Goal: Task Accomplishment & Management: Complete application form

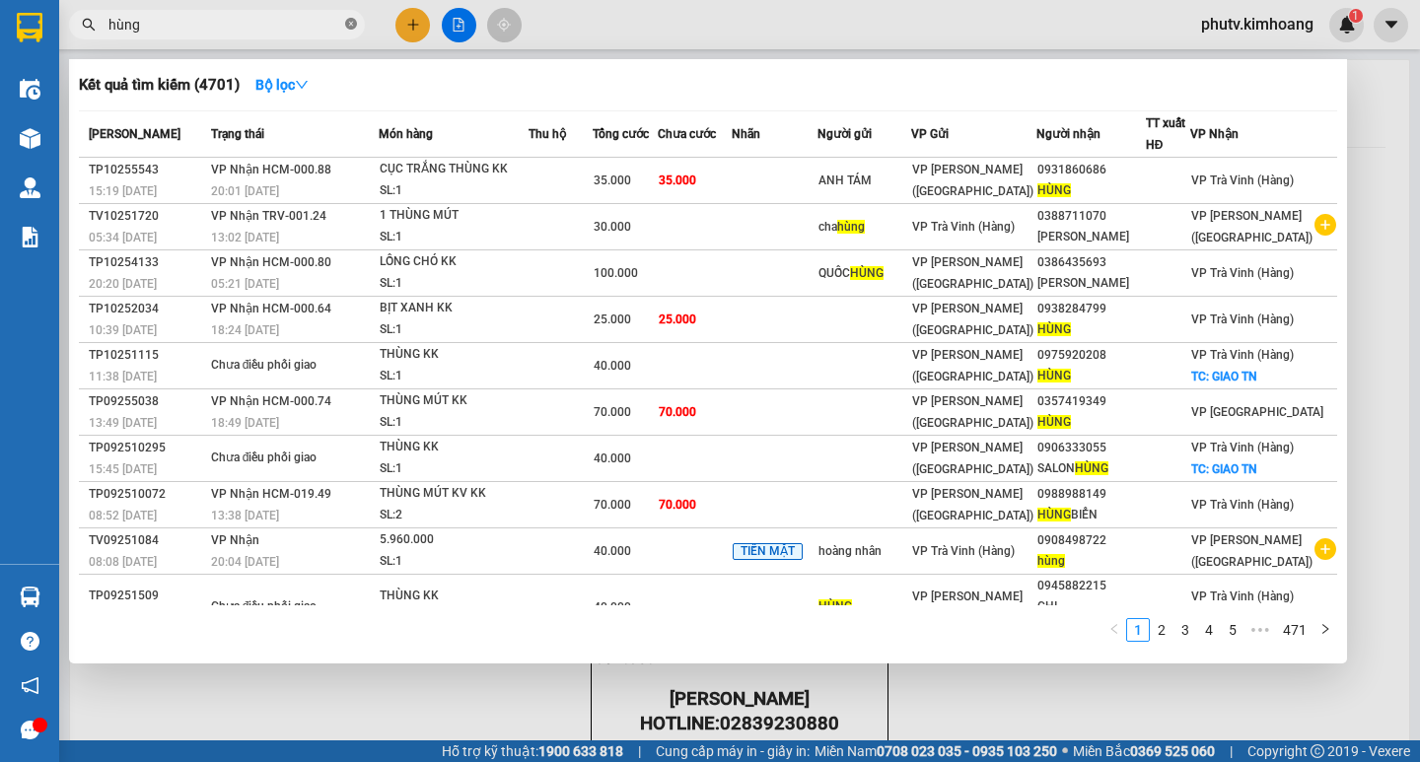
click at [350, 19] on icon "close-circle" at bounding box center [351, 24] width 12 height 12
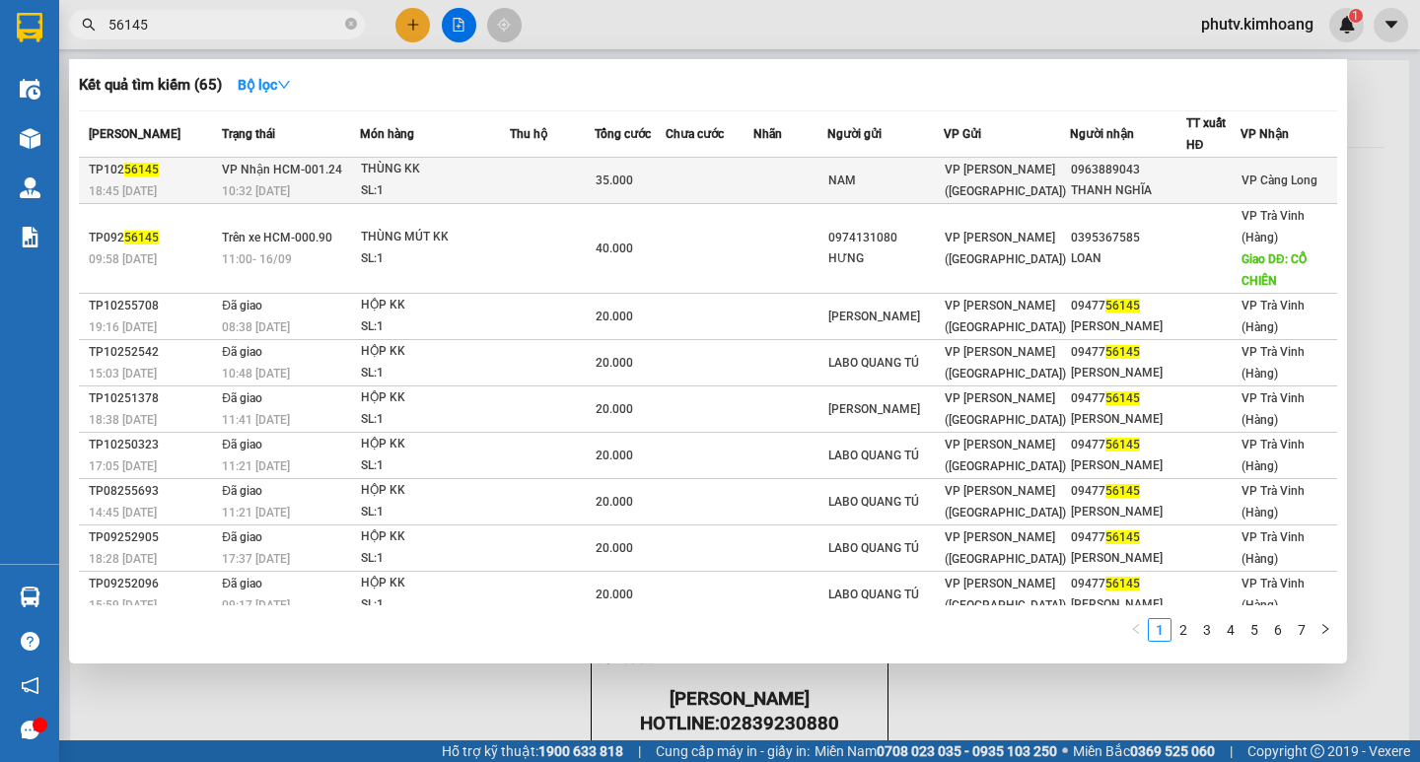
type input "56145"
click at [692, 180] on td at bounding box center [709, 181] width 87 height 46
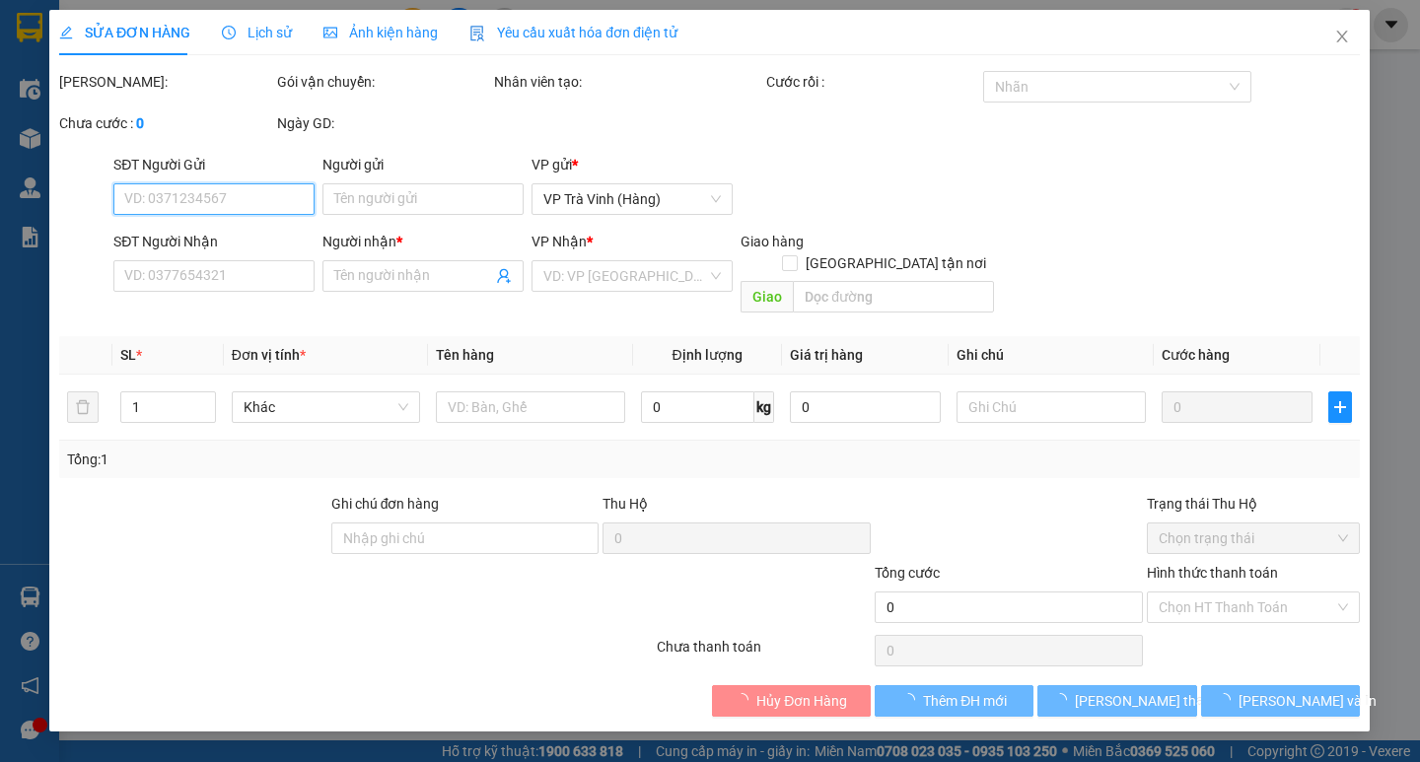
type input "NAM"
type input "0963889043"
type input "THANH NGHĨA"
type input "35.000"
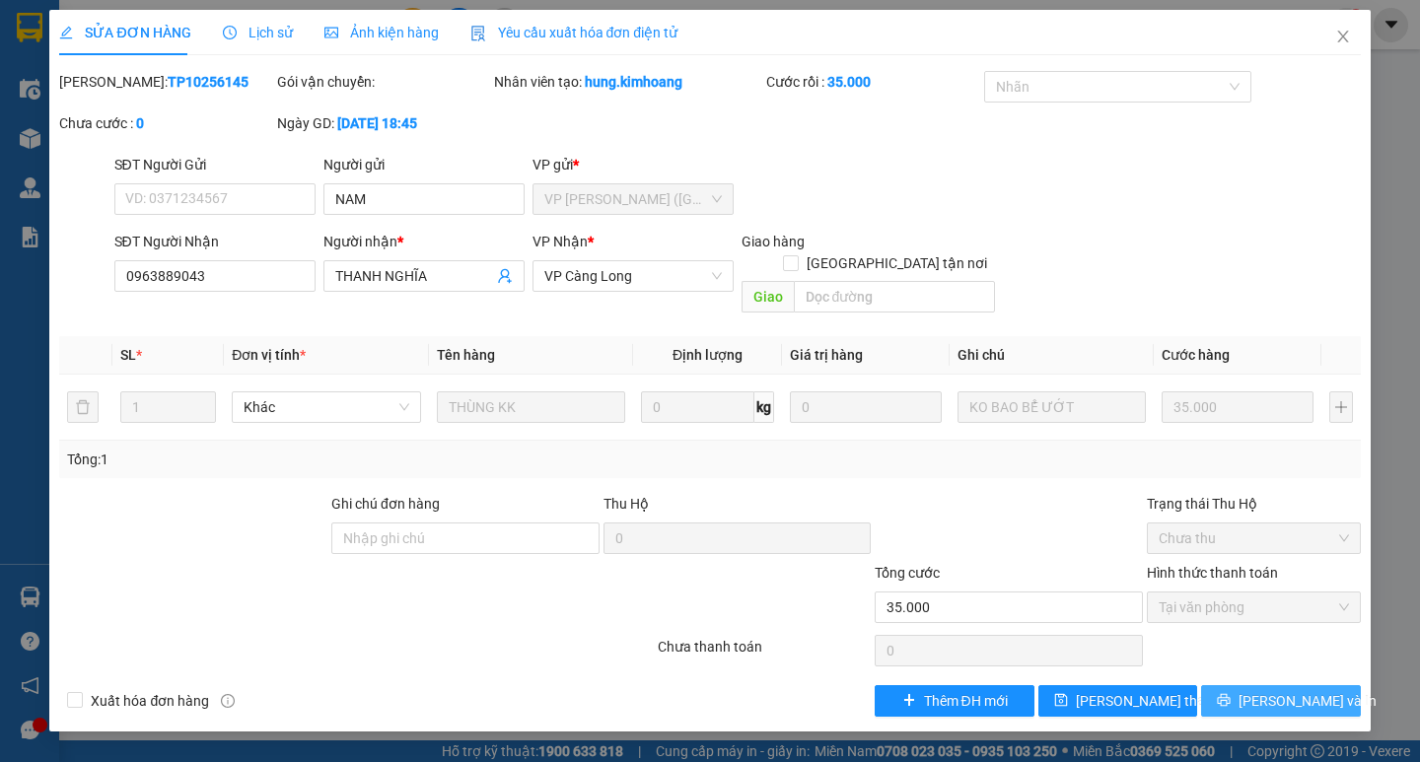
drag, startPoint x: 1280, startPoint y: 681, endPoint x: 1256, endPoint y: 658, distance: 33.5
click at [1280, 690] on span "[PERSON_NAME] và In" at bounding box center [1308, 701] width 138 height 22
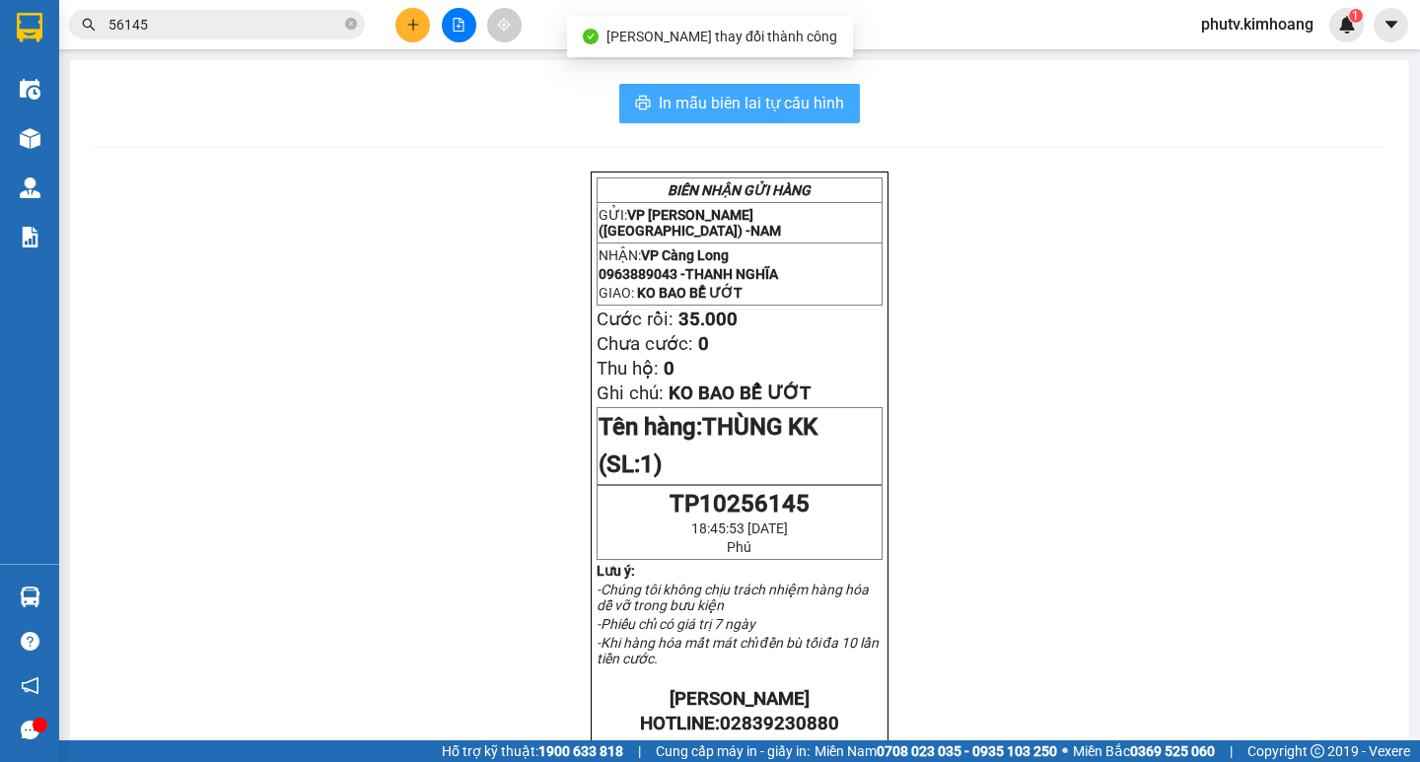
click at [739, 113] on span "In mẫu biên lai tự cấu hình" at bounding box center [751, 103] width 185 height 25
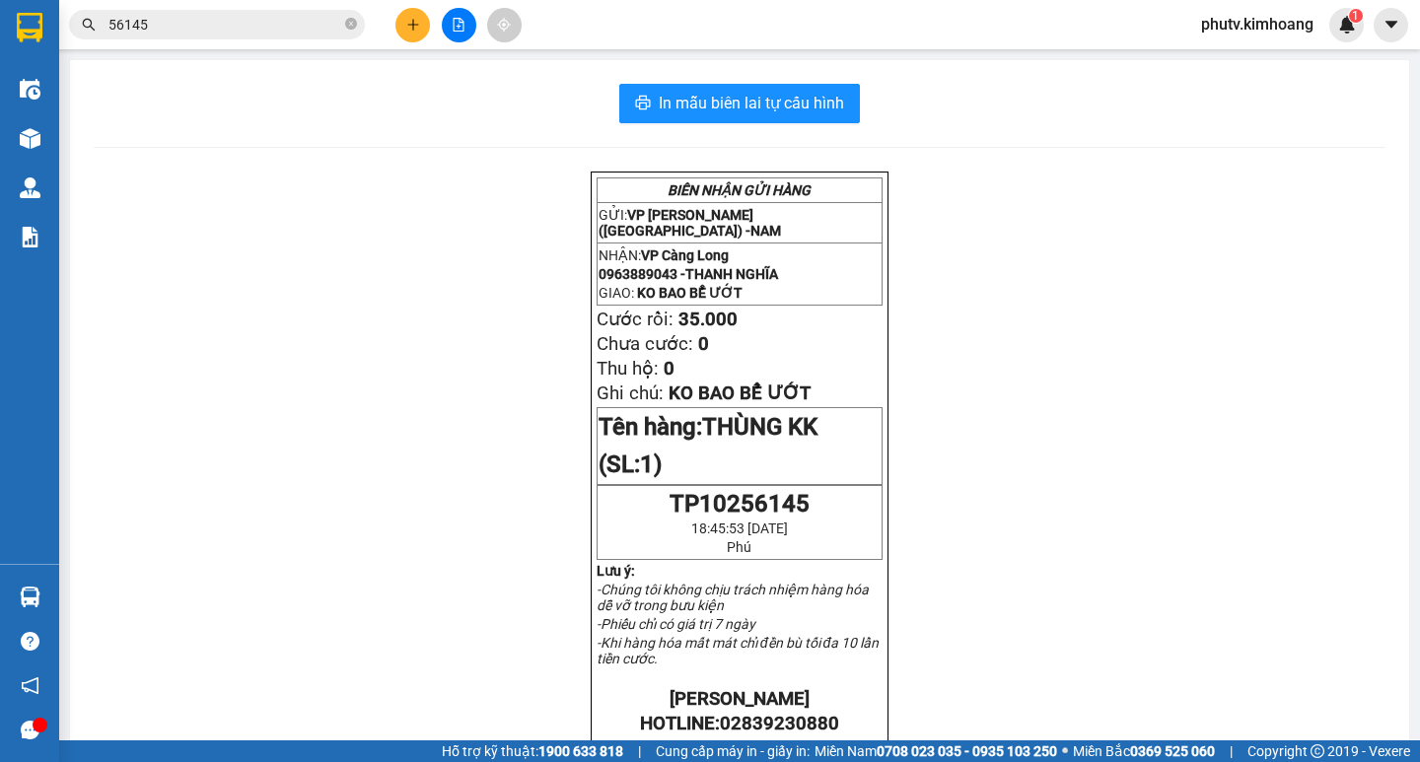
click at [314, 30] on input "56145" at bounding box center [224, 25] width 233 height 22
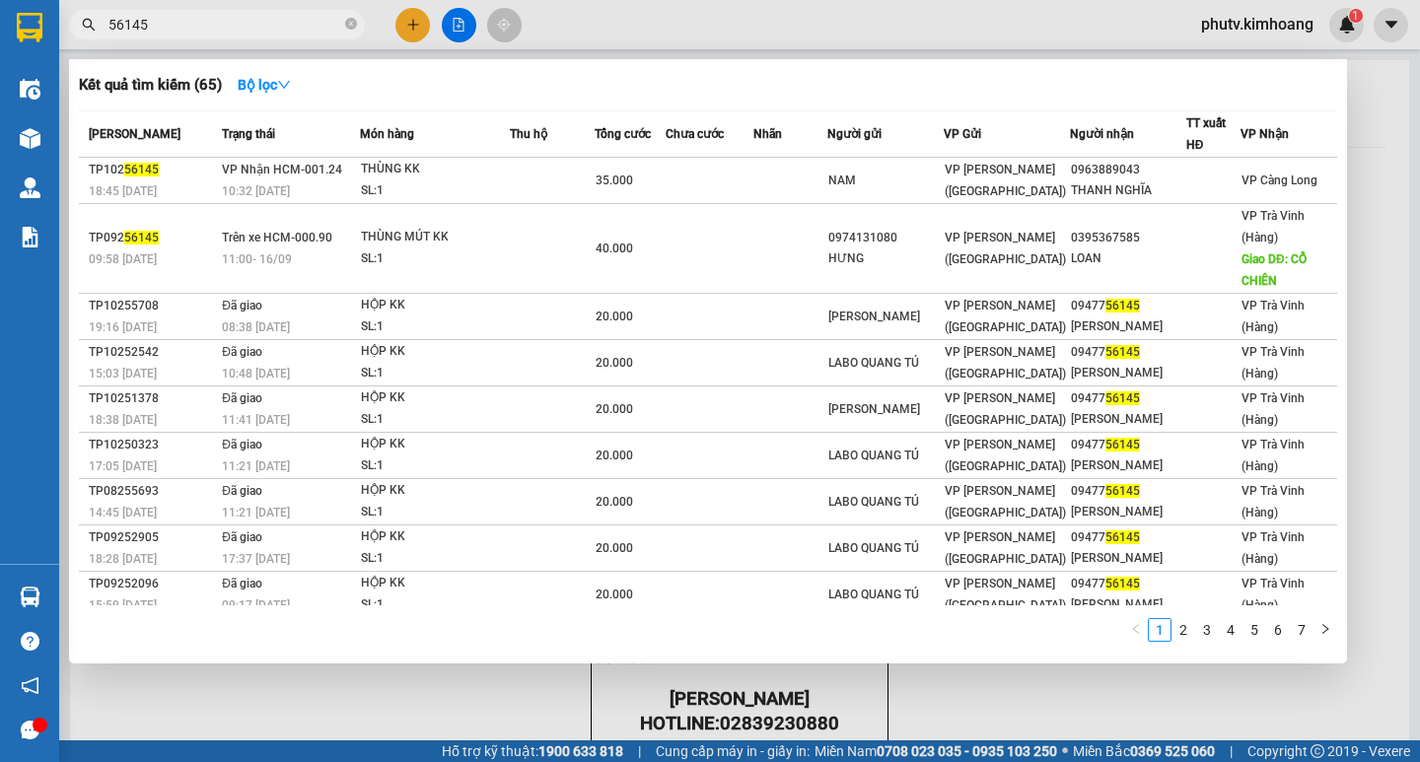
click at [314, 30] on input "56145" at bounding box center [224, 25] width 233 height 22
click at [347, 26] on icon "close-circle" at bounding box center [351, 24] width 12 height 12
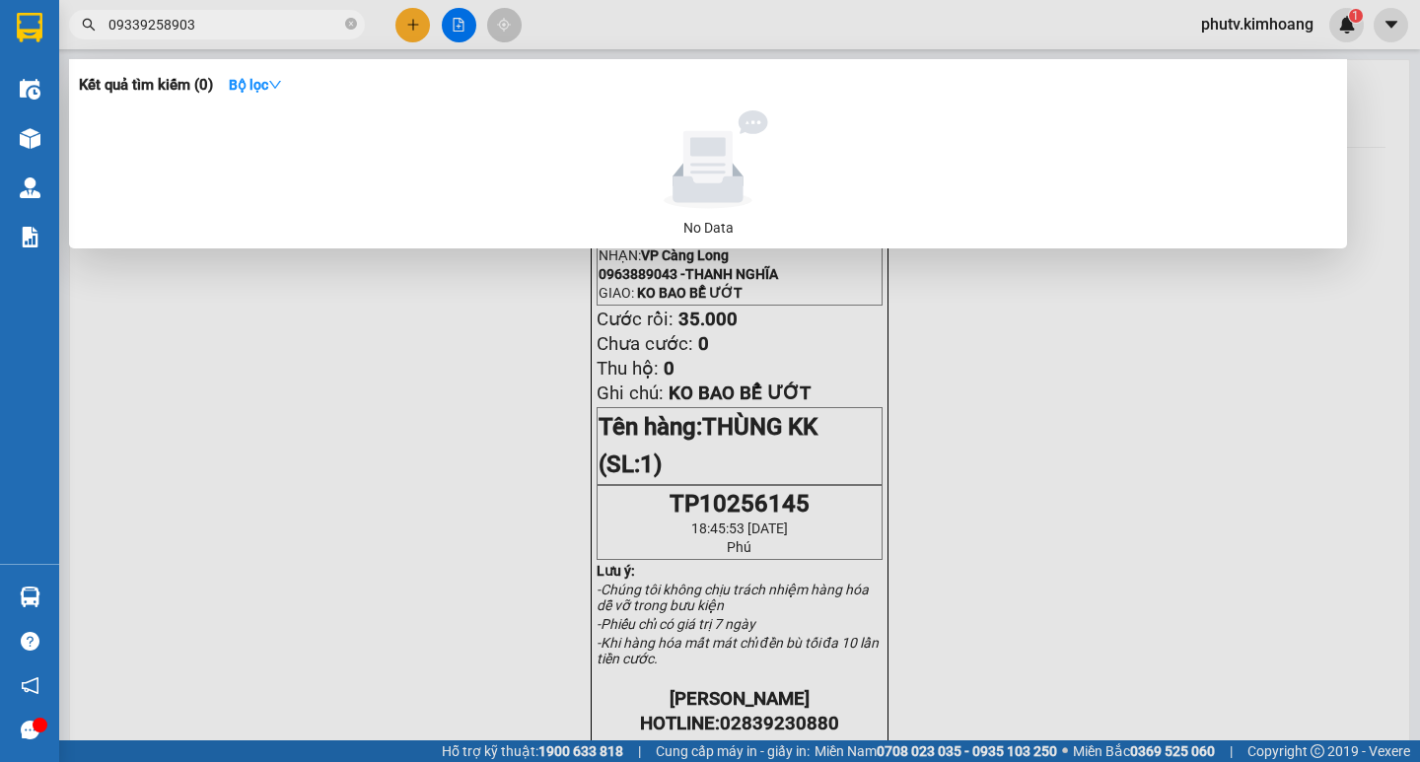
click at [139, 14] on input "09339258903" at bounding box center [224, 25] width 233 height 22
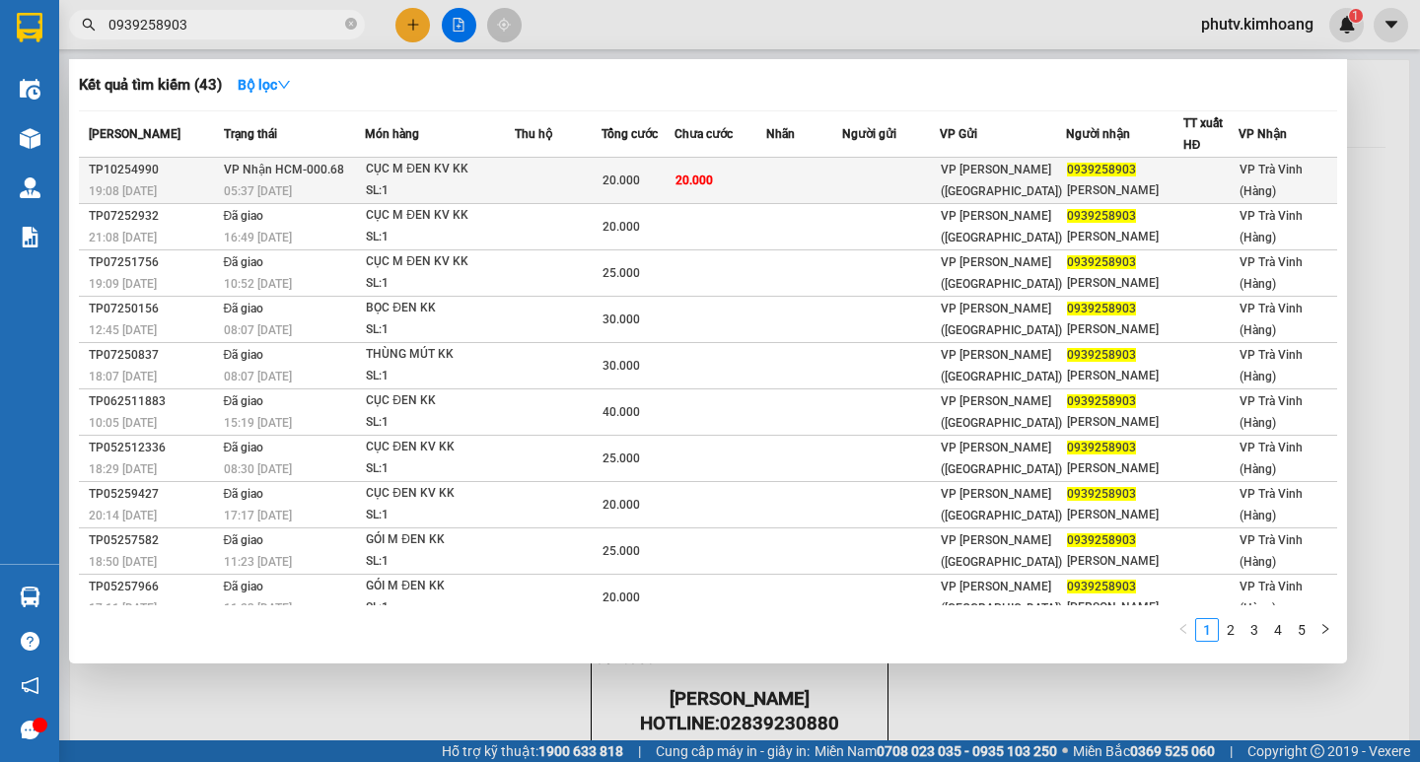
type input "0939258903"
click at [606, 179] on td "20.000" at bounding box center [638, 181] width 73 height 46
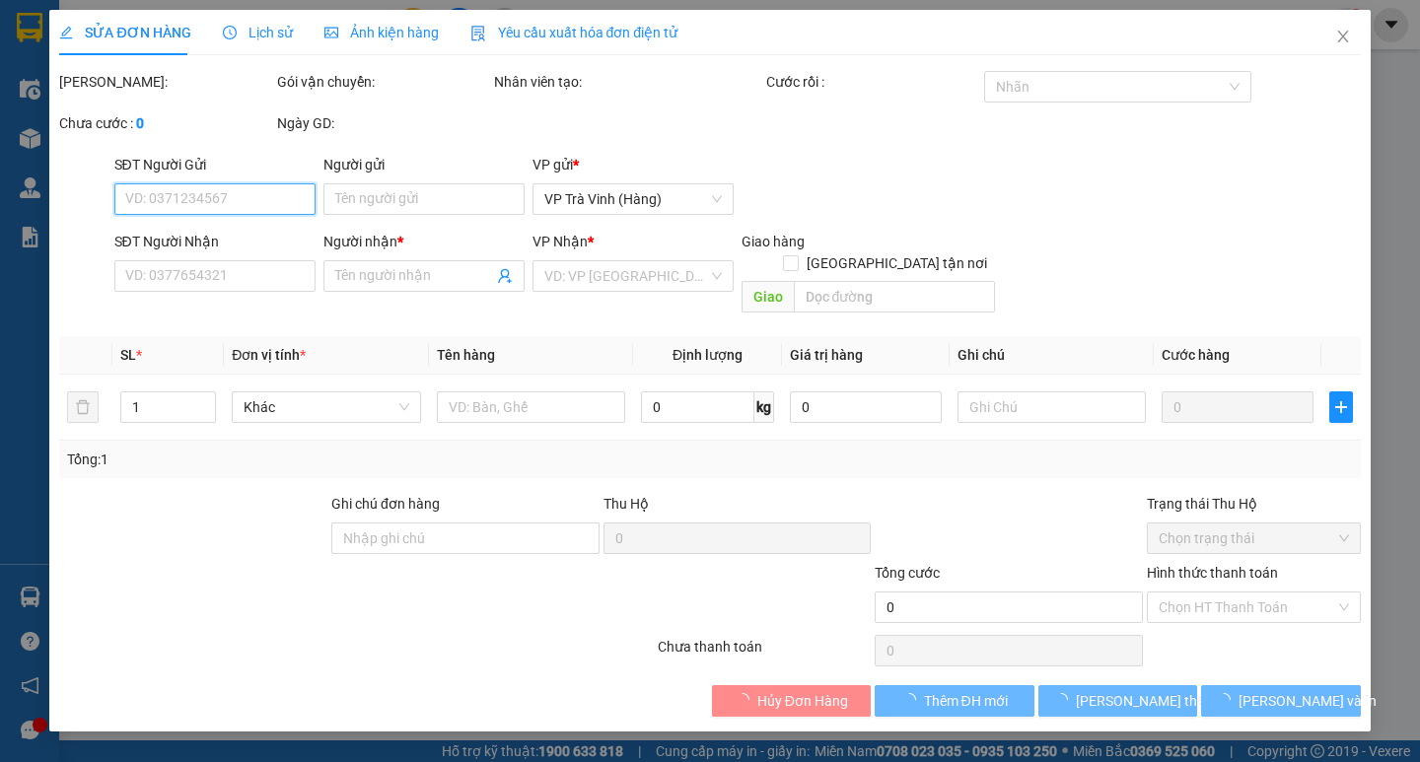
type input "0939258903"
type input "[PERSON_NAME]"
type input "20.000"
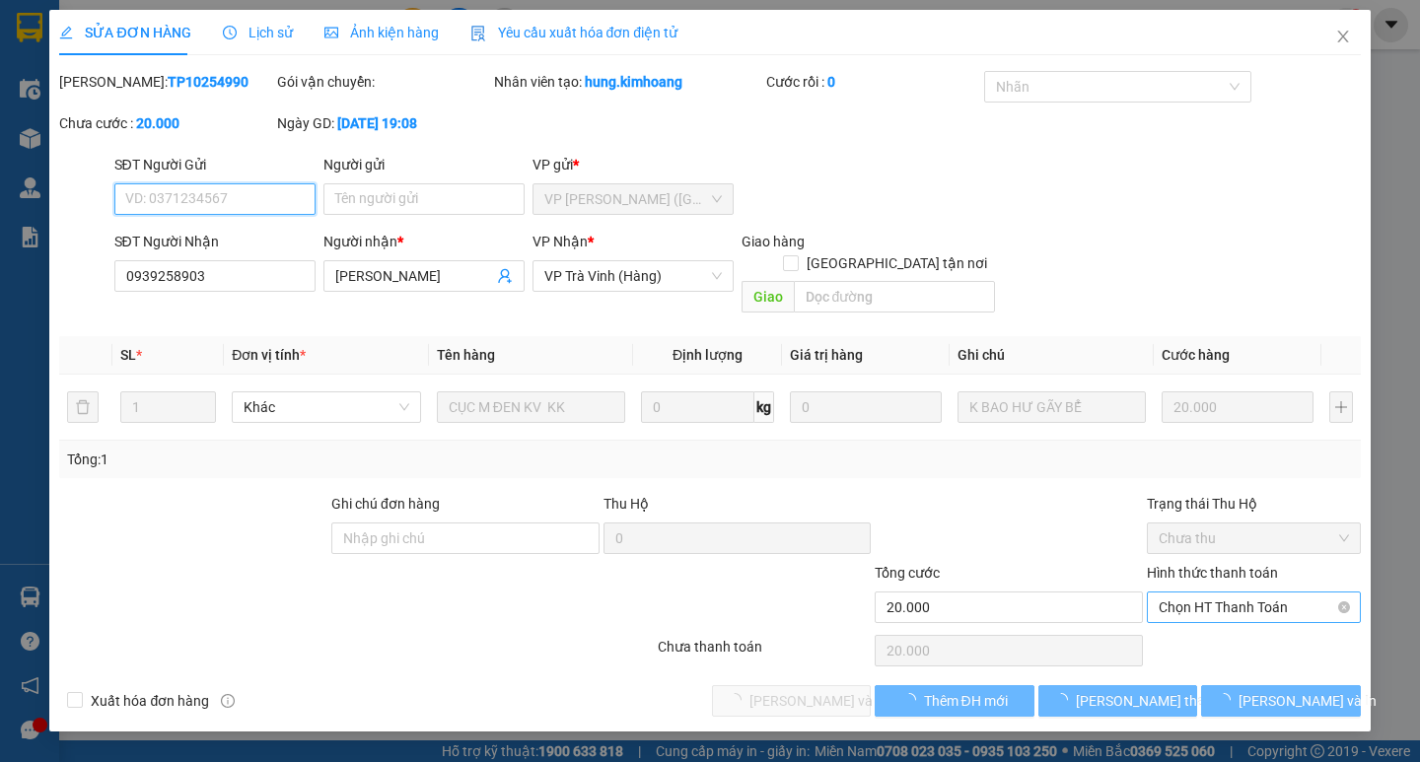
click at [1219, 593] on span "Chọn HT Thanh Toán" at bounding box center [1254, 608] width 190 height 30
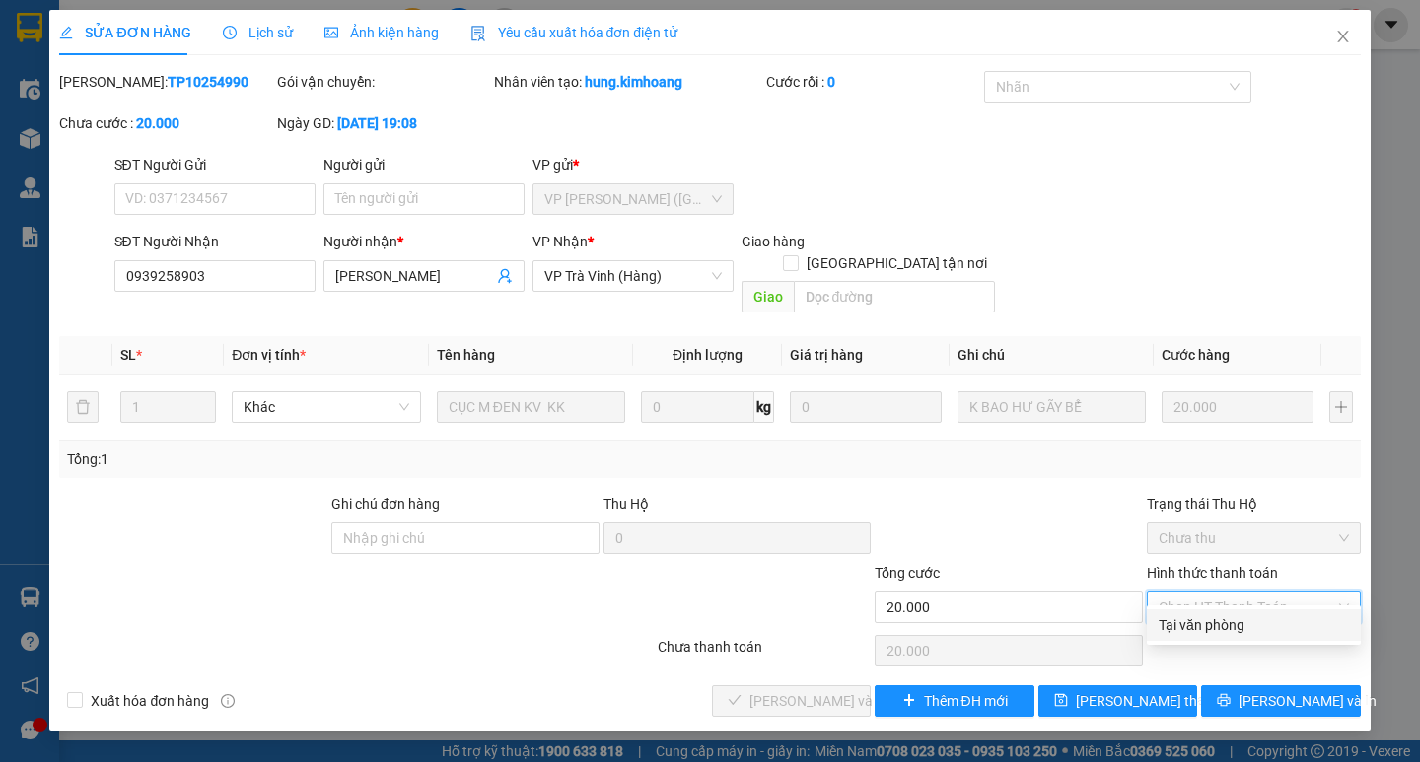
drag, startPoint x: 1227, startPoint y: 635, endPoint x: 1214, endPoint y: 634, distance: 12.9
click at [1224, 634] on div "Tại văn phòng" at bounding box center [1254, 625] width 190 height 22
type input "0"
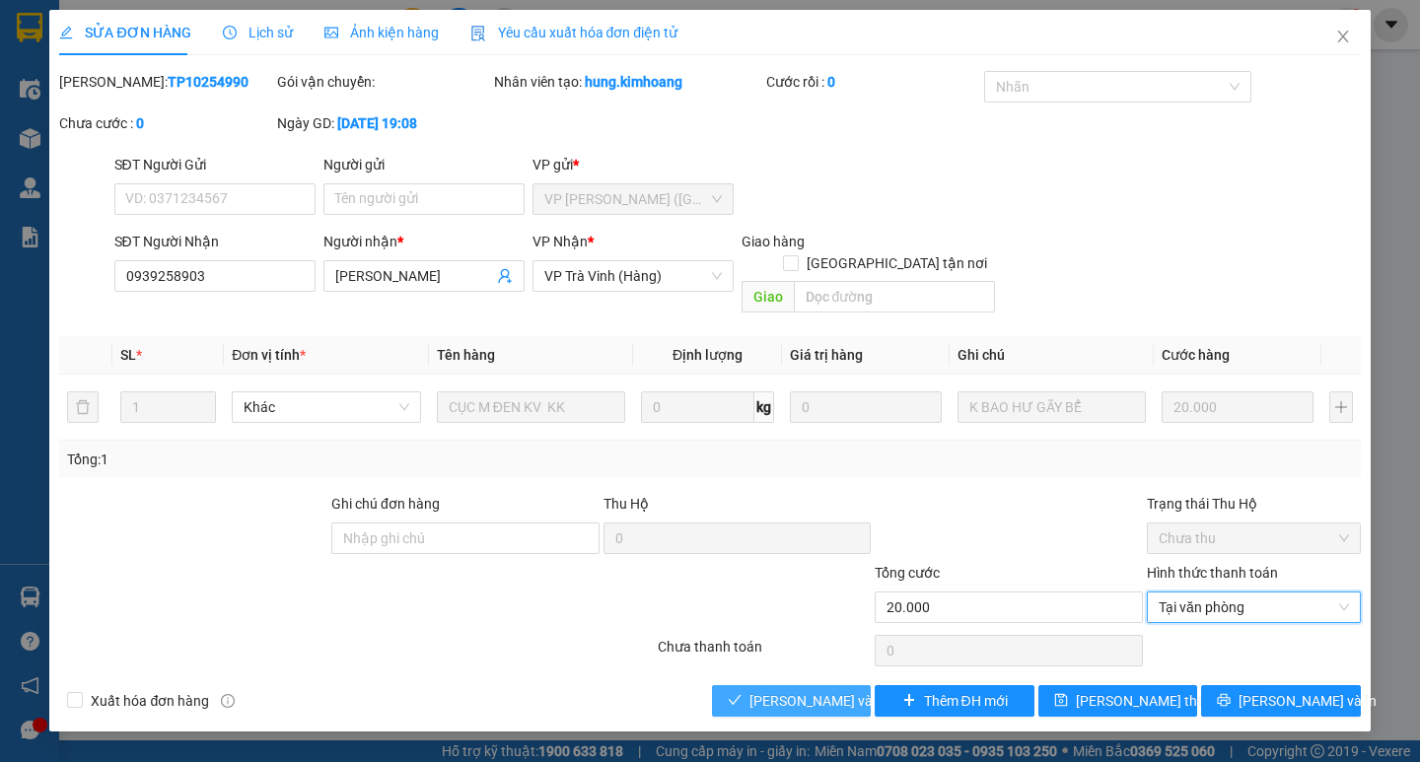
click at [826, 686] on button "[PERSON_NAME] và Giao hàng" at bounding box center [791, 702] width 159 height 32
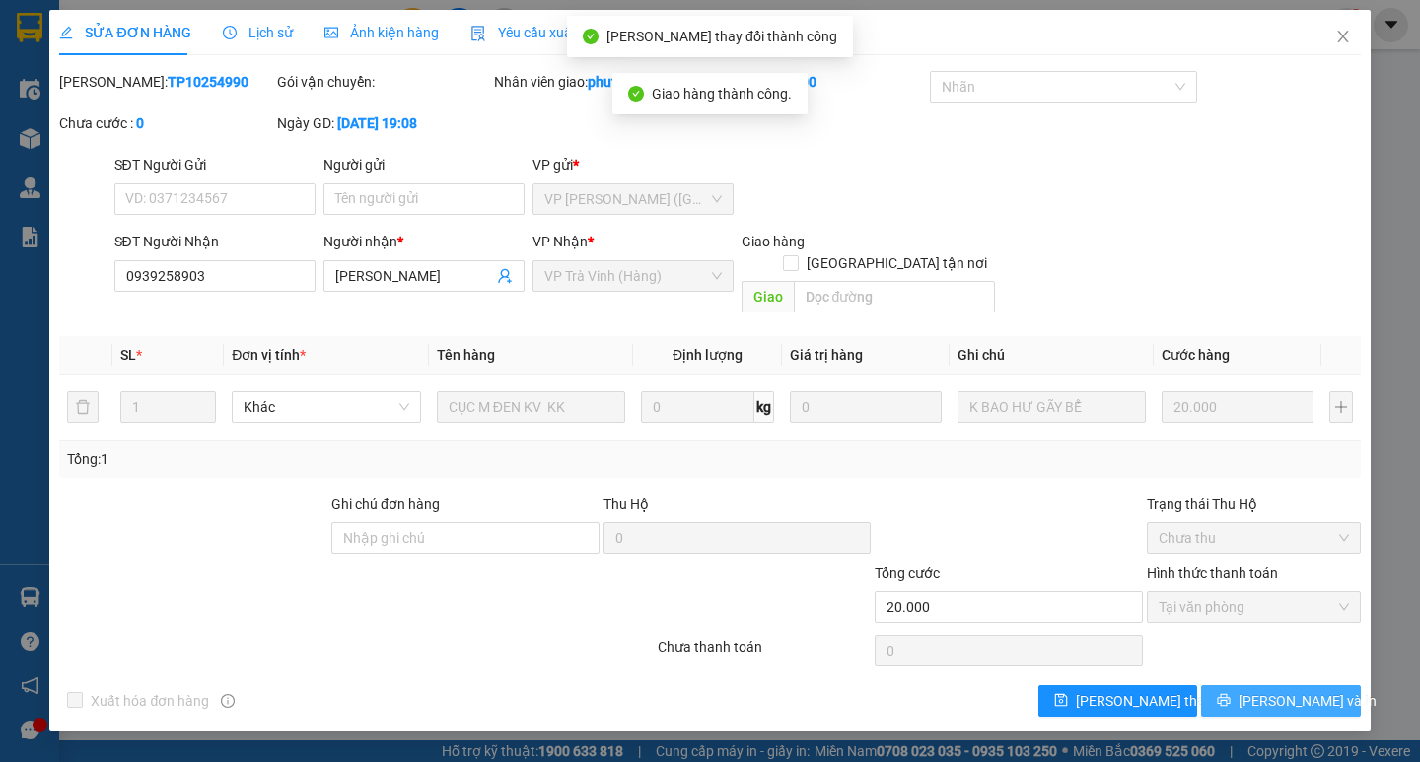
click at [1305, 690] on span "[PERSON_NAME] và In" at bounding box center [1308, 701] width 138 height 22
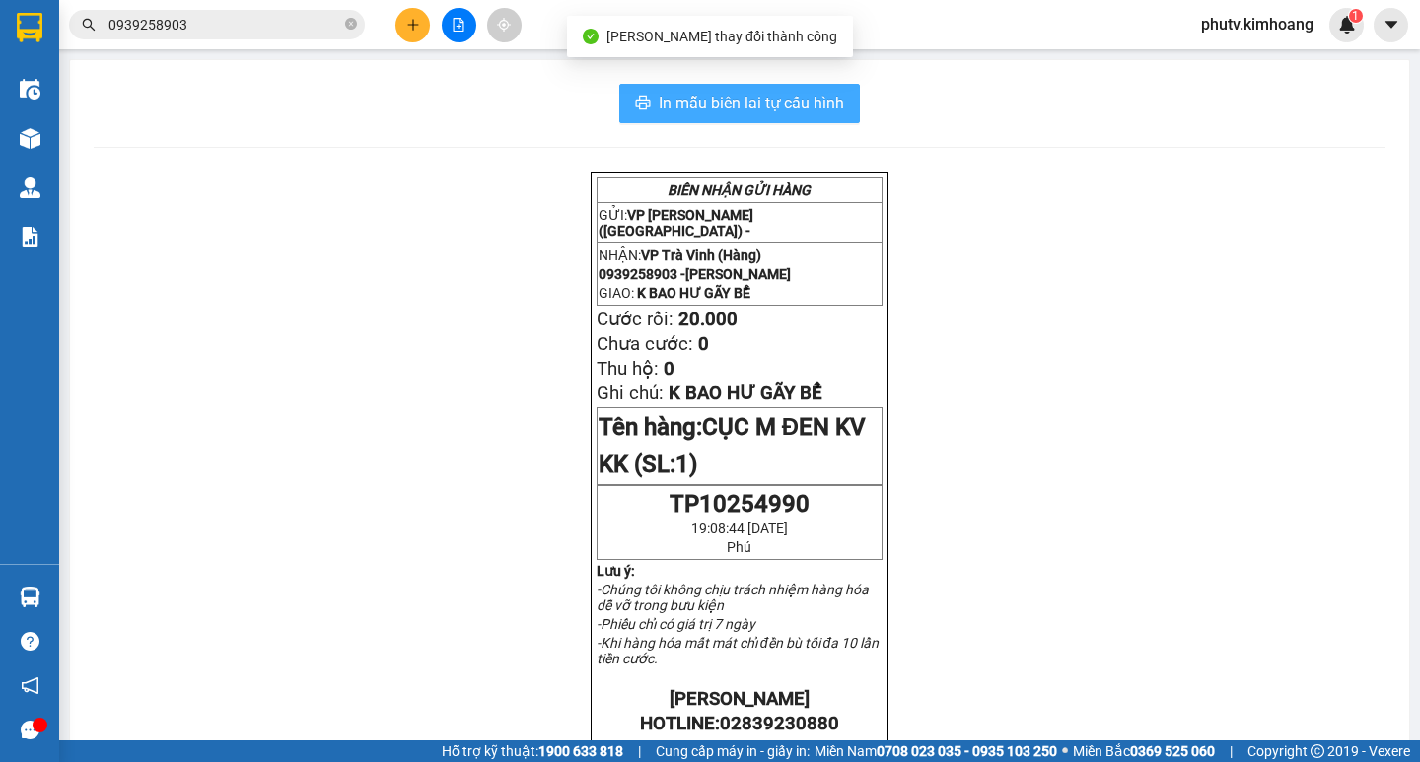
click at [820, 99] on span "In mẫu biên lai tự cấu hình" at bounding box center [751, 103] width 185 height 25
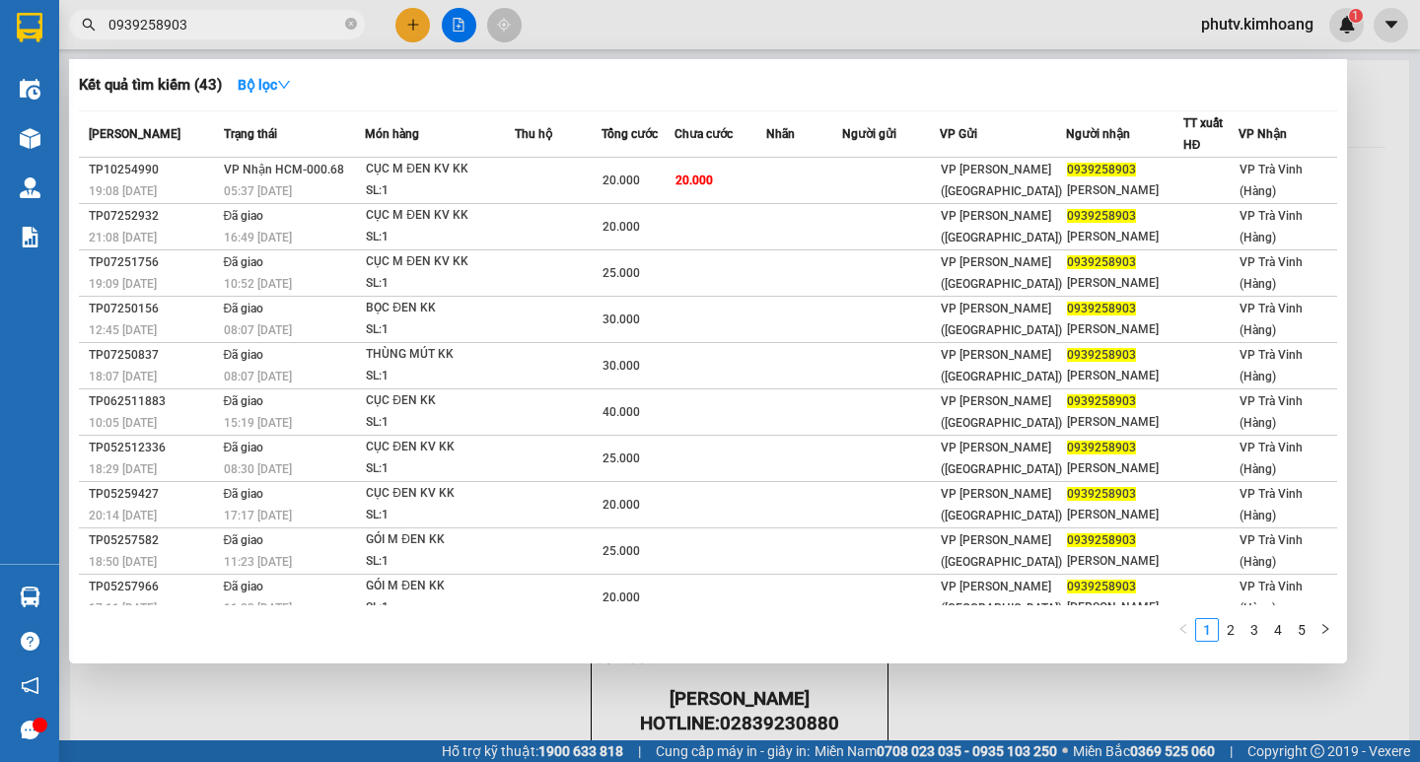
click at [300, 29] on input "0939258903" at bounding box center [224, 25] width 233 height 22
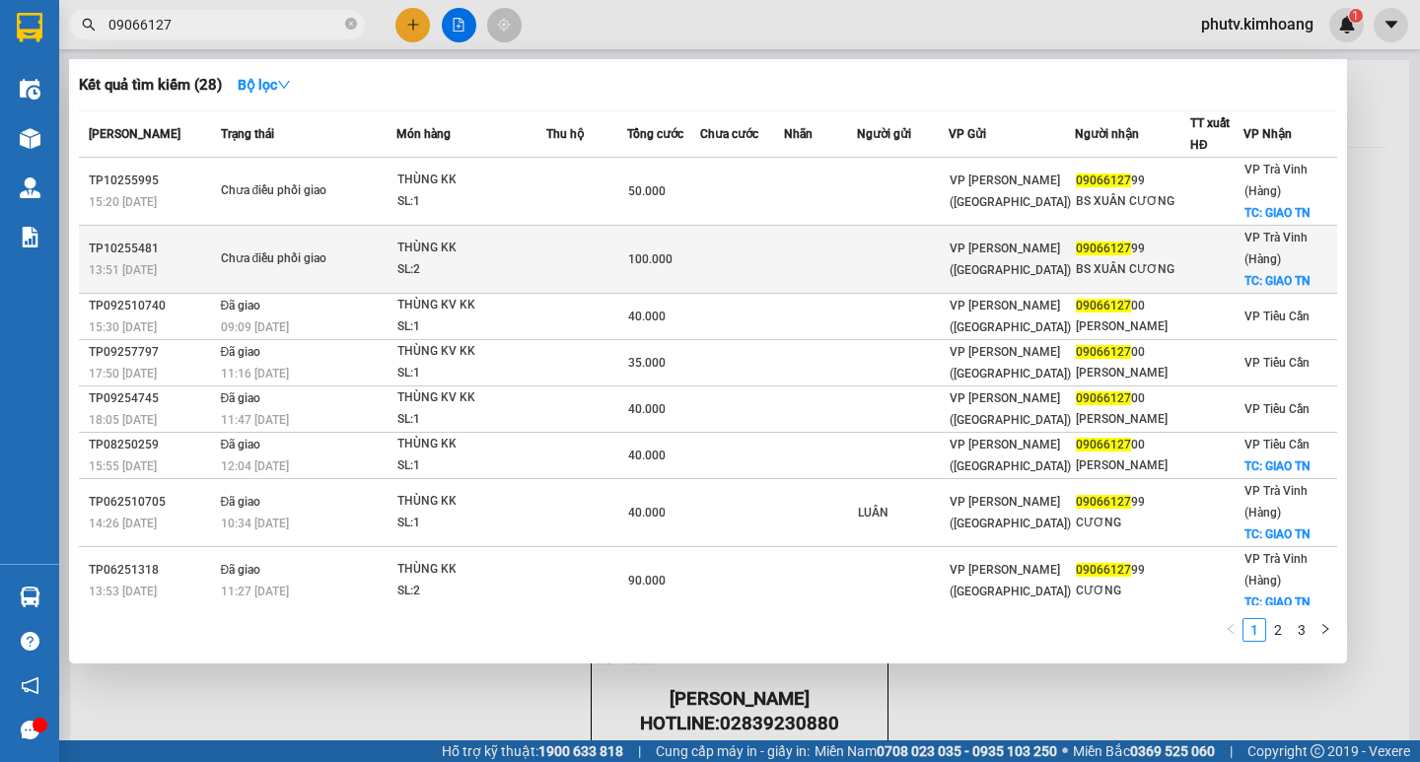
type input "09066127"
click at [514, 253] on div "THÙNG KK" at bounding box center [471, 249] width 148 height 22
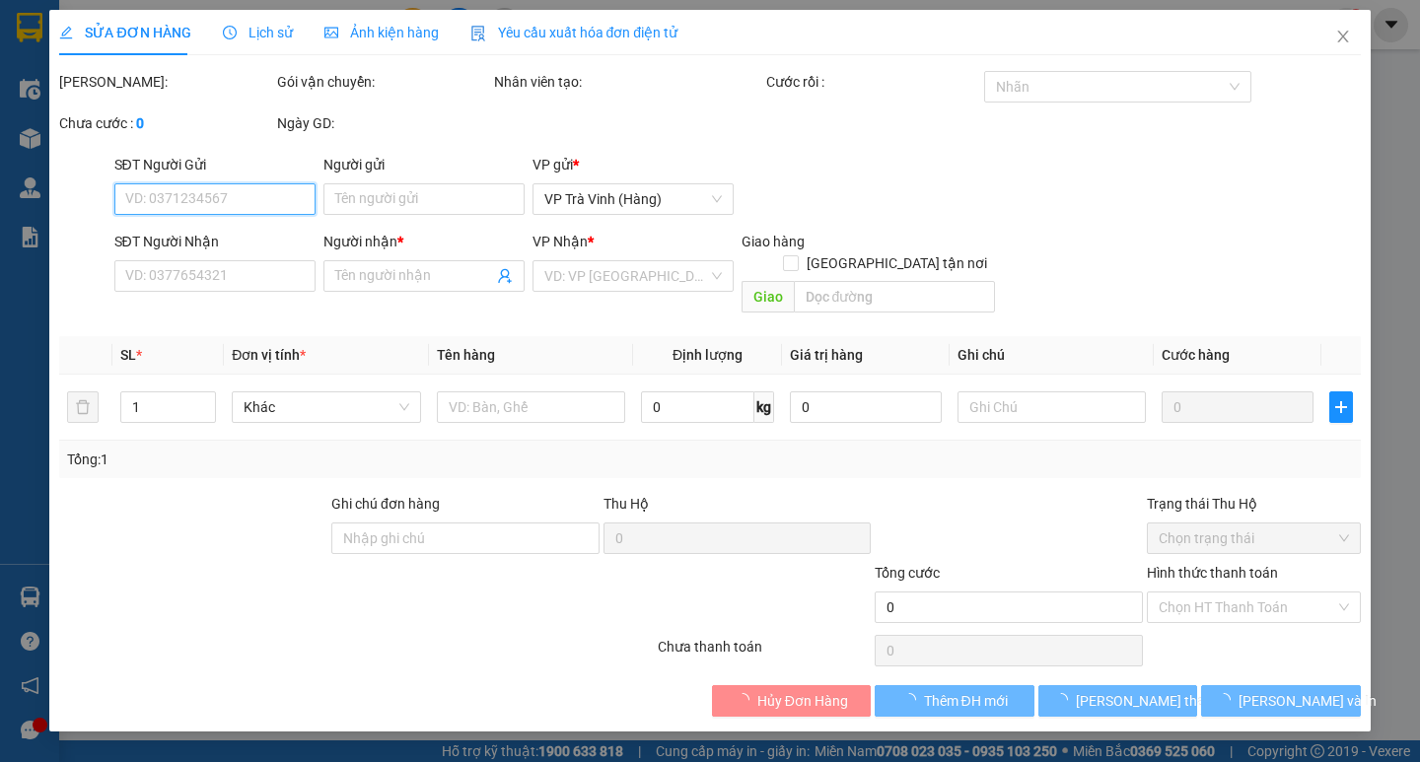
type input "0906612799"
type input "BS XUÂN CƯƠNG"
checkbox input "true"
type input "GIAO TN"
type input "100.000"
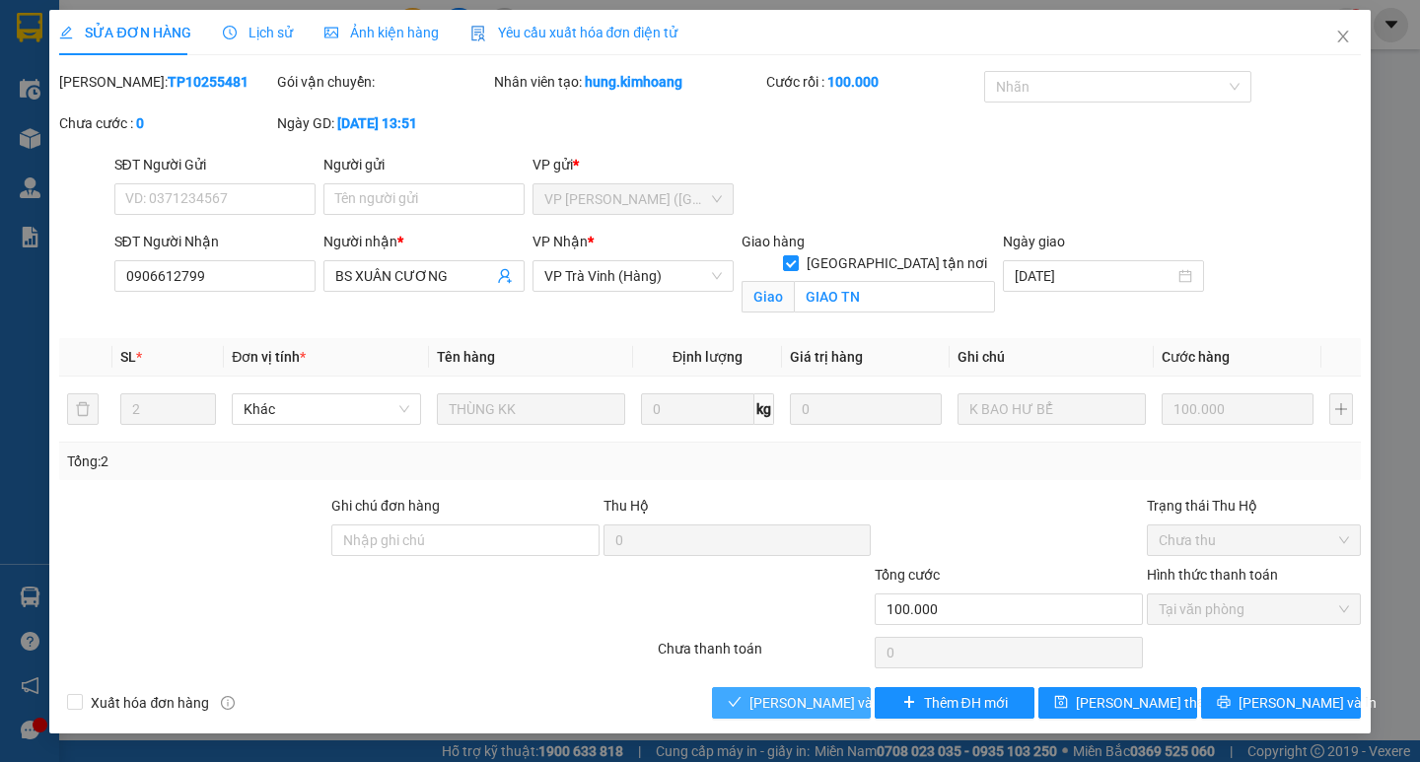
click at [828, 698] on span "[PERSON_NAME] và Giao hàng" at bounding box center [844, 703] width 189 height 22
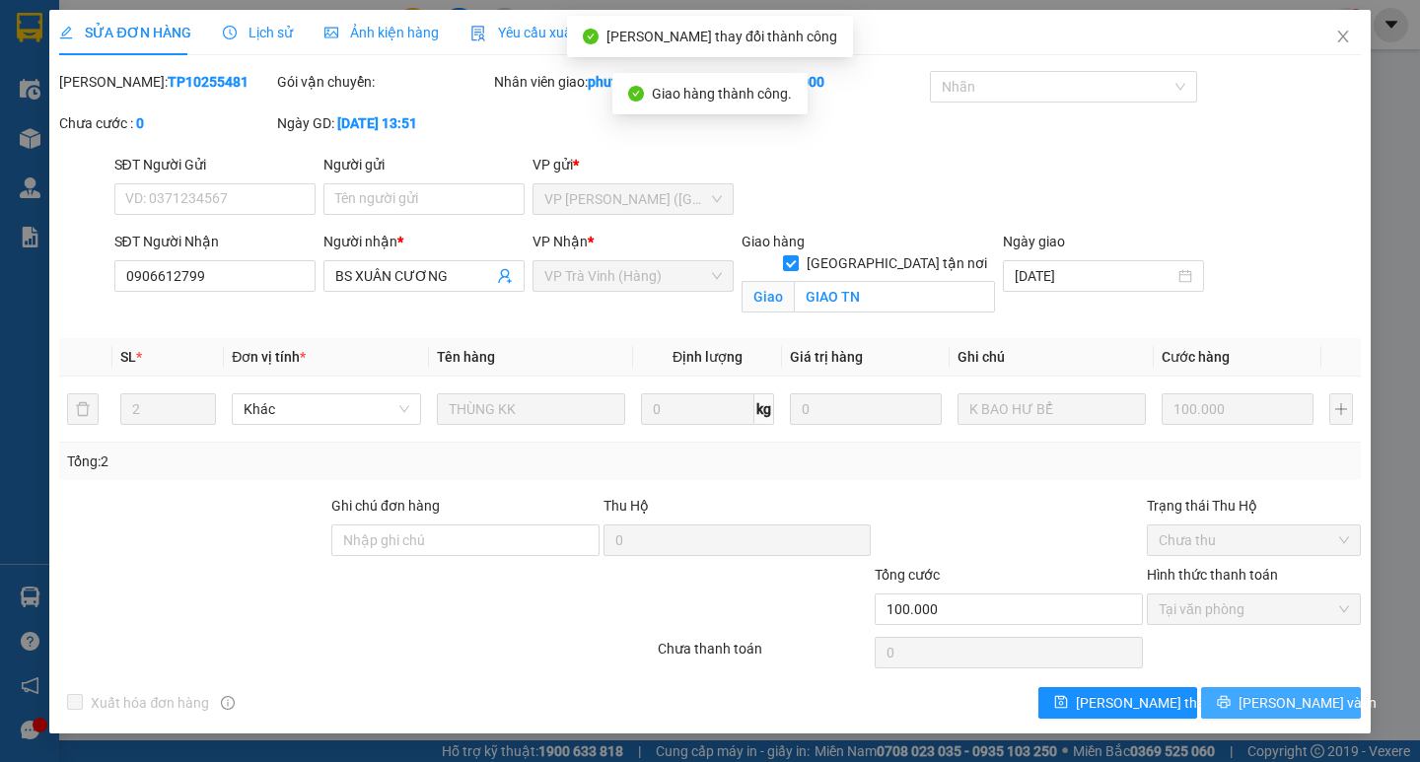
click at [1222, 698] on button "[PERSON_NAME] và In" at bounding box center [1280, 703] width 159 height 32
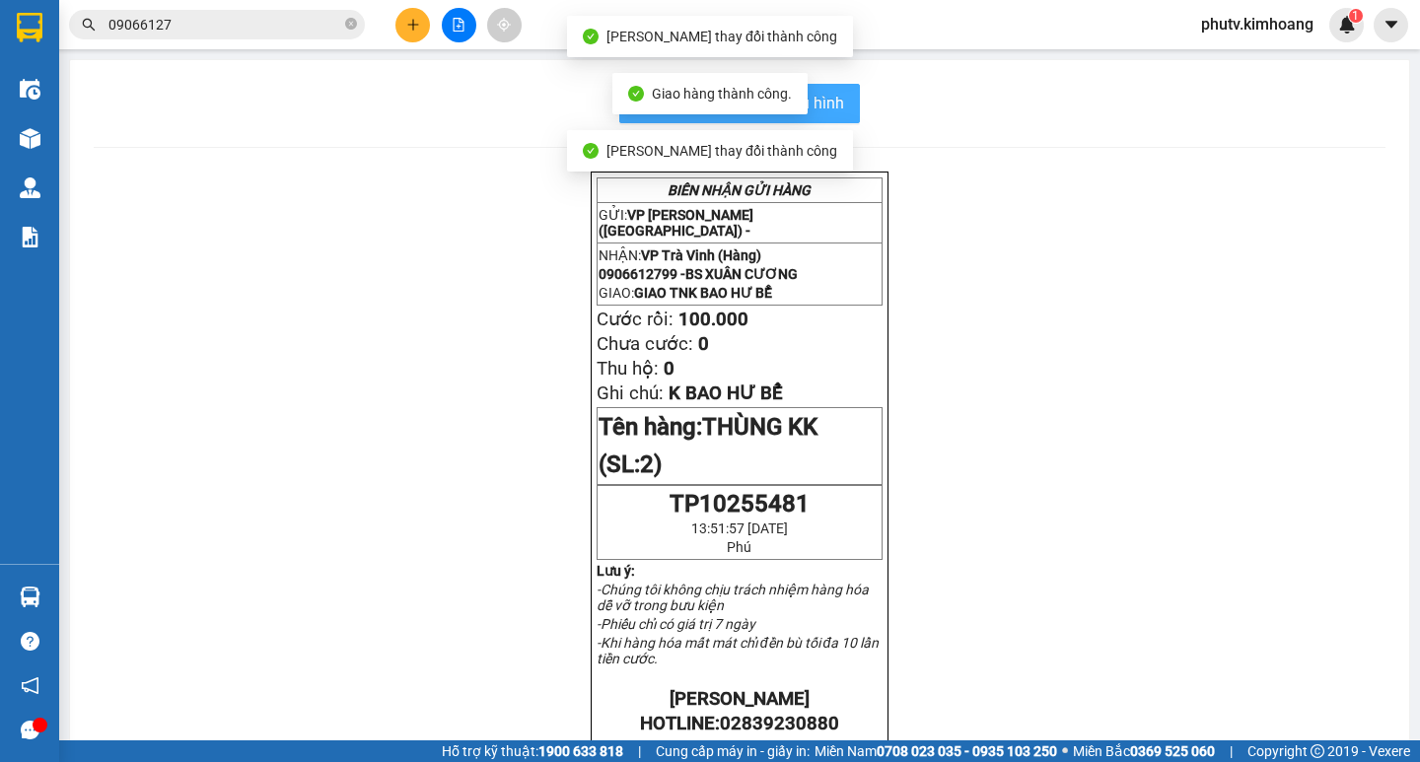
click at [819, 100] on span "In mẫu biên lai tự cấu hình" at bounding box center [751, 103] width 185 height 25
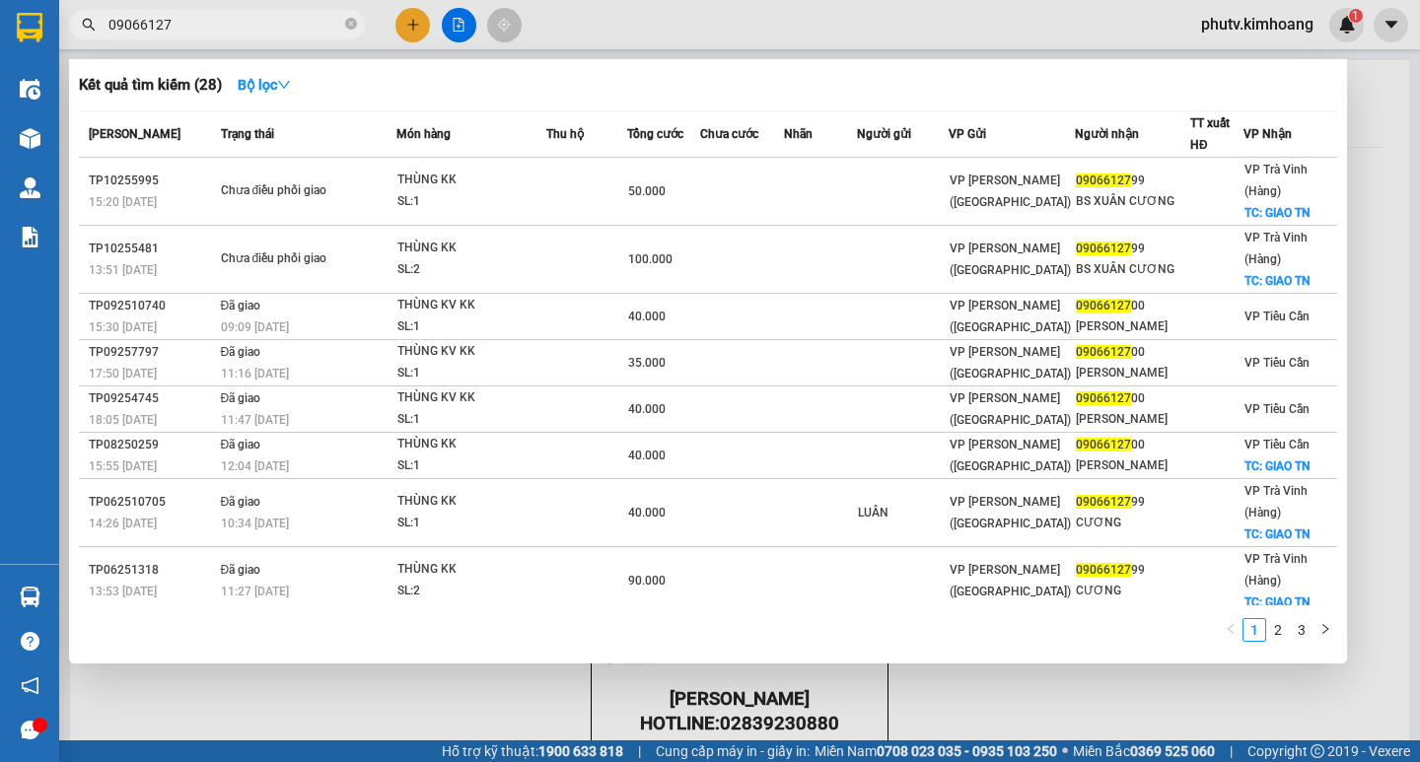
click at [293, 27] on input "09066127" at bounding box center [224, 25] width 233 height 22
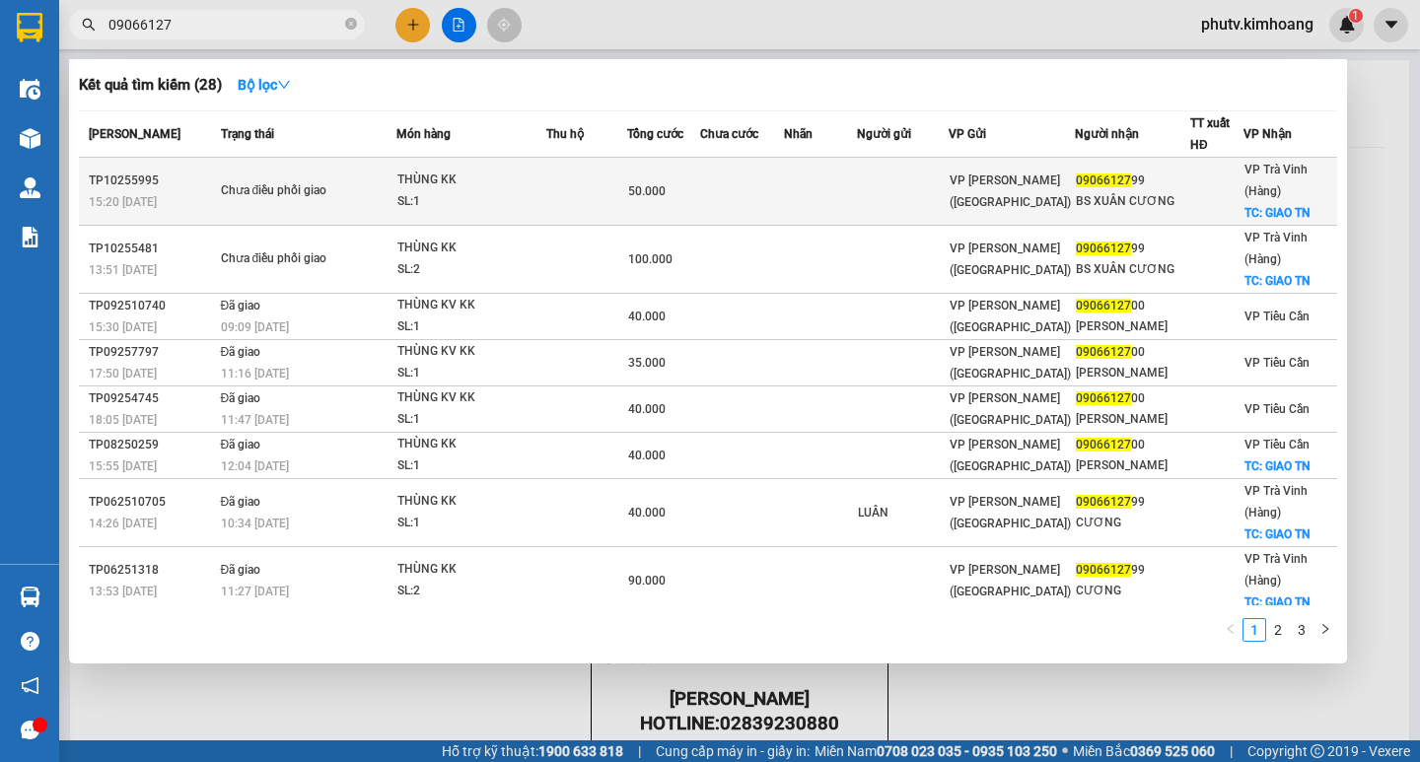
click at [630, 185] on td "50.000" at bounding box center [663, 192] width 73 height 68
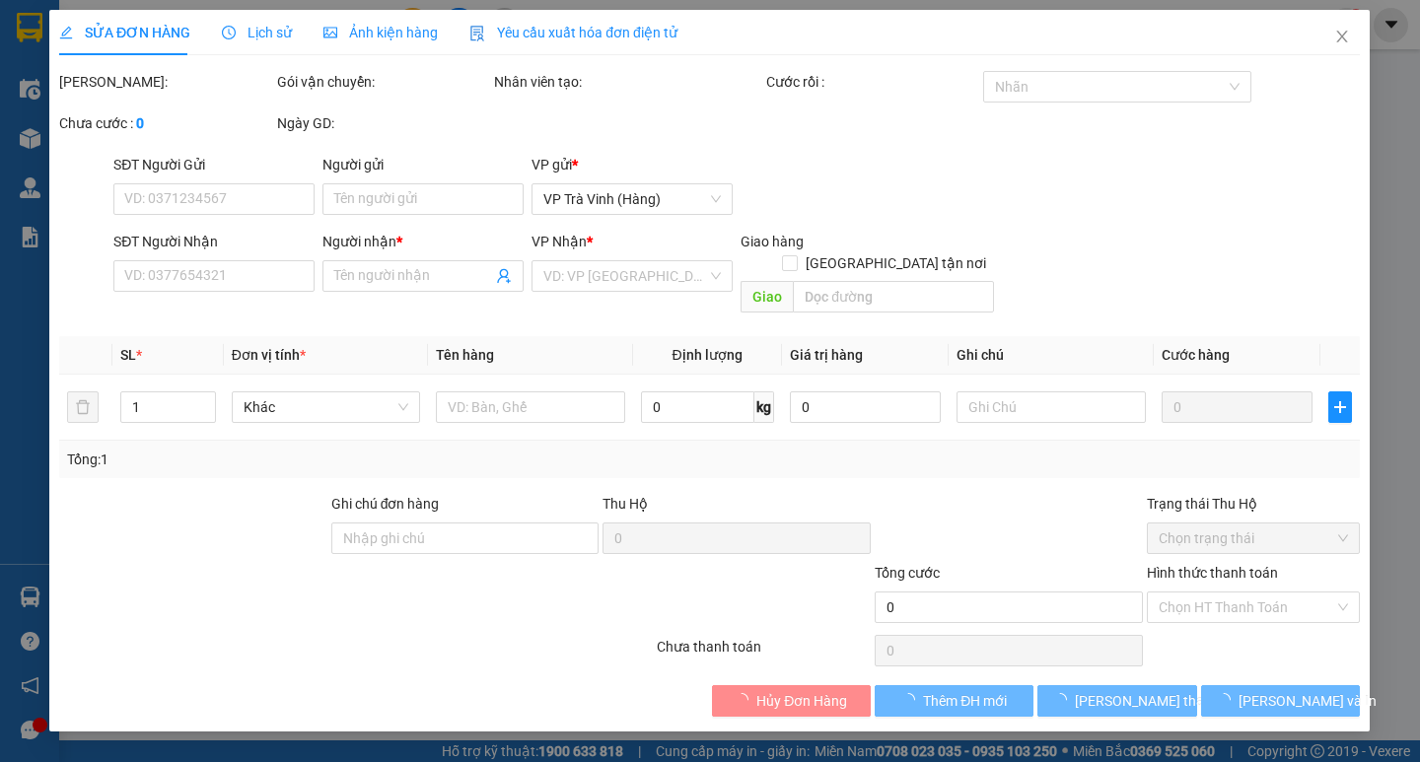
type input "0906612799"
type input "BS XUÂN CƯƠNG"
checkbox input "true"
type input "GIAO TN"
type input "50.000"
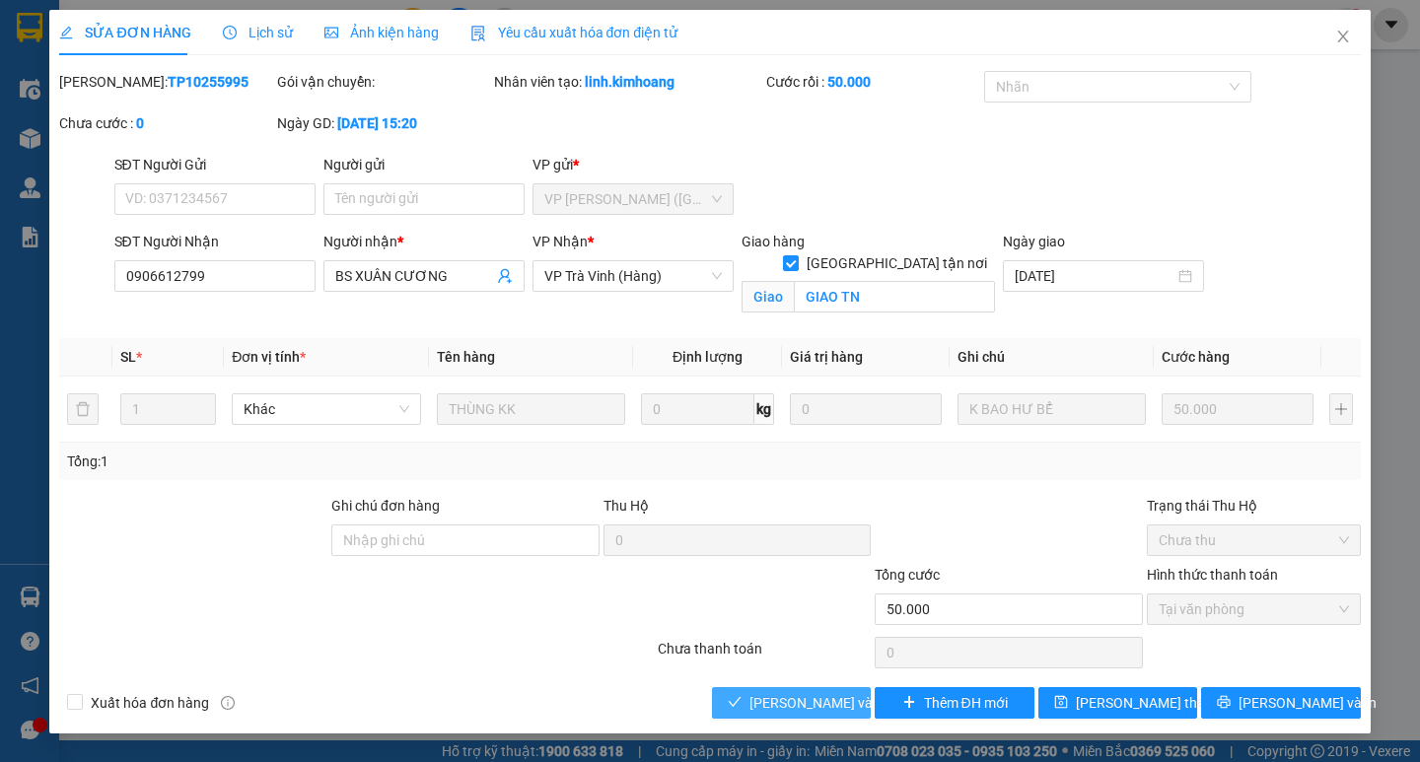
click at [818, 698] on span "[PERSON_NAME] và Giao hàng" at bounding box center [844, 703] width 189 height 22
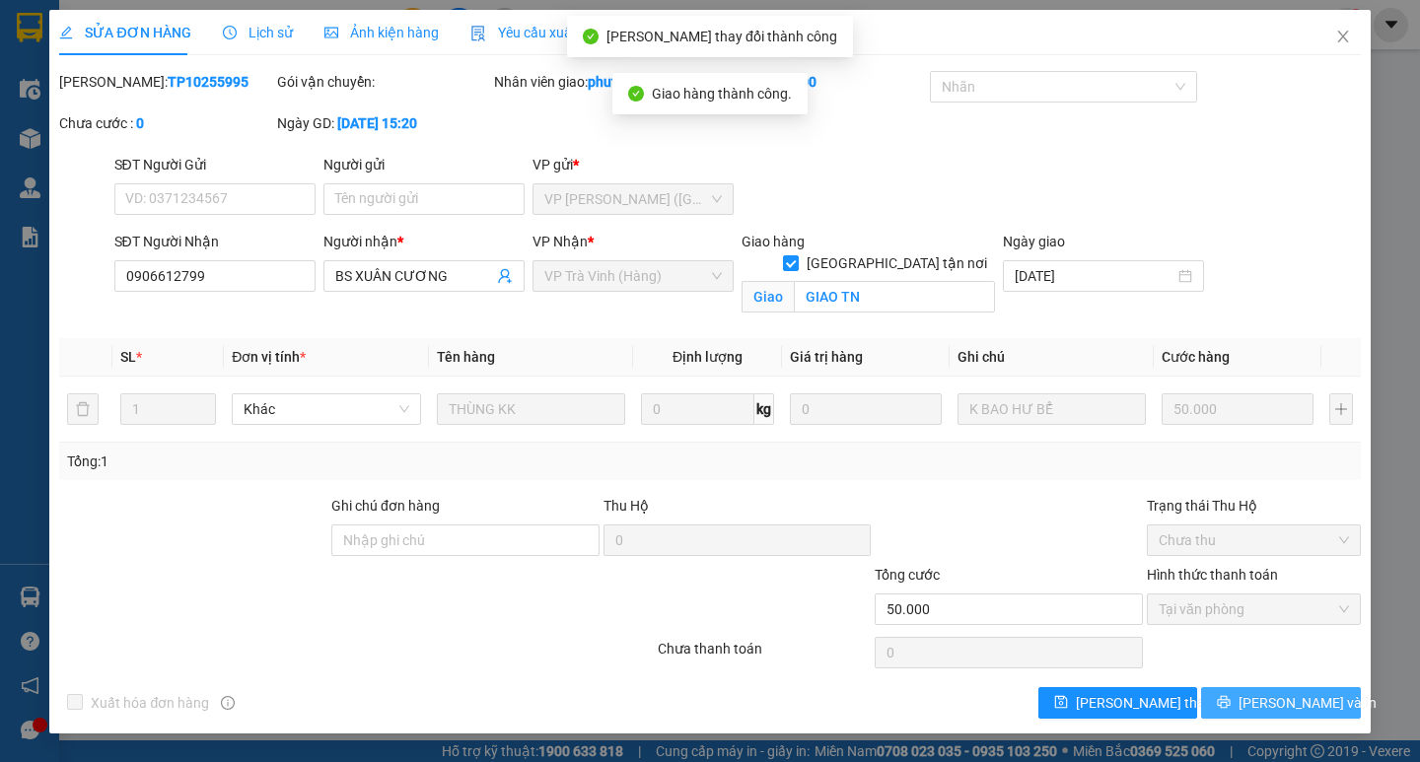
drag, startPoint x: 1238, startPoint y: 707, endPoint x: 1077, endPoint y: 624, distance: 180.9
click at [1228, 704] on button "[PERSON_NAME] và In" at bounding box center [1280, 703] width 159 height 32
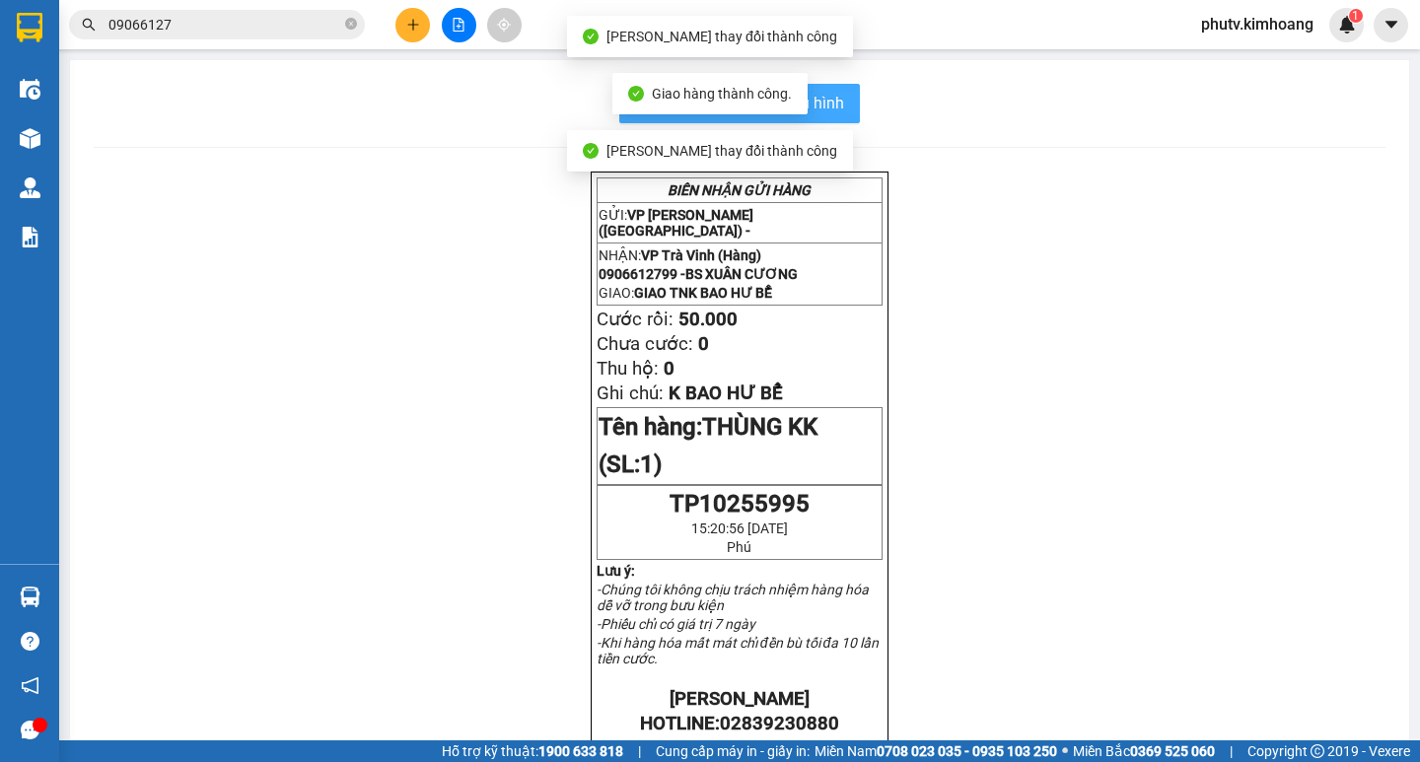
click at [842, 88] on button "In mẫu biên lai tự cấu hình" at bounding box center [739, 103] width 241 height 39
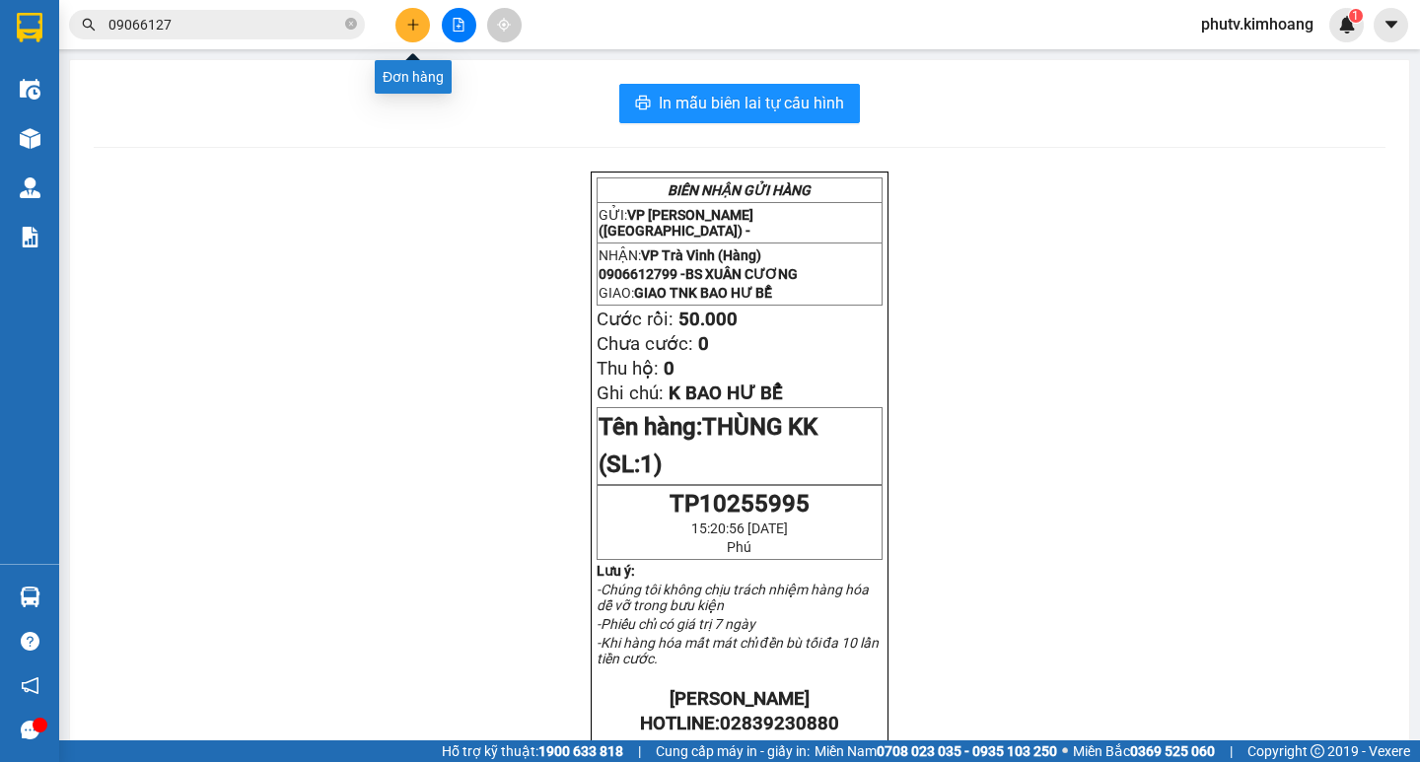
click at [410, 20] on icon "plus" at bounding box center [413, 25] width 14 height 14
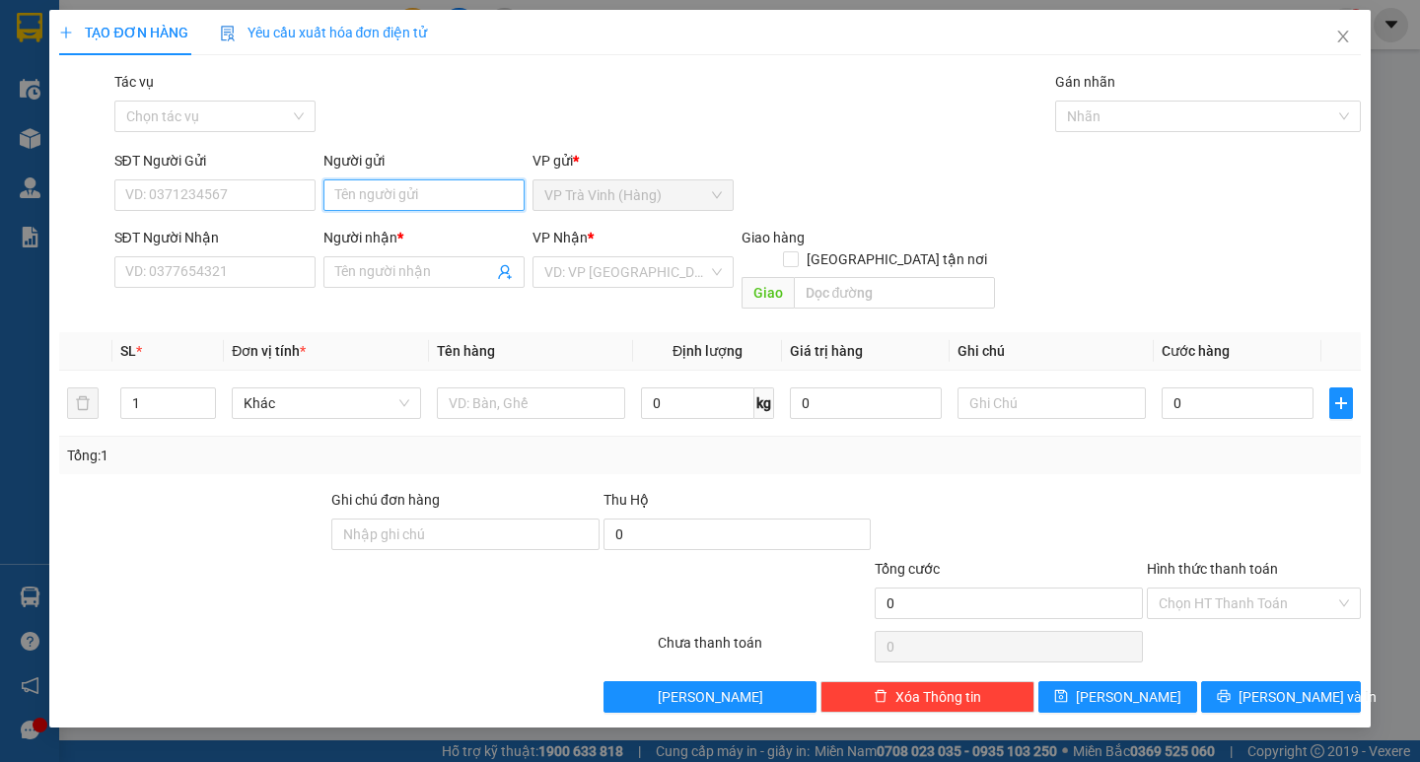
click at [377, 206] on input "Người gửi" at bounding box center [424, 196] width 201 height 32
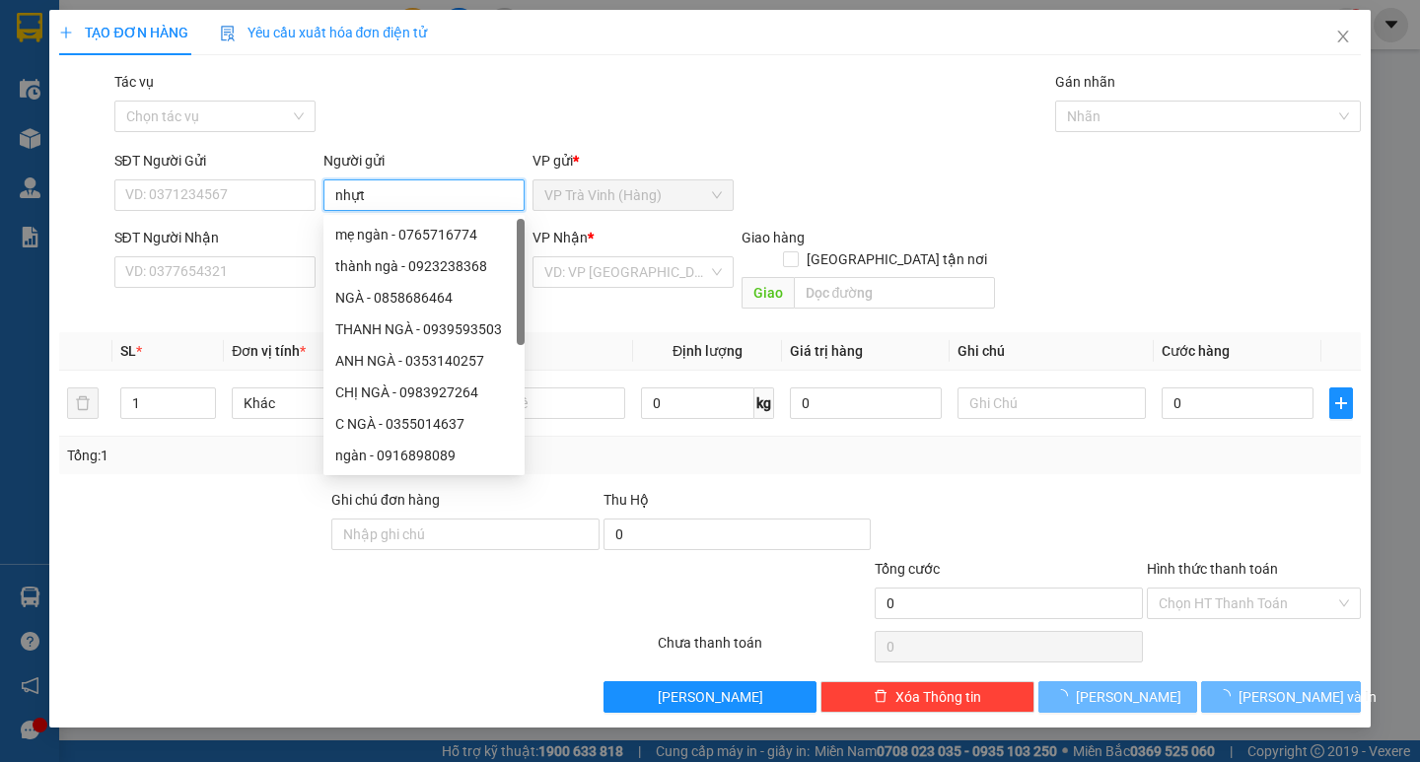
type input "nhựt"
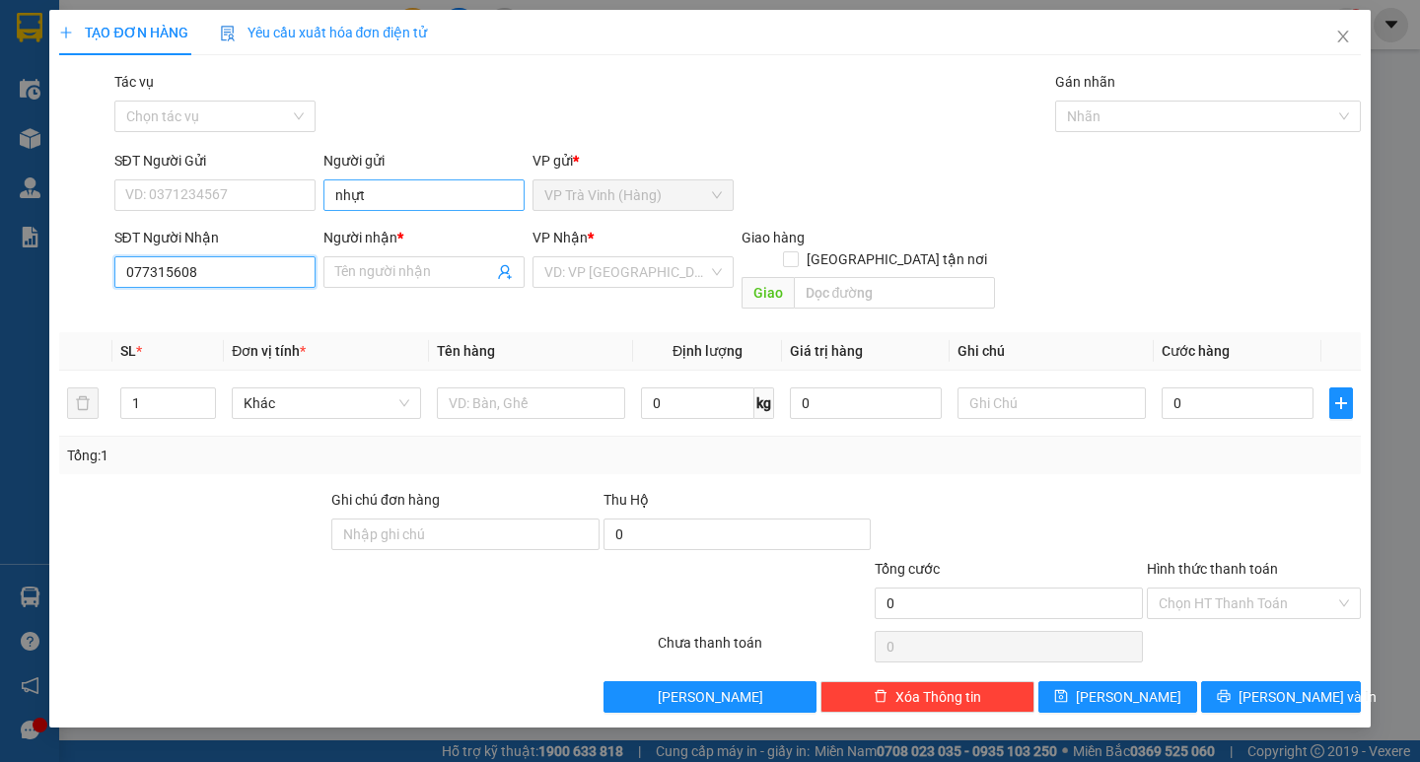
type input "0773156087"
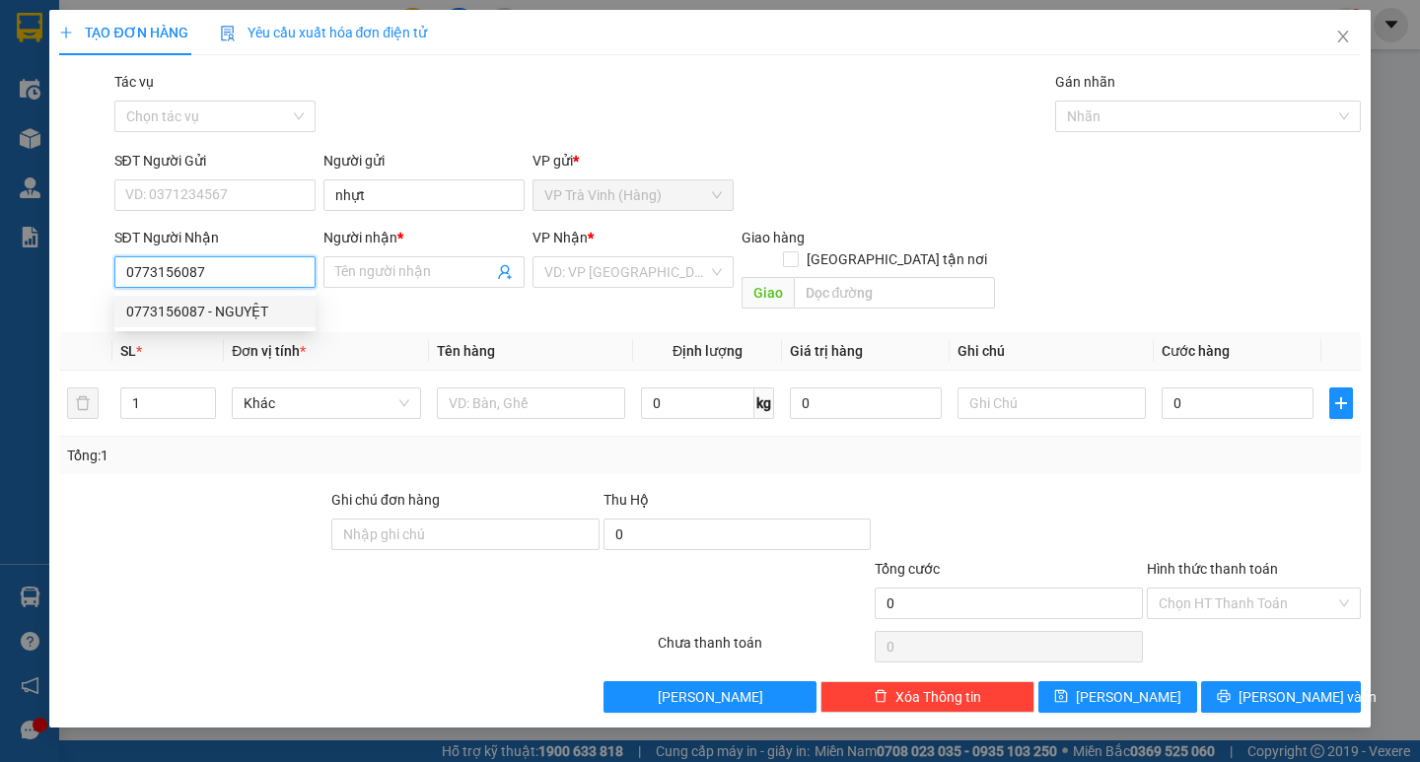
click at [254, 312] on div "0773156087 - NGUYỆT" at bounding box center [215, 312] width 178 height 22
type input "NGUYỆT"
type input "20.000"
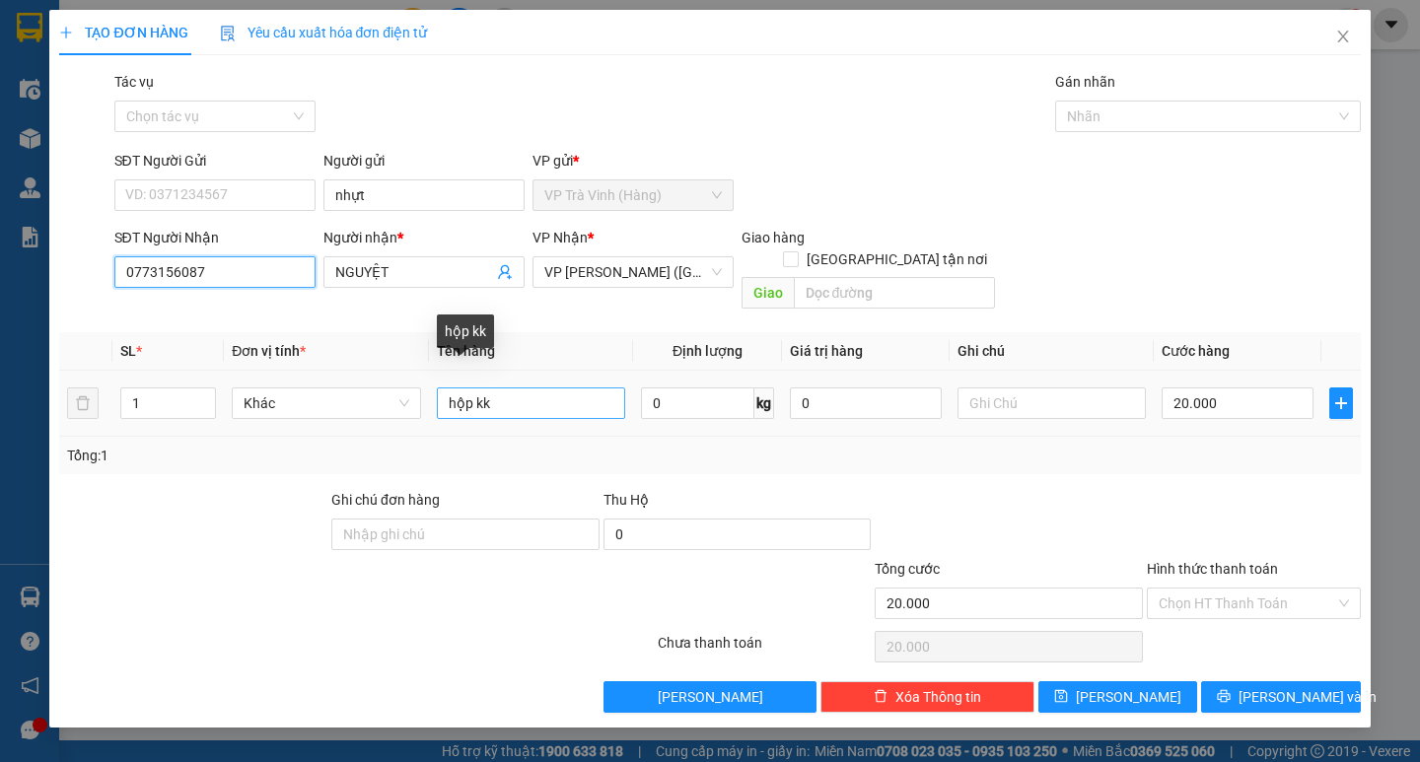
type input "0773156087"
click at [441, 388] on input "hộp kk" at bounding box center [531, 404] width 188 height 32
type input "1 hộp kk"
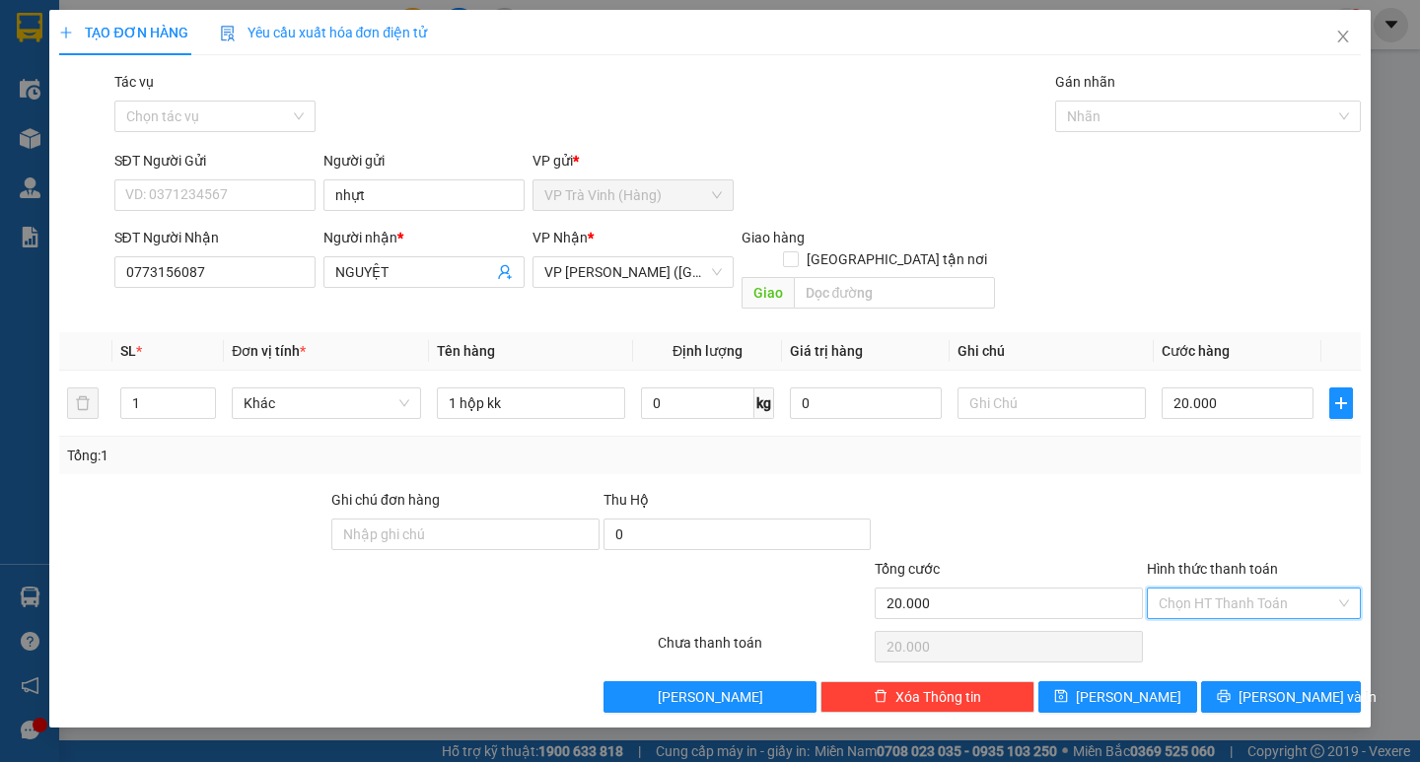
click at [1220, 589] on input "Hình thức thanh toán" at bounding box center [1247, 604] width 177 height 30
click at [1236, 631] on div "Tại văn phòng" at bounding box center [1254, 622] width 190 height 22
type input "0"
click at [1235, 682] on button "[PERSON_NAME] và In" at bounding box center [1280, 698] width 159 height 32
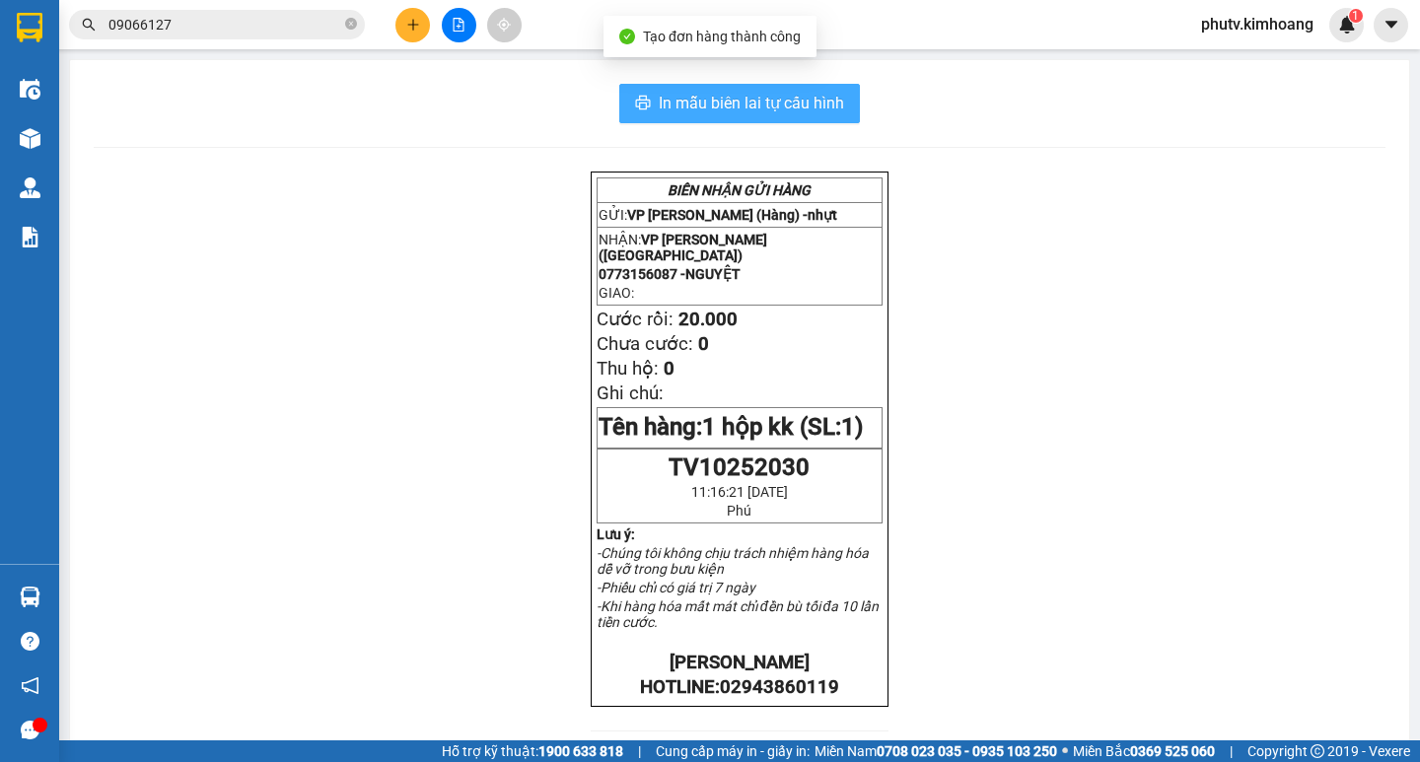
click at [737, 100] on span "In mẫu biên lai tự cấu hình" at bounding box center [751, 103] width 185 height 25
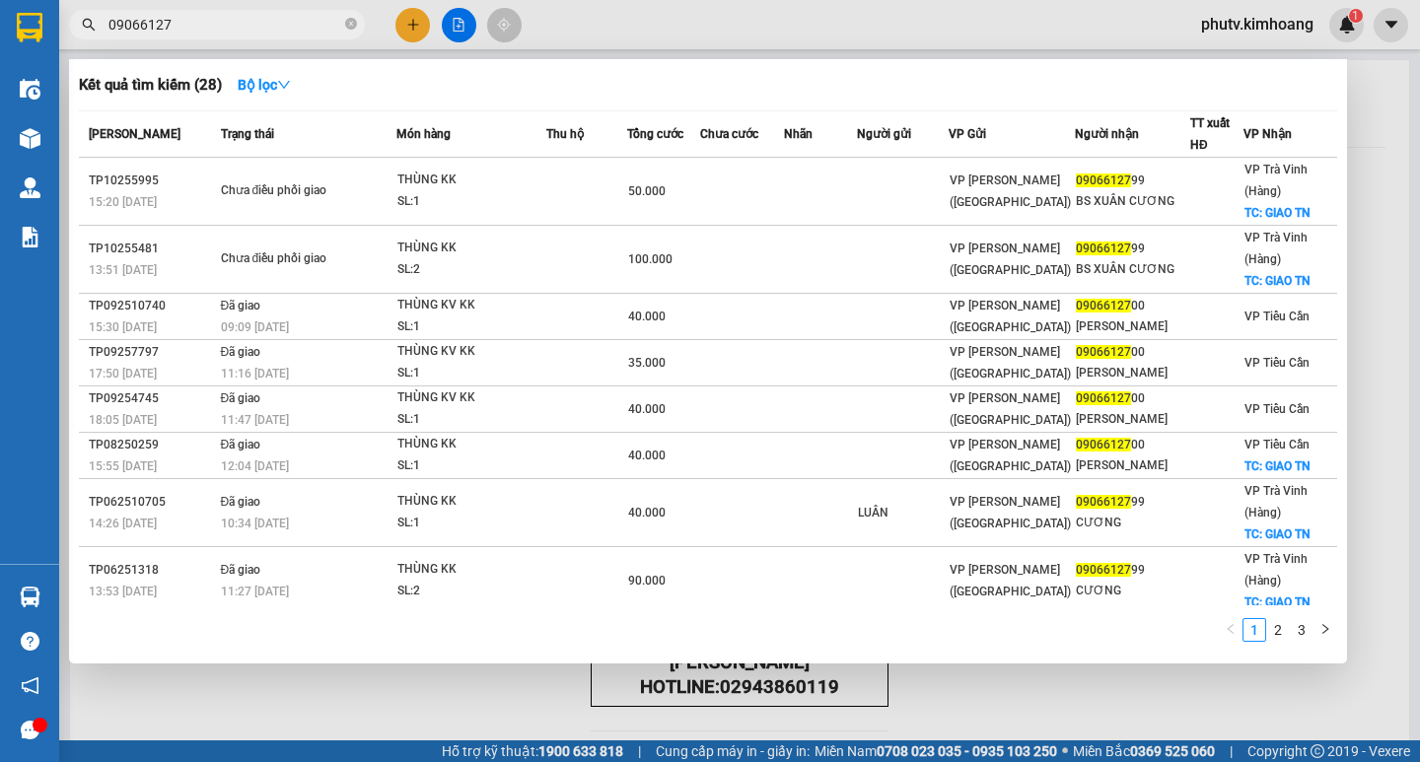
click at [277, 15] on input "09066127" at bounding box center [224, 25] width 233 height 22
click at [276, 15] on input "09066127" at bounding box center [224, 25] width 233 height 22
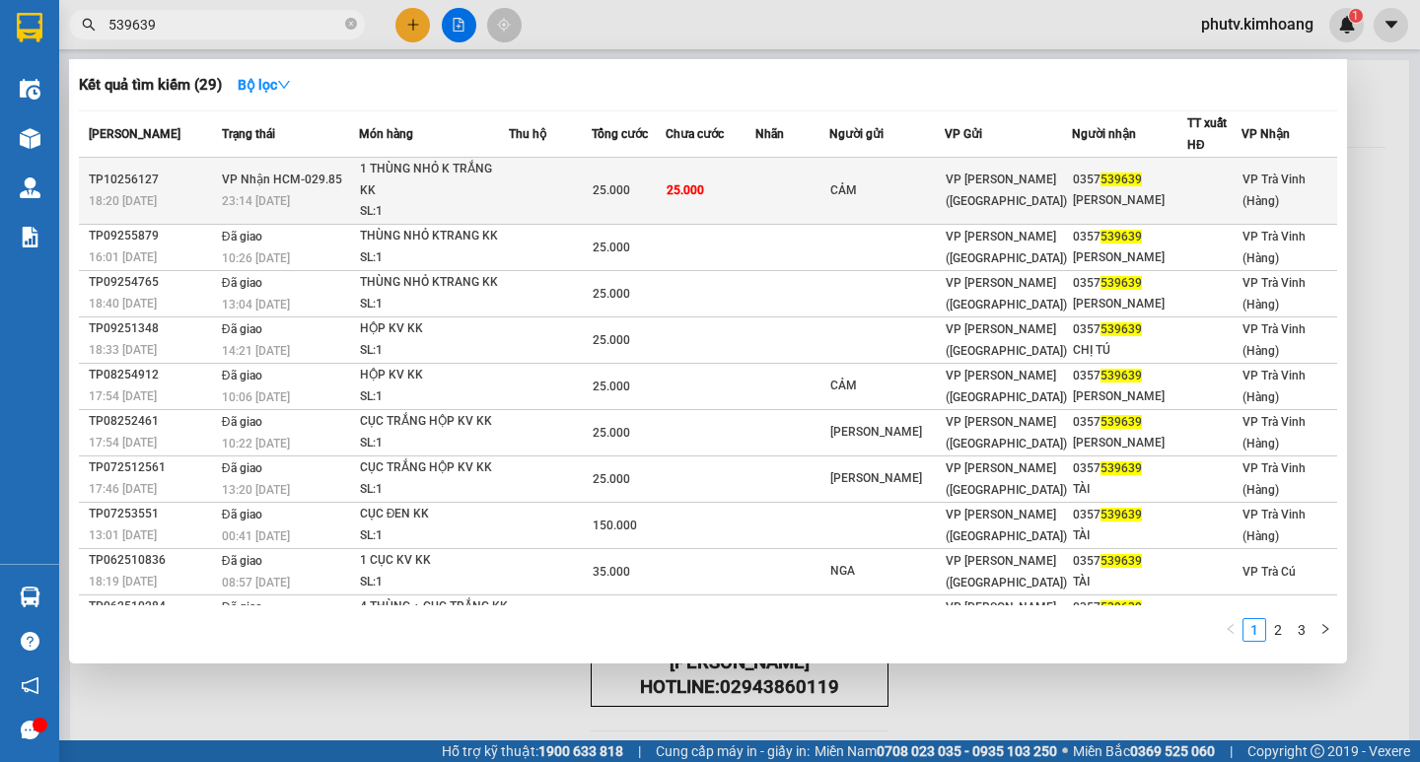
type input "539639"
click at [205, 194] on div "18:20 [DATE]" at bounding box center [152, 201] width 127 height 22
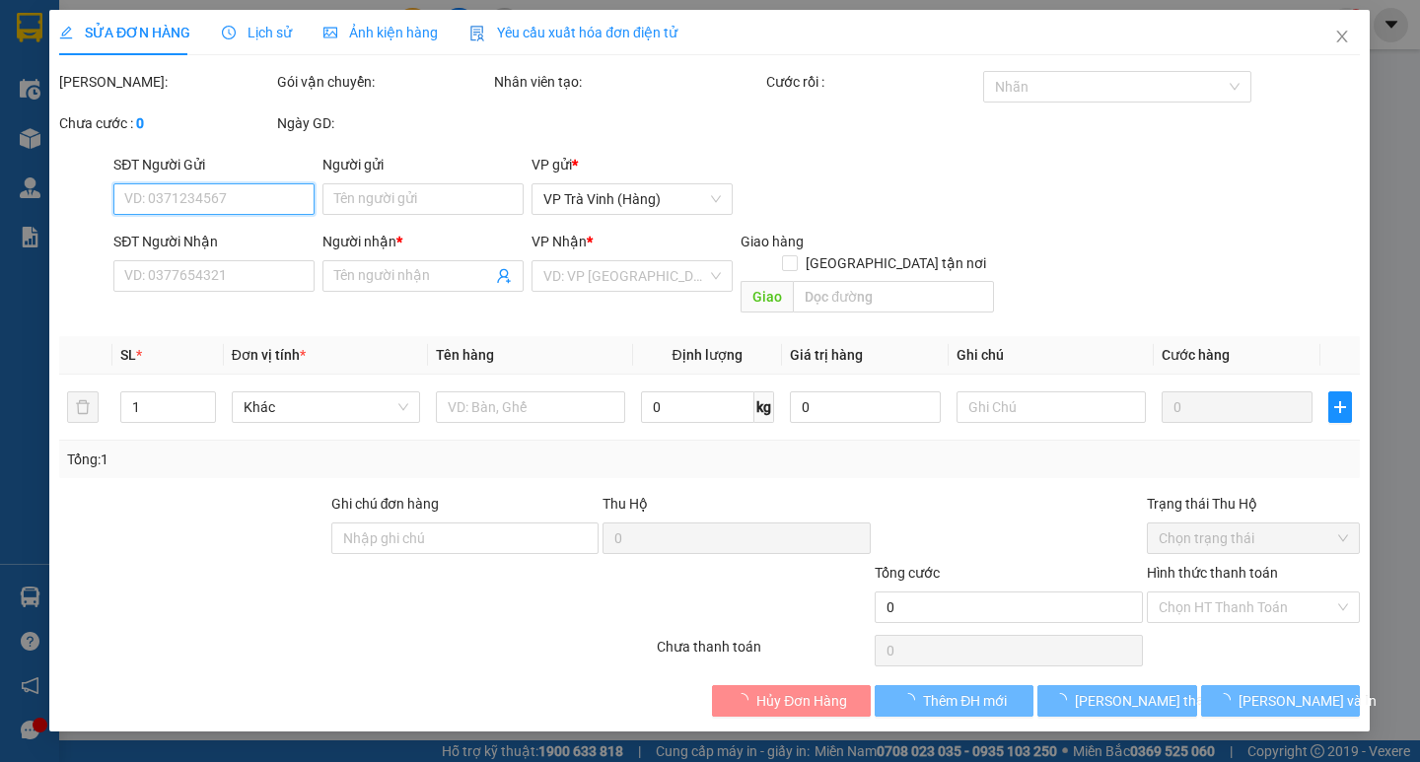
type input "CẢM"
type input "0357539639"
type input "[PERSON_NAME]"
type input "25.000"
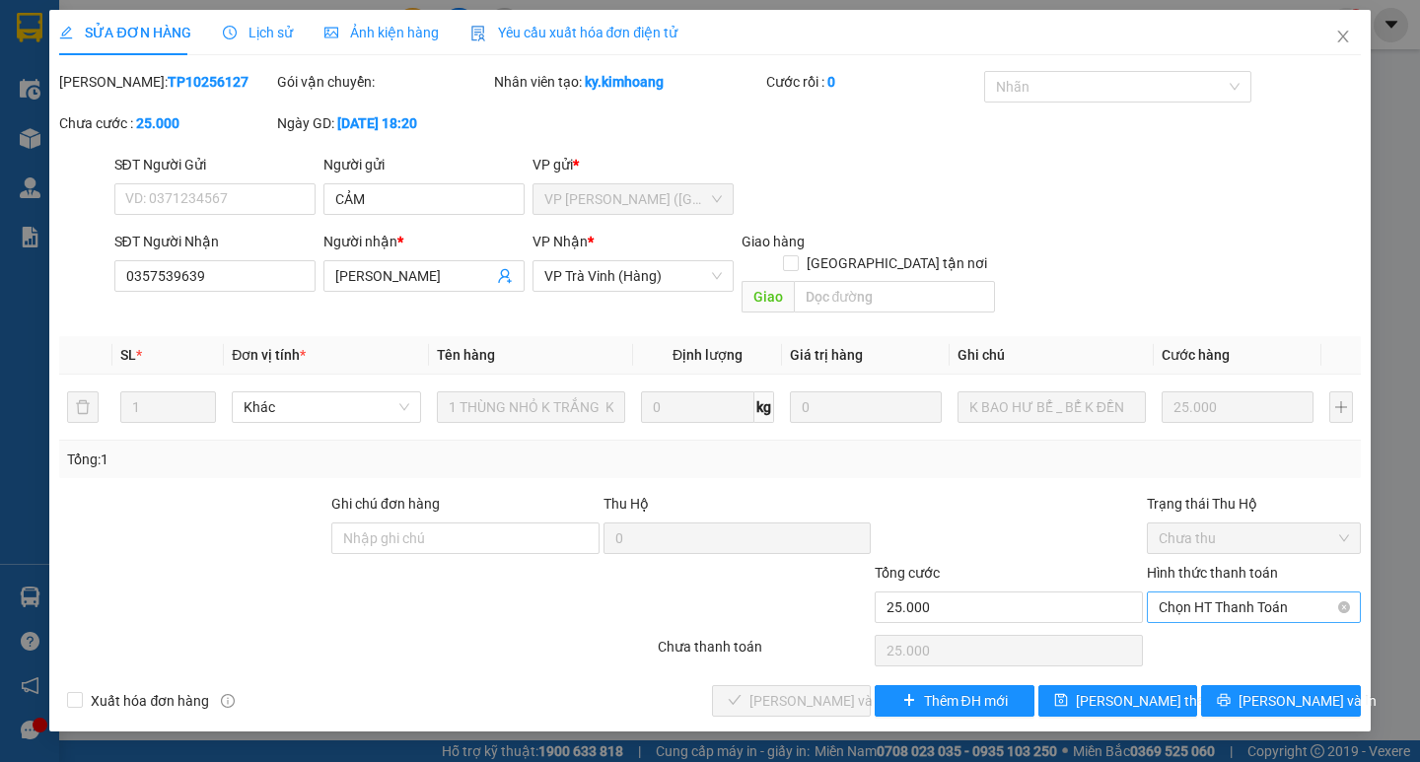
click at [1197, 593] on span "Chọn HT Thanh Toán" at bounding box center [1254, 608] width 190 height 30
drag, startPoint x: 1197, startPoint y: 623, endPoint x: 1052, endPoint y: 642, distance: 146.2
click at [1196, 623] on div "Tại văn phòng" at bounding box center [1254, 625] width 190 height 22
type input "0"
click at [761, 690] on span "[PERSON_NAME] và Giao hàng" at bounding box center [844, 701] width 189 height 22
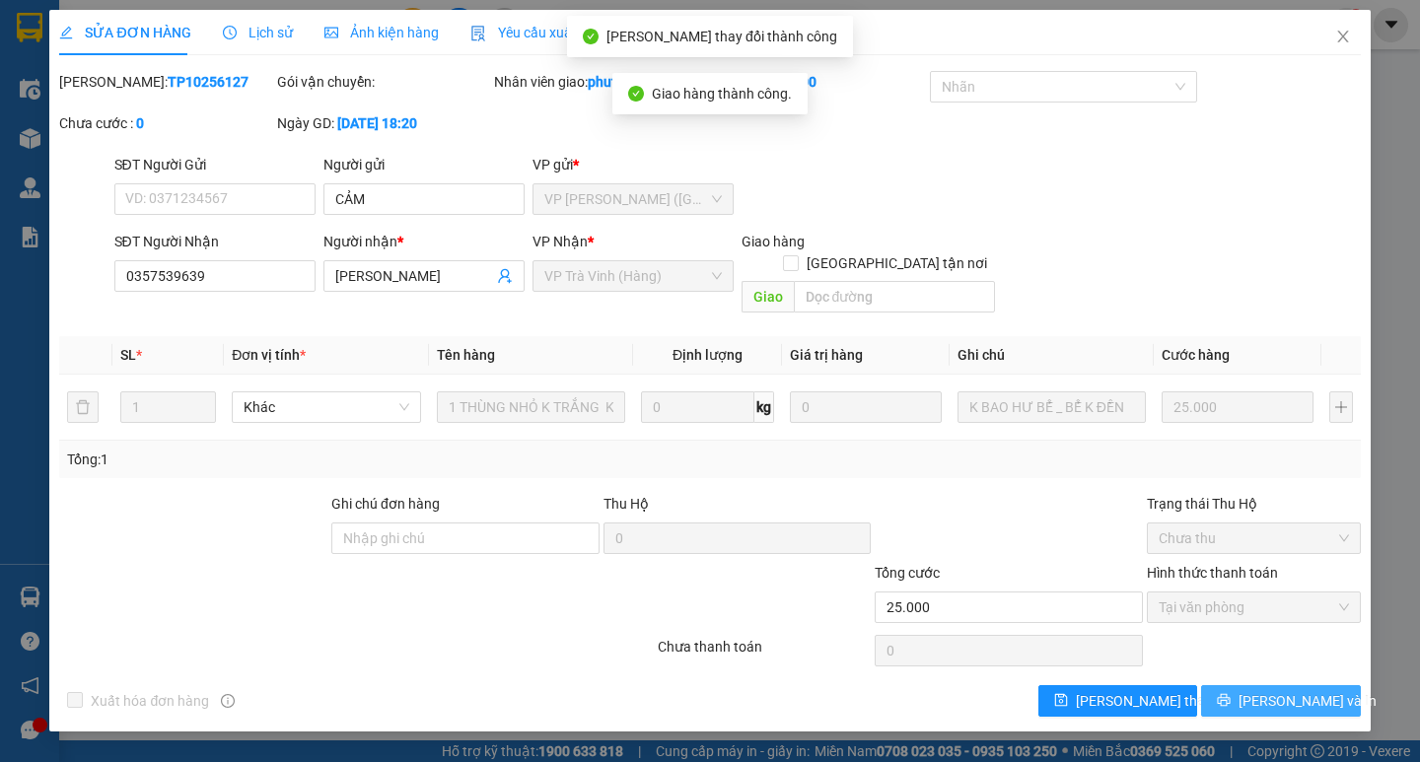
click at [1263, 686] on button "[PERSON_NAME] và In" at bounding box center [1280, 702] width 159 height 32
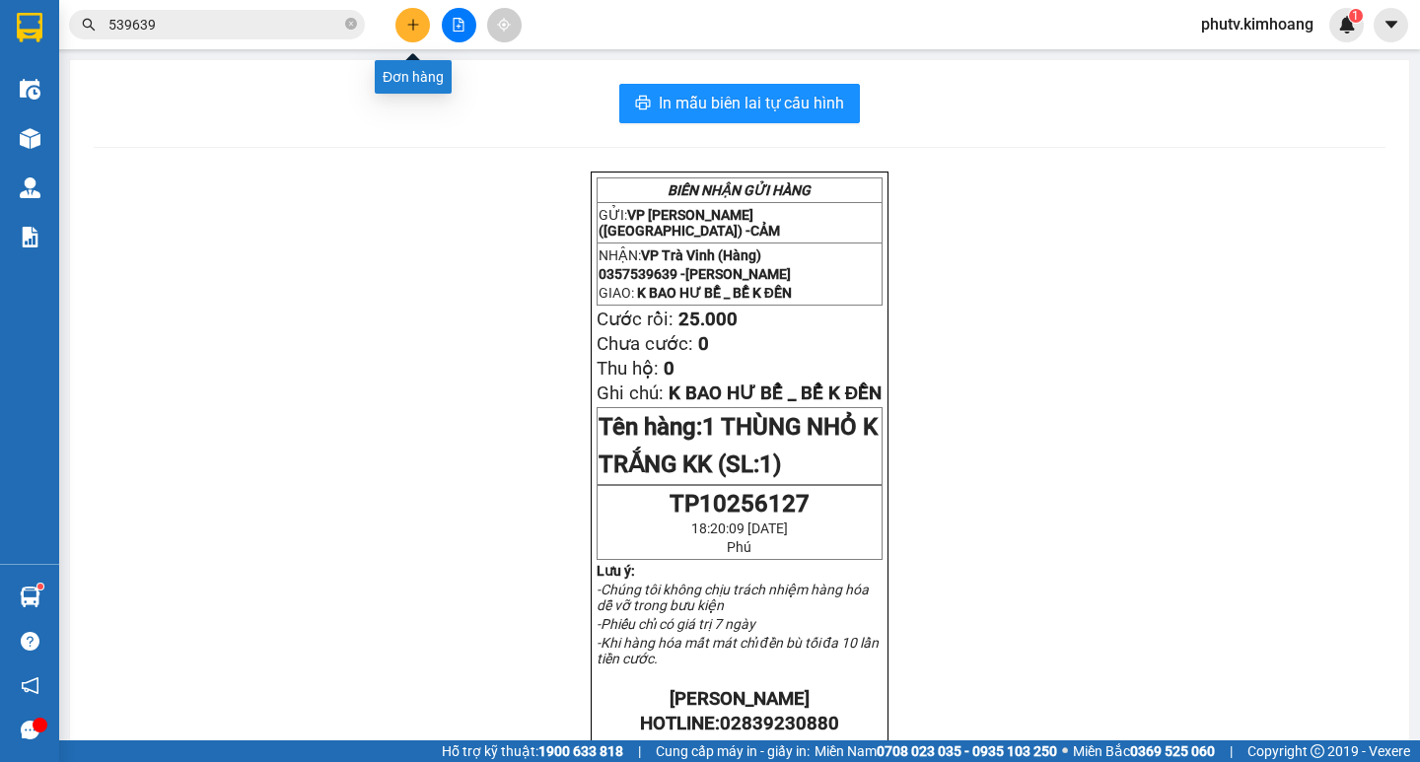
click at [415, 24] on icon "plus" at bounding box center [413, 25] width 14 height 14
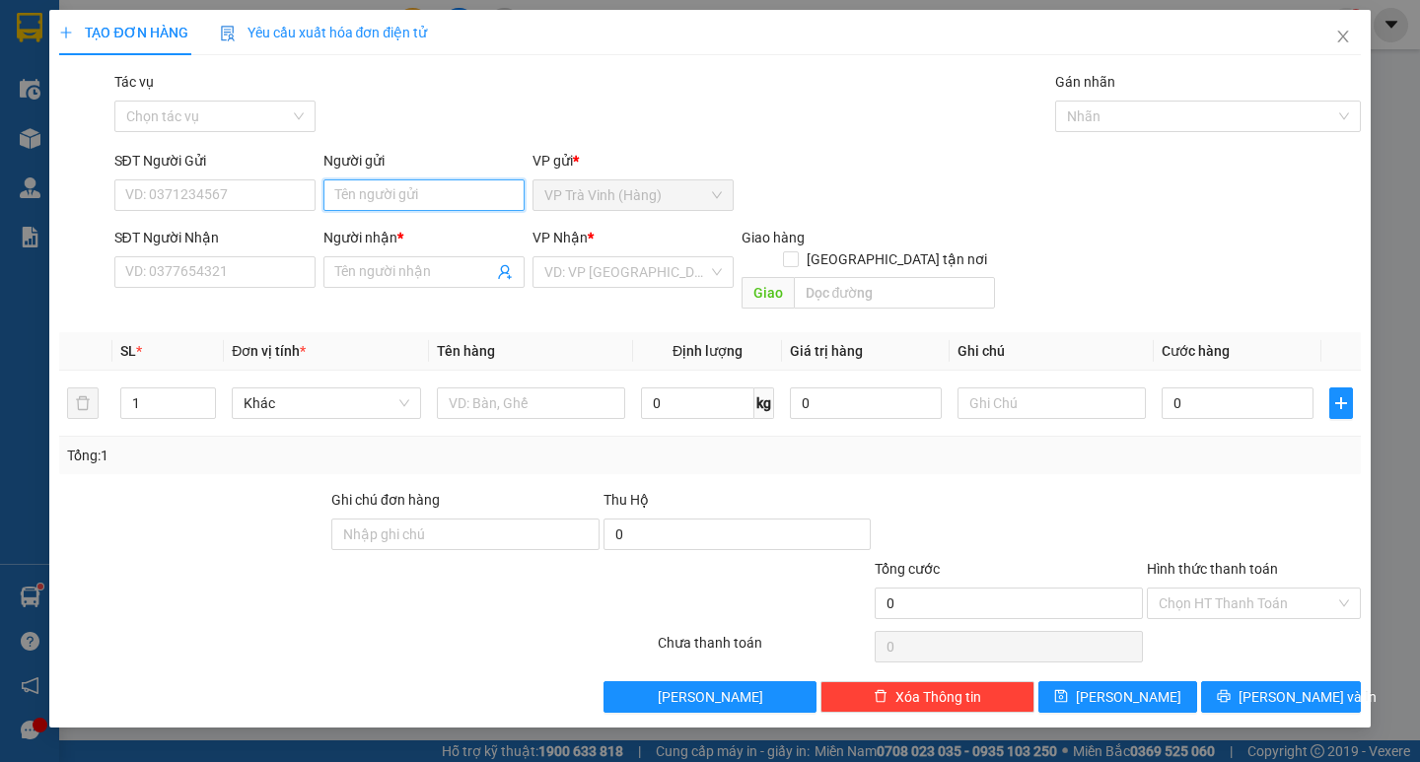
click at [406, 187] on input "Người gửi" at bounding box center [424, 196] width 201 height 32
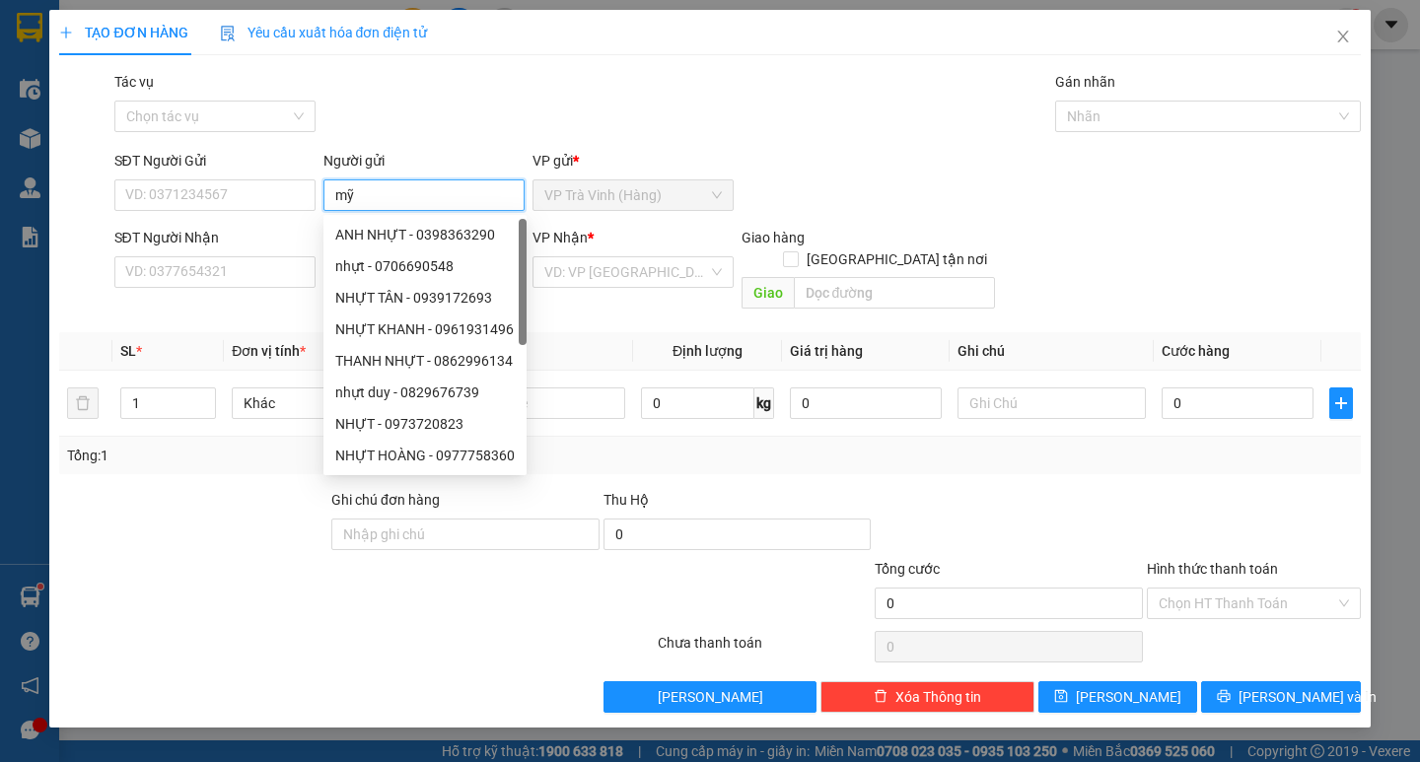
type input "mỹ"
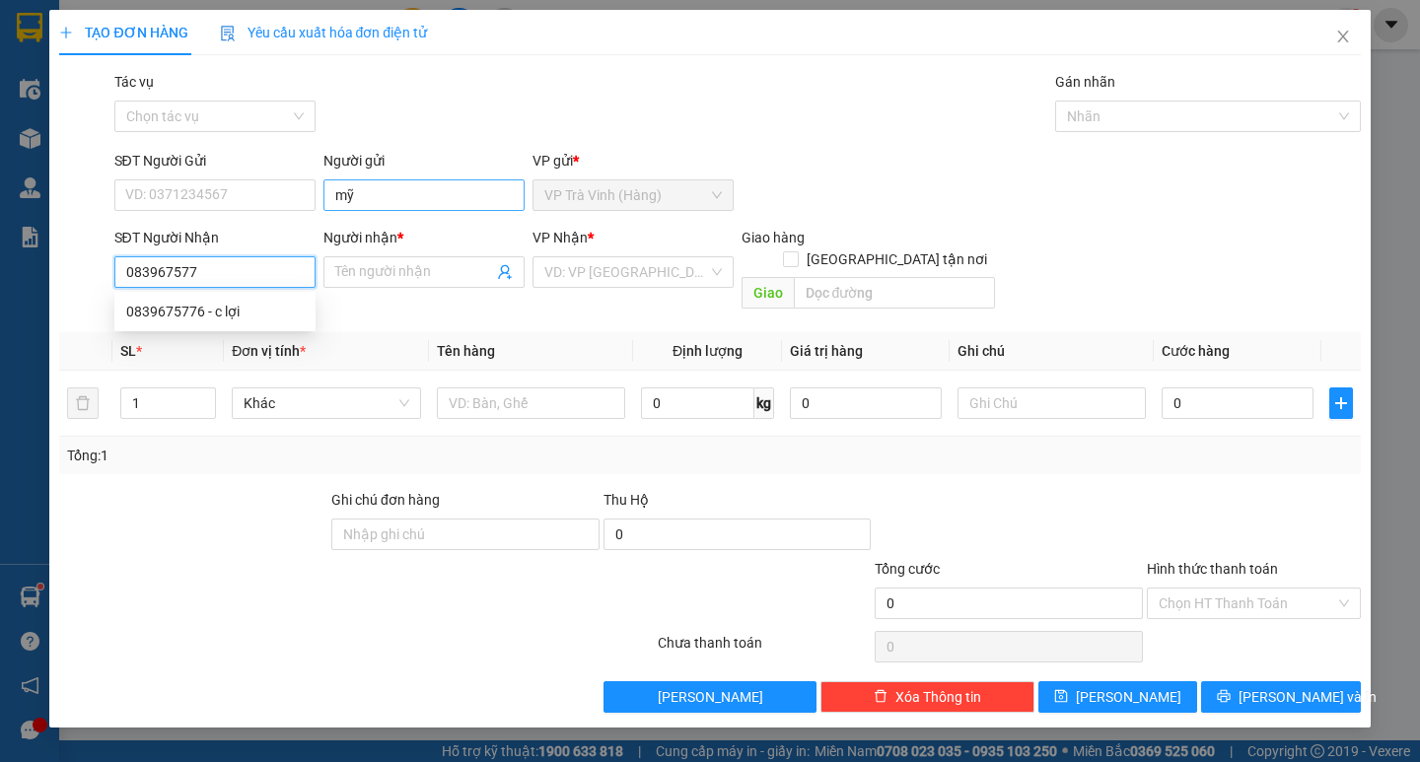
type input "0839675776"
click at [274, 303] on div "0839675776 - c lợi" at bounding box center [215, 312] width 178 height 22
type input "c lợi"
type input "30.000"
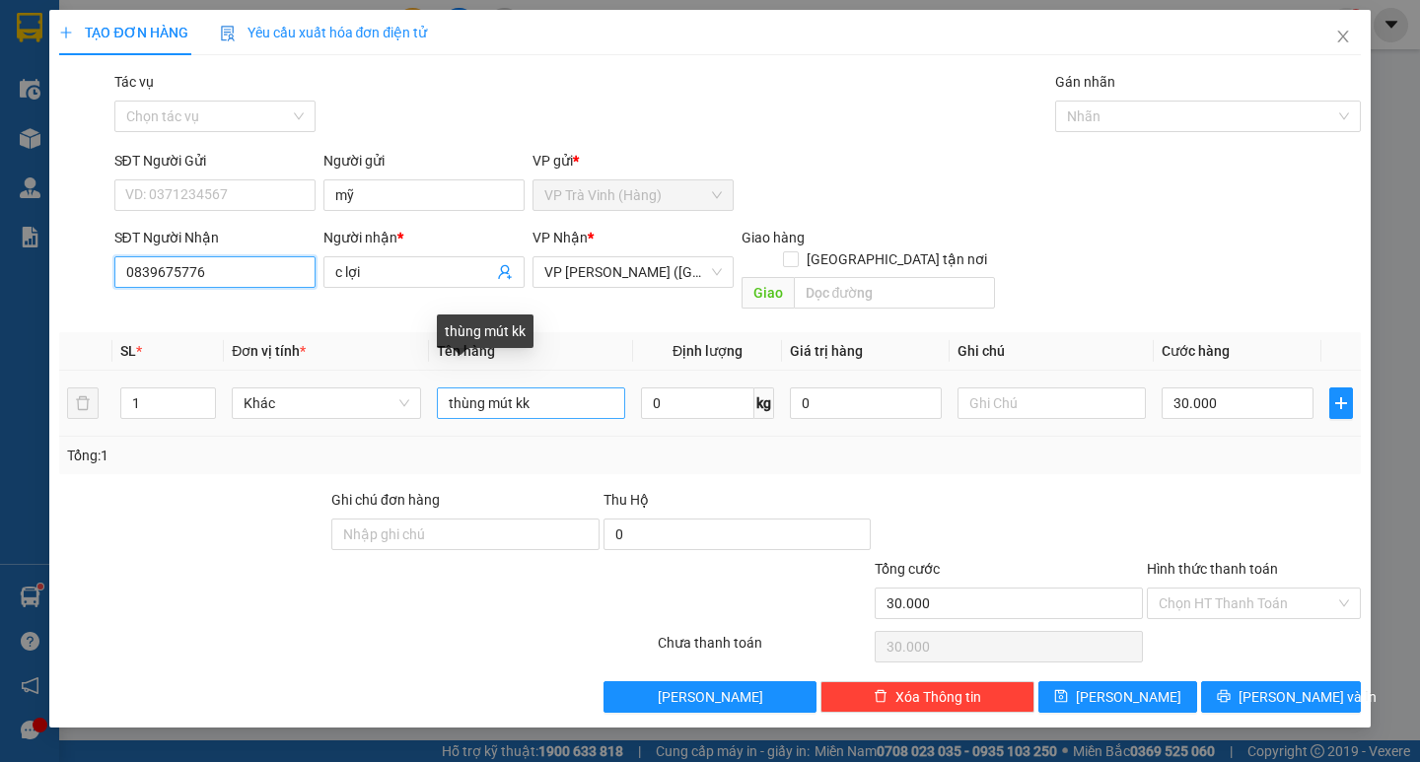
type input "0839675776"
click at [450, 388] on input "thùng mút kk" at bounding box center [531, 404] width 188 height 32
type input "1 thùng mút kk"
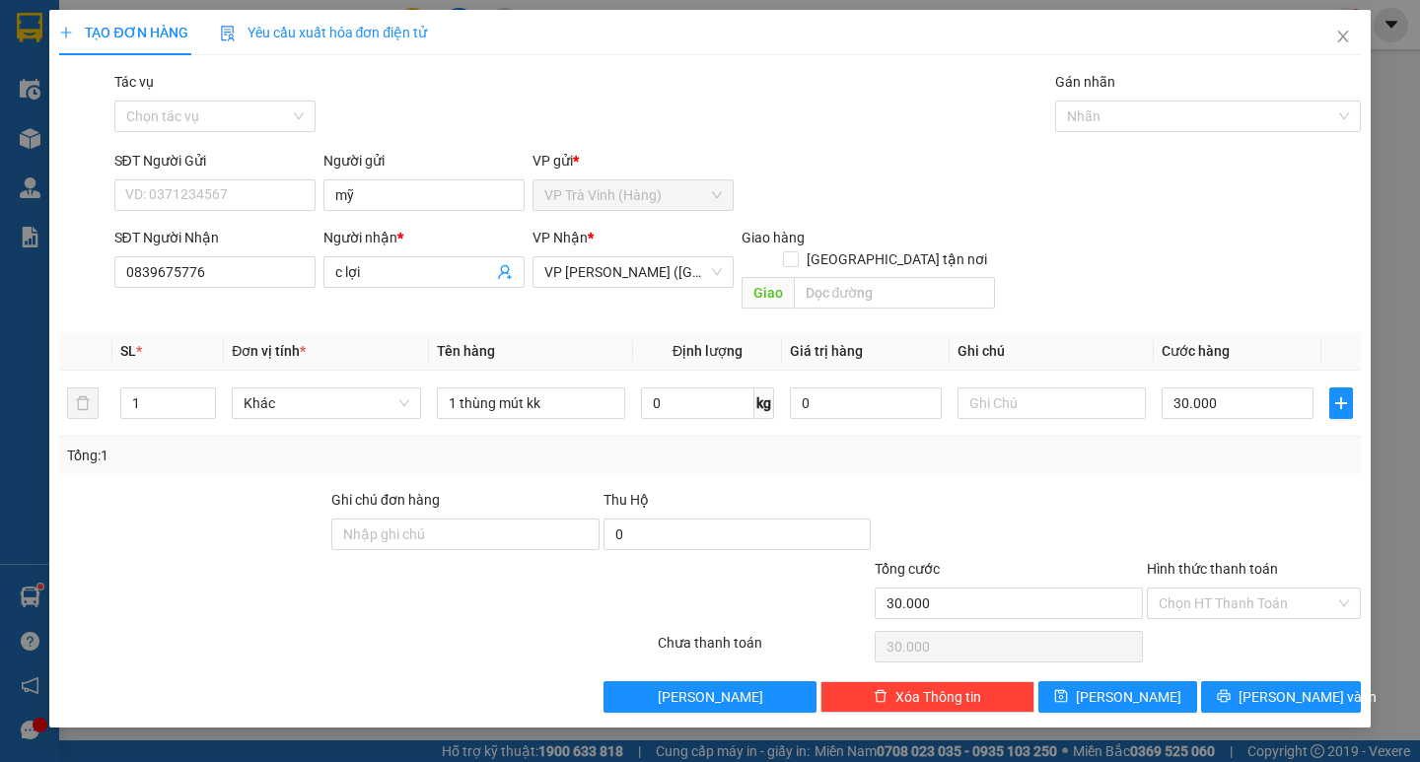
click at [1283, 627] on div "Chọn HT Thanh Toán" at bounding box center [1254, 646] width 218 height 39
click at [1243, 594] on input "Hình thức thanh toán" at bounding box center [1247, 604] width 177 height 30
drag, startPoint x: 1244, startPoint y: 595, endPoint x: 1257, endPoint y: 622, distance: 30.4
click at [1259, 620] on div "Tại văn phòng" at bounding box center [1254, 622] width 190 height 22
type input "0"
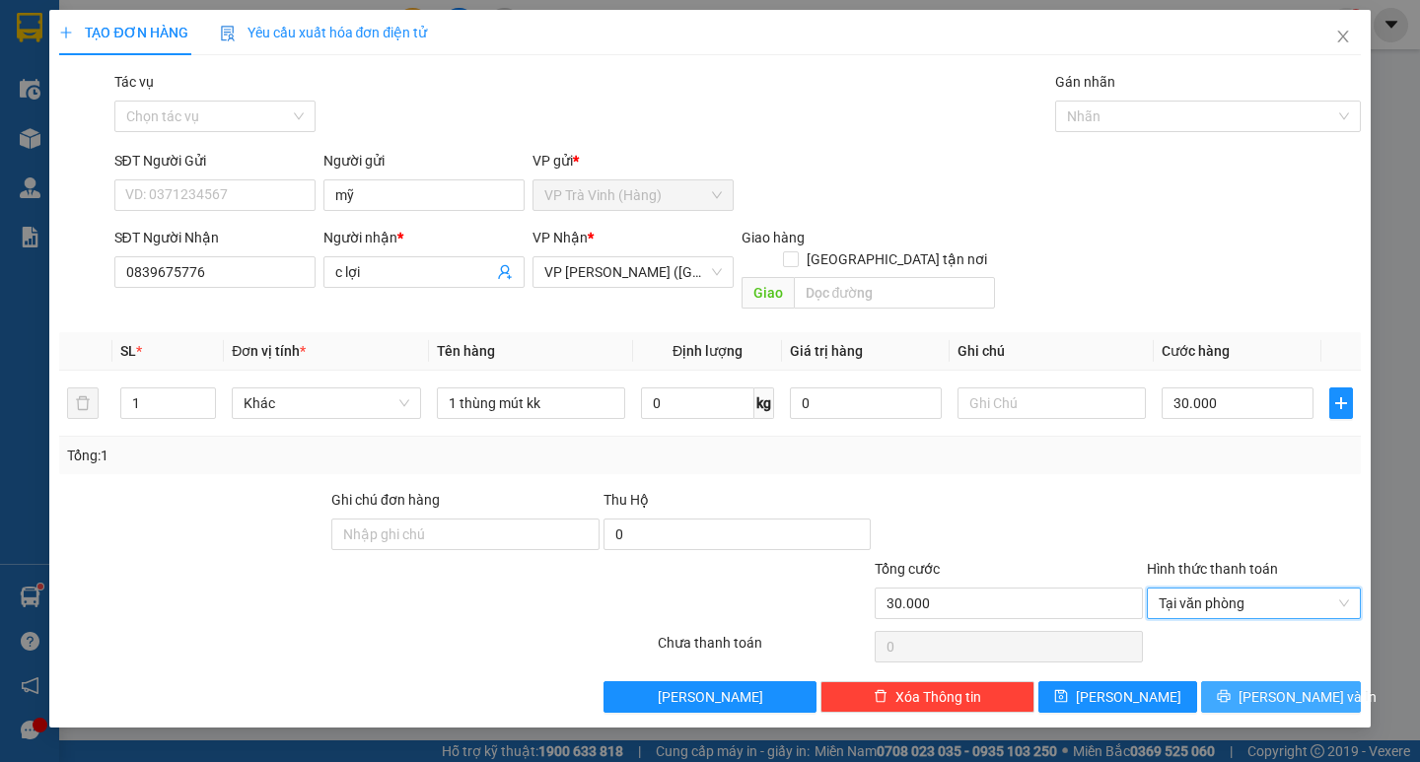
click at [1231, 690] on icon "printer" at bounding box center [1224, 696] width 13 height 13
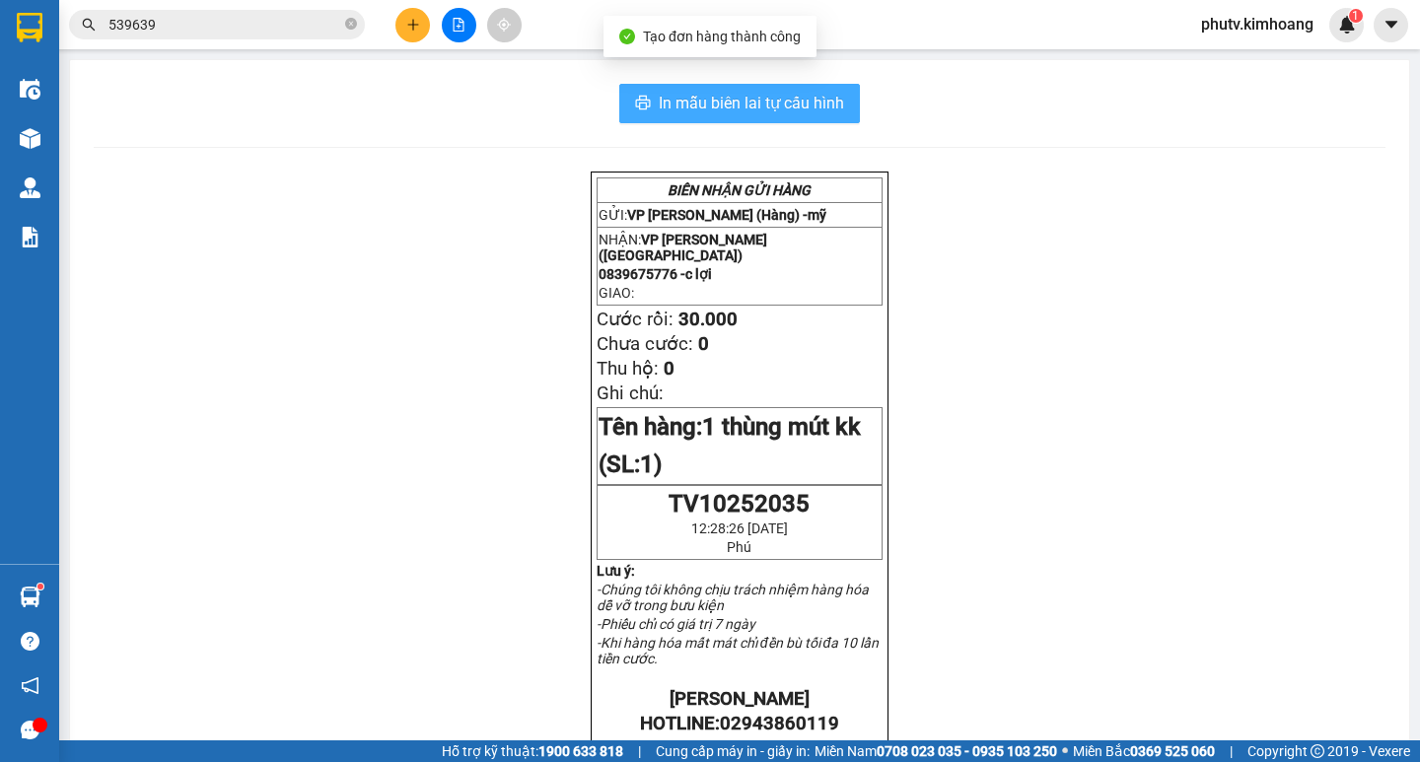
click at [686, 112] on span "In mẫu biên lai tự cấu hình" at bounding box center [751, 103] width 185 height 25
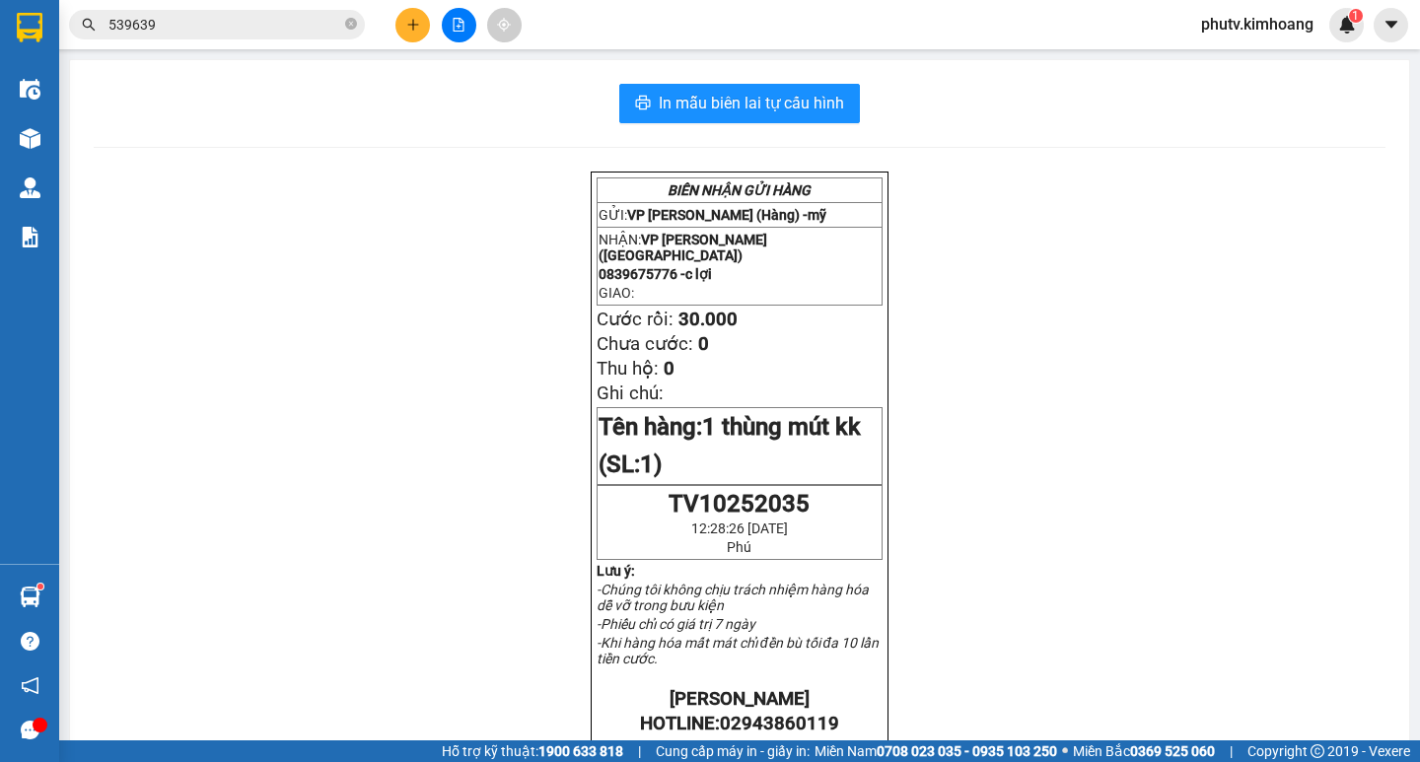
click at [309, 30] on input "539639" at bounding box center [224, 25] width 233 height 22
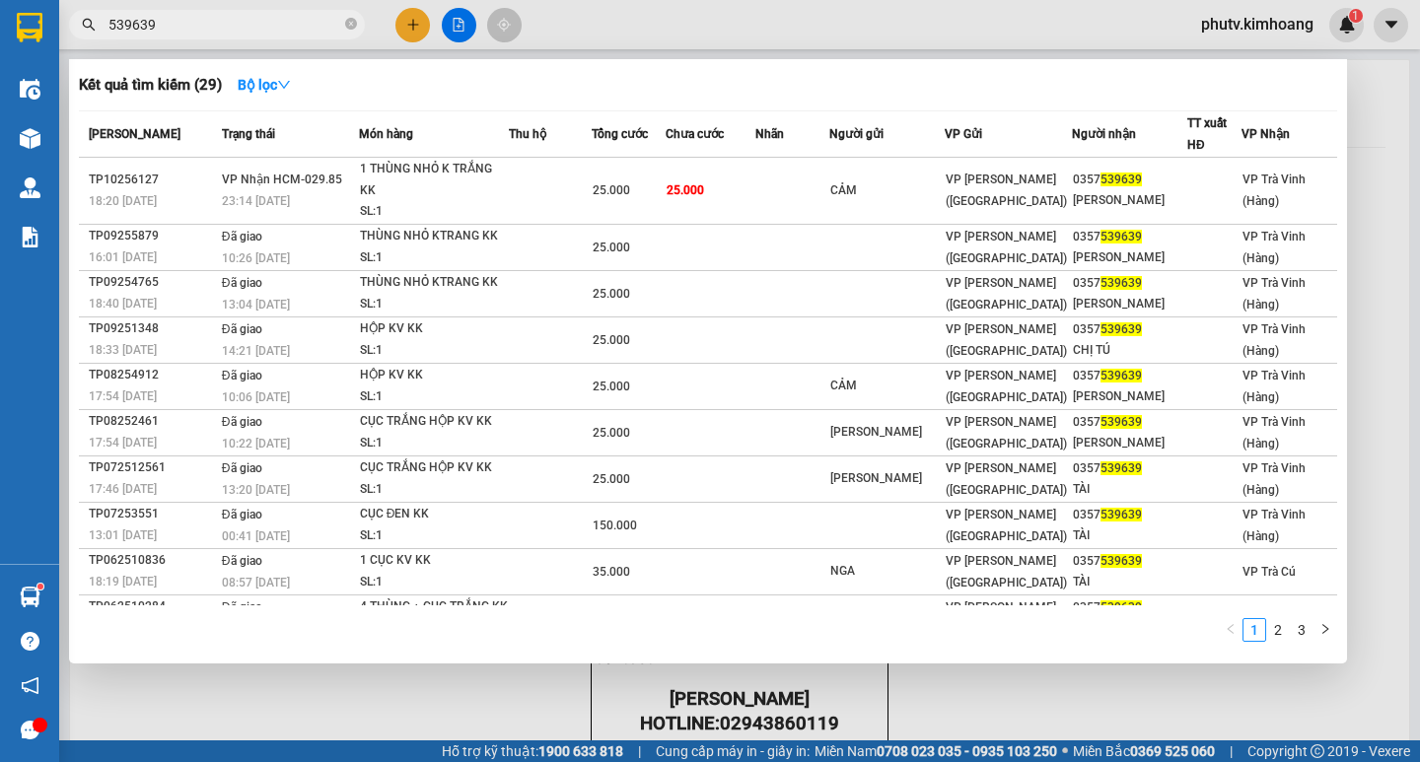
click at [309, 30] on input "539639" at bounding box center [224, 25] width 233 height 22
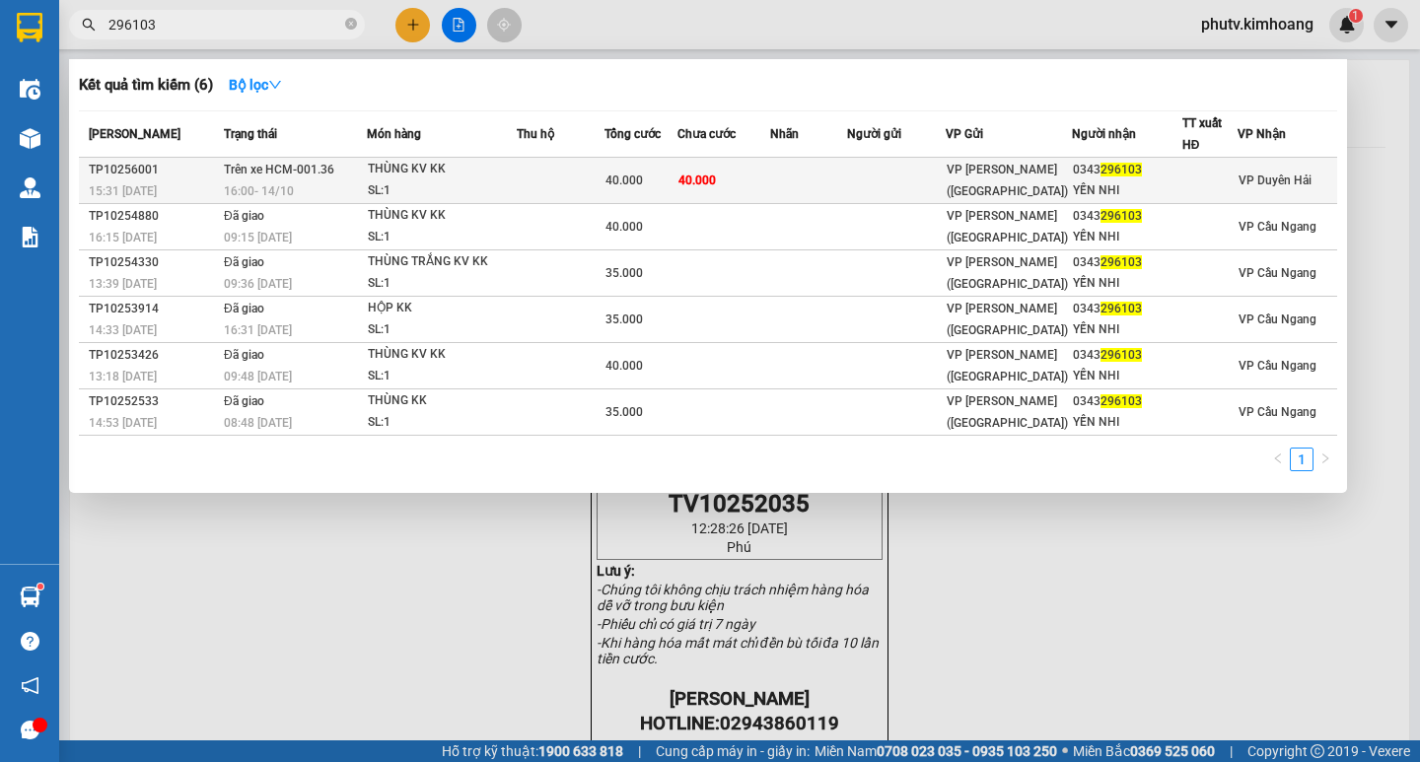
type input "296103"
click at [504, 183] on div "SL: 1" at bounding box center [442, 191] width 148 height 22
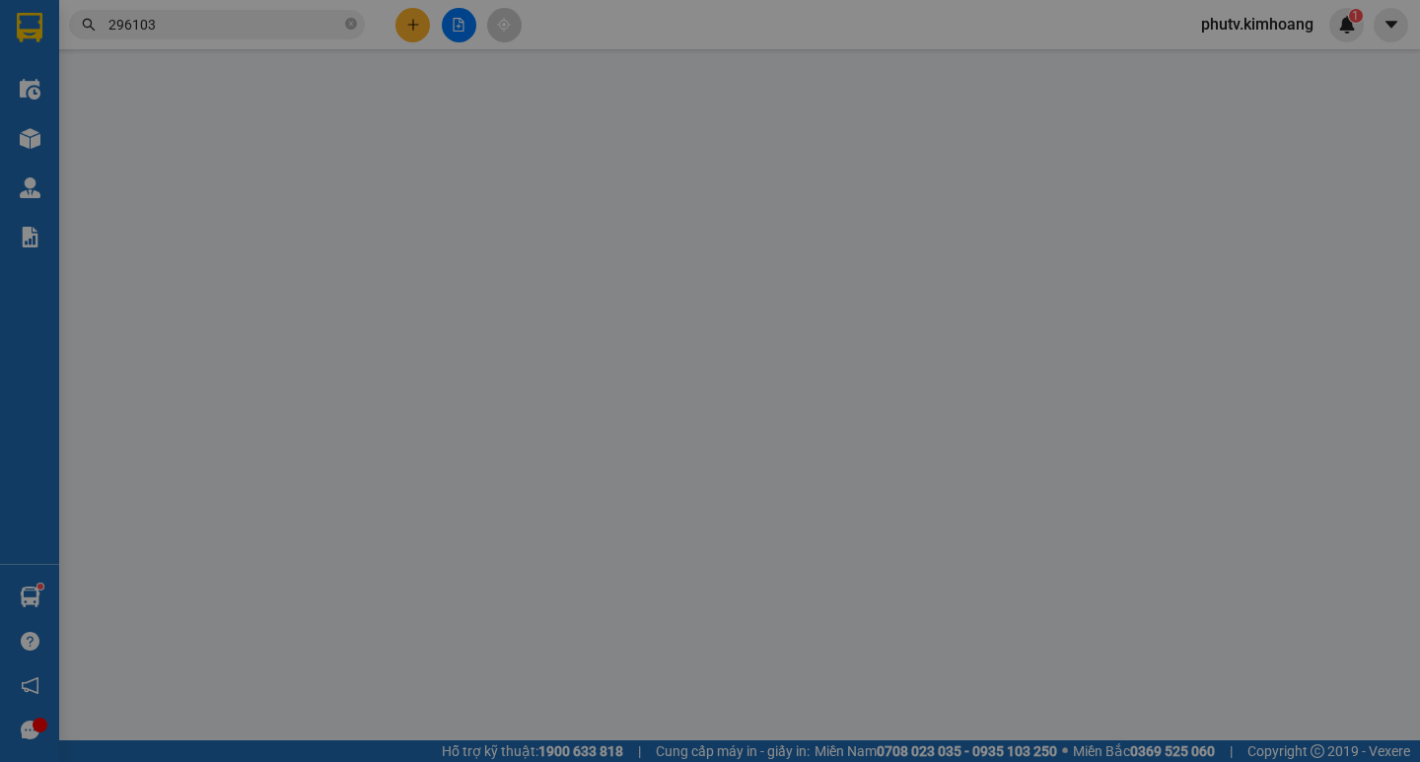
type input "0343296103"
type input "YẾN NHI"
type input "40.000"
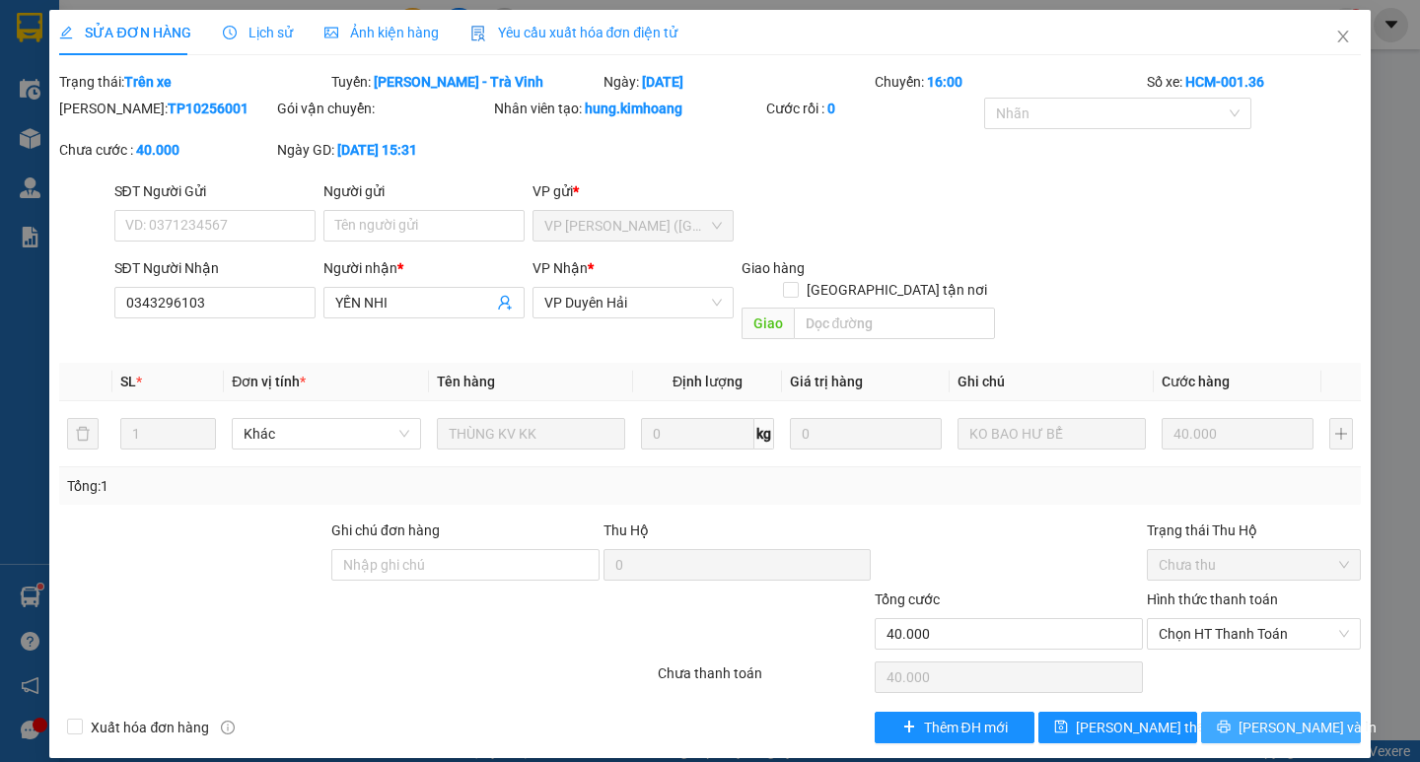
click at [1273, 717] on span "[PERSON_NAME] và In" at bounding box center [1308, 728] width 138 height 22
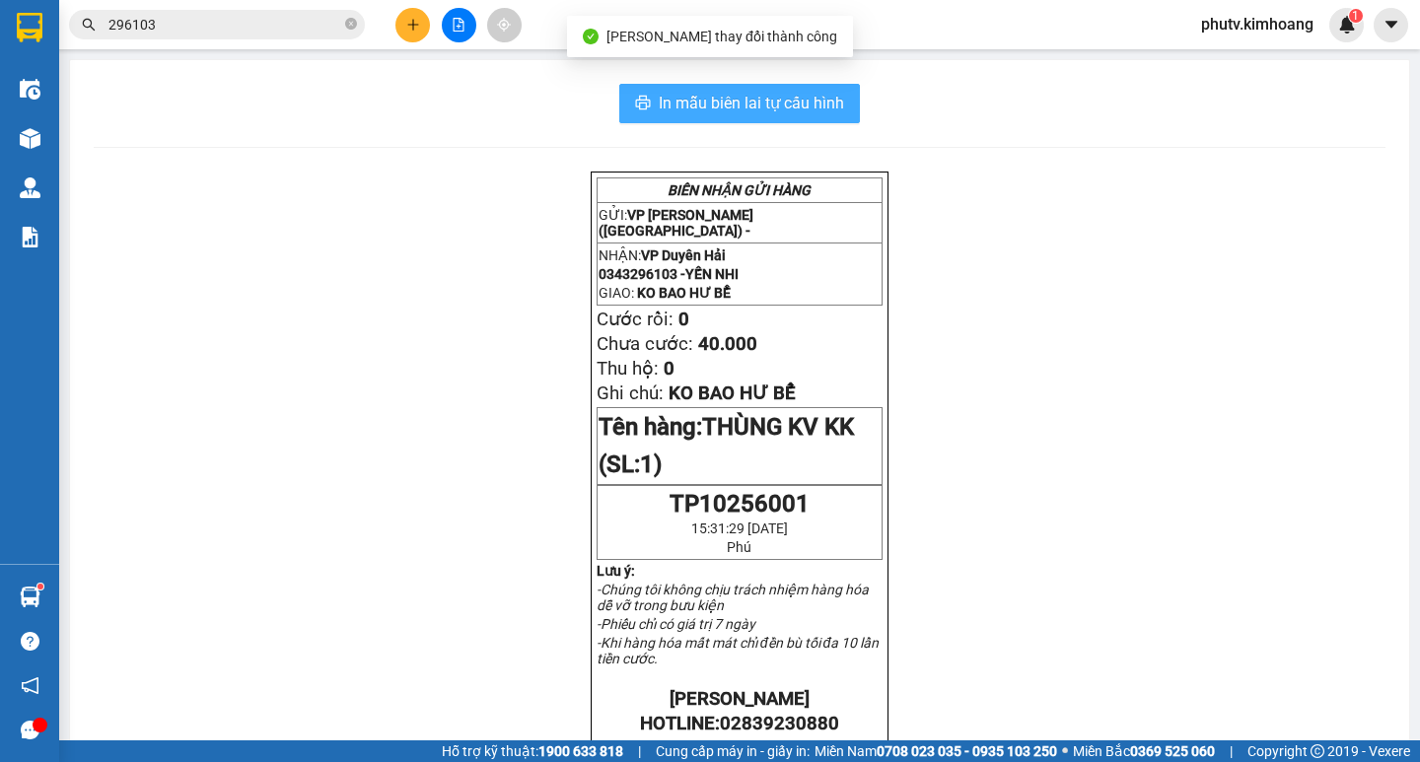
click at [732, 108] on span "In mẫu biên lai tự cấu hình" at bounding box center [751, 103] width 185 height 25
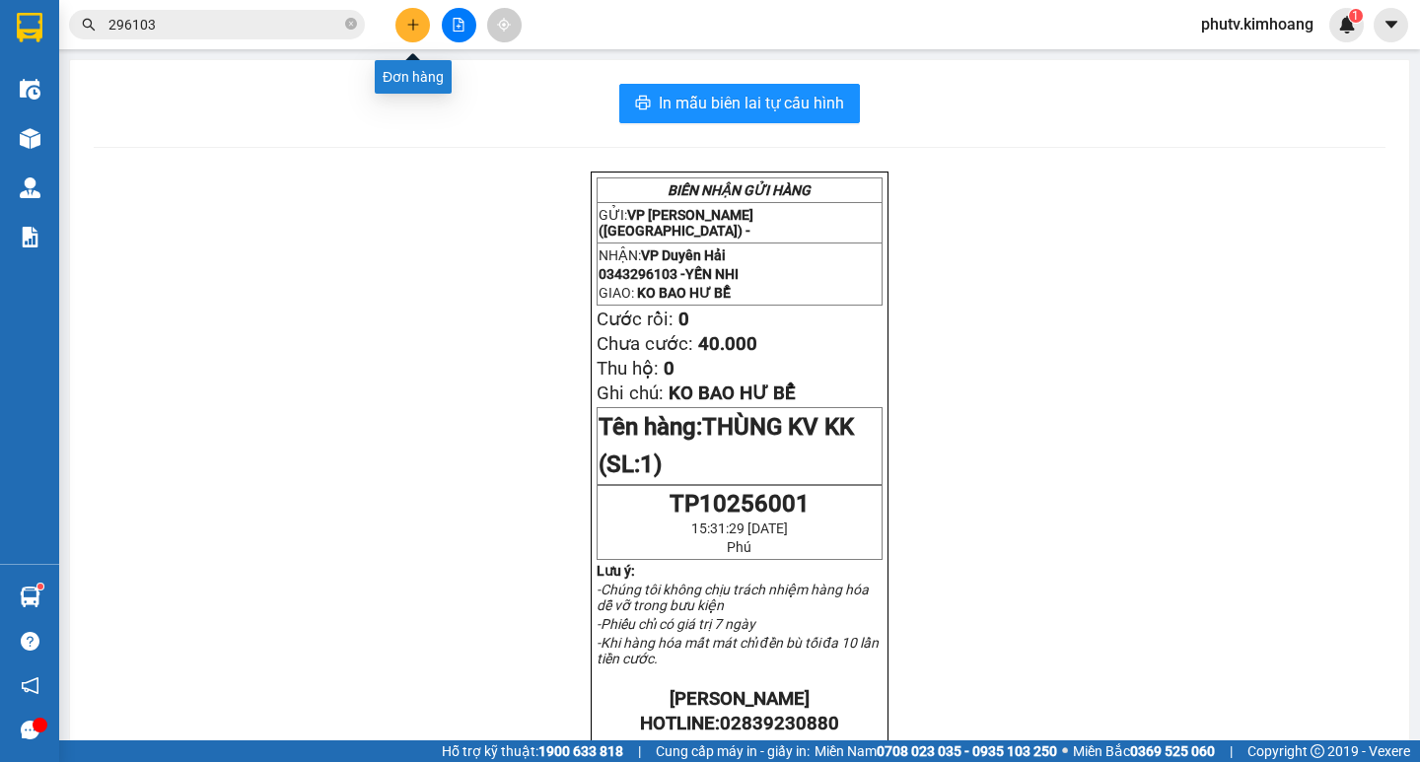
click at [406, 29] on icon "plus" at bounding box center [413, 25] width 14 height 14
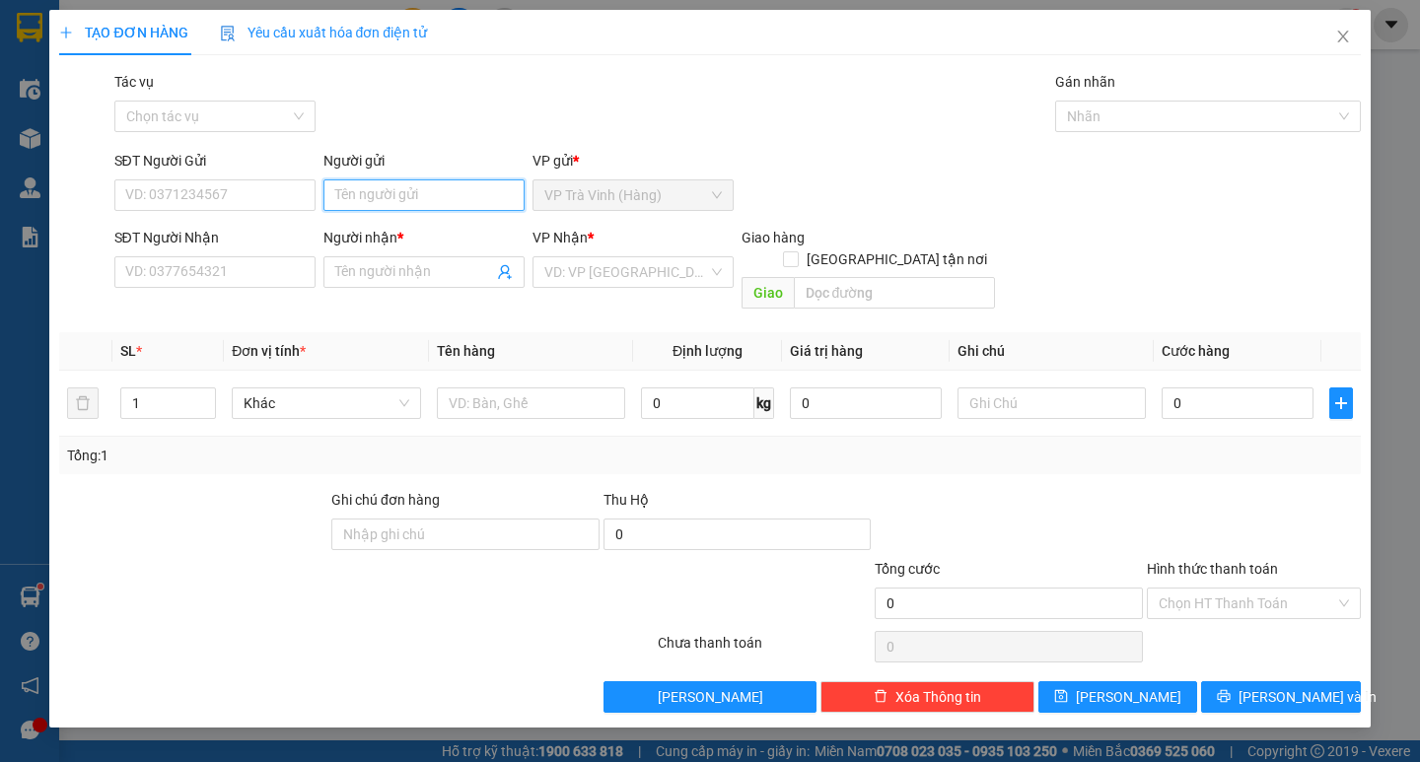
click at [374, 190] on input "Người gửi" at bounding box center [424, 196] width 201 height 32
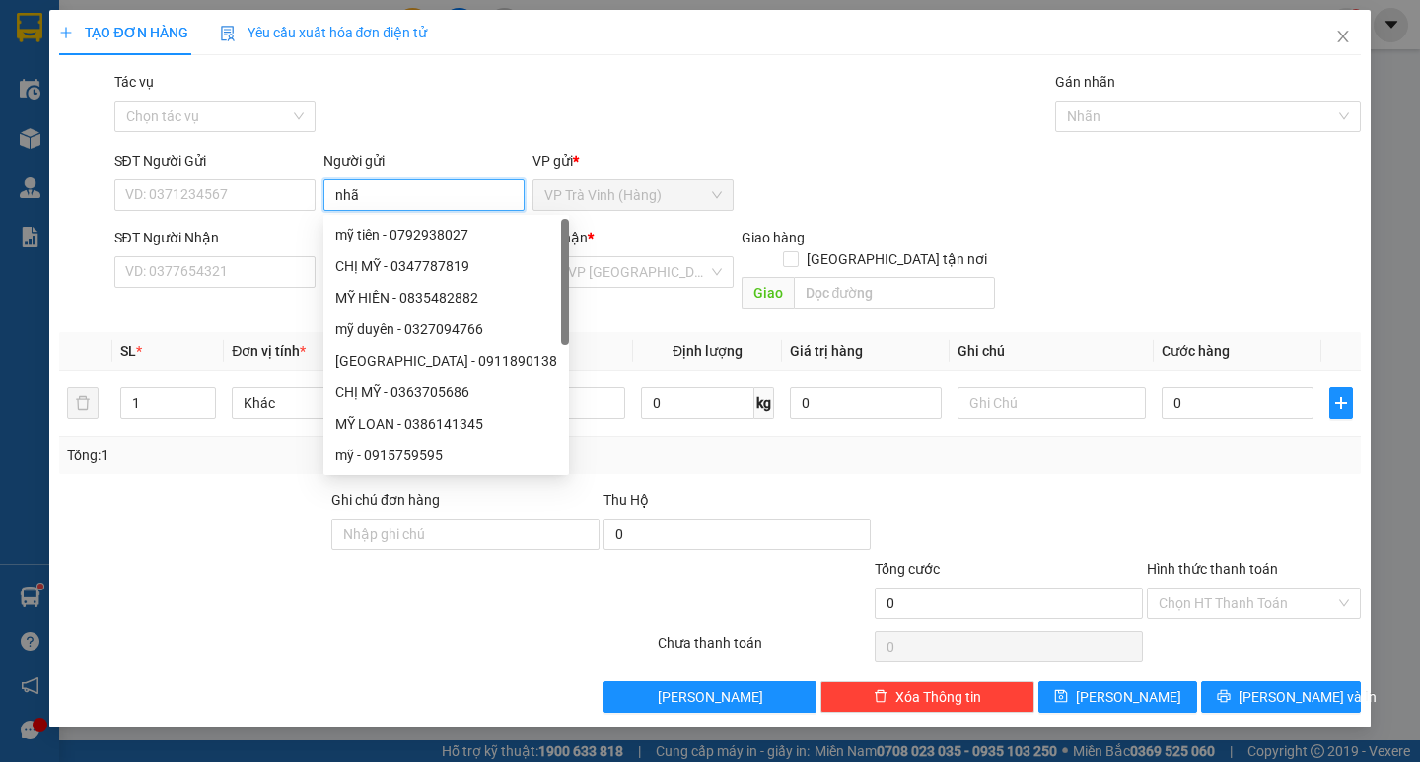
type input "nhã"
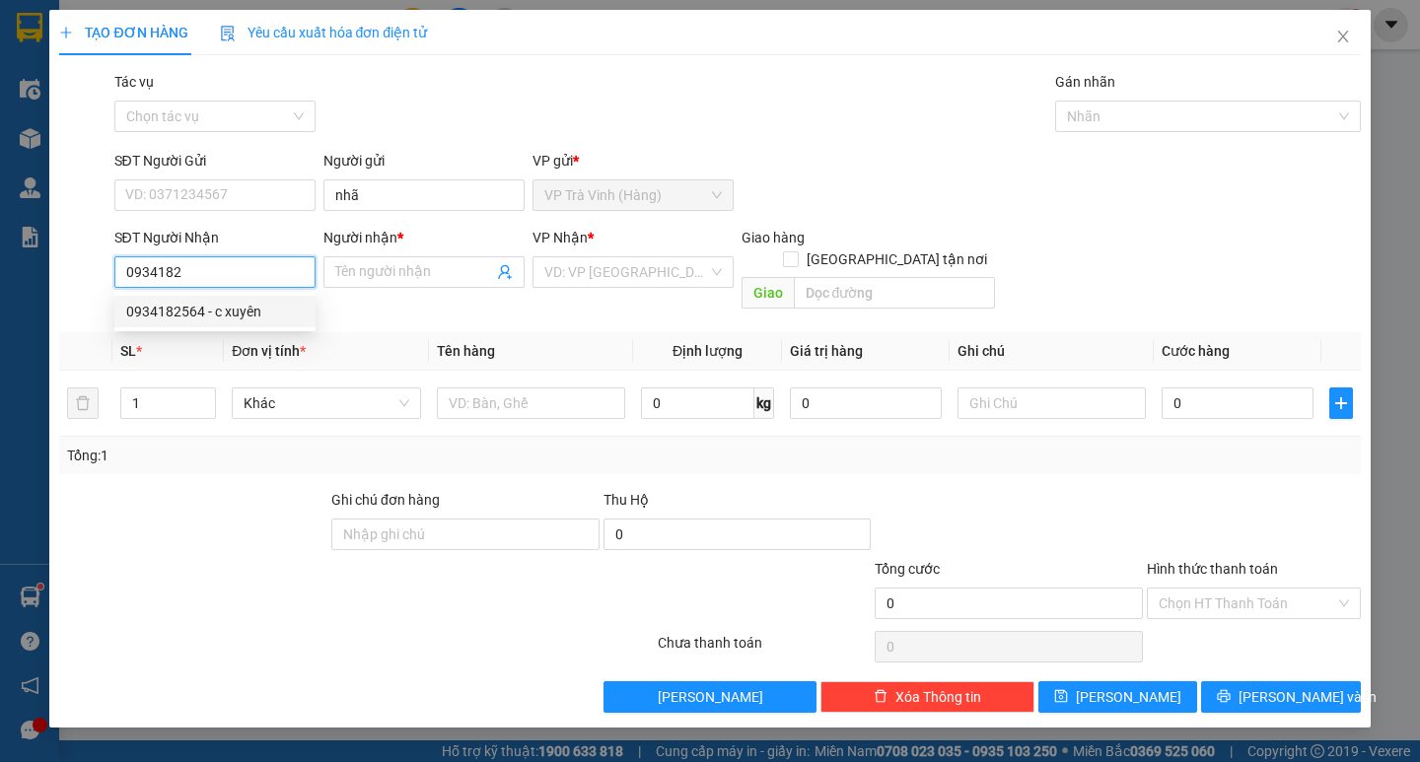
click at [228, 314] on div "0934182564 - c xuyên" at bounding box center [215, 312] width 178 height 22
type input "0934182564"
type input "c xuyên"
type input "40.000"
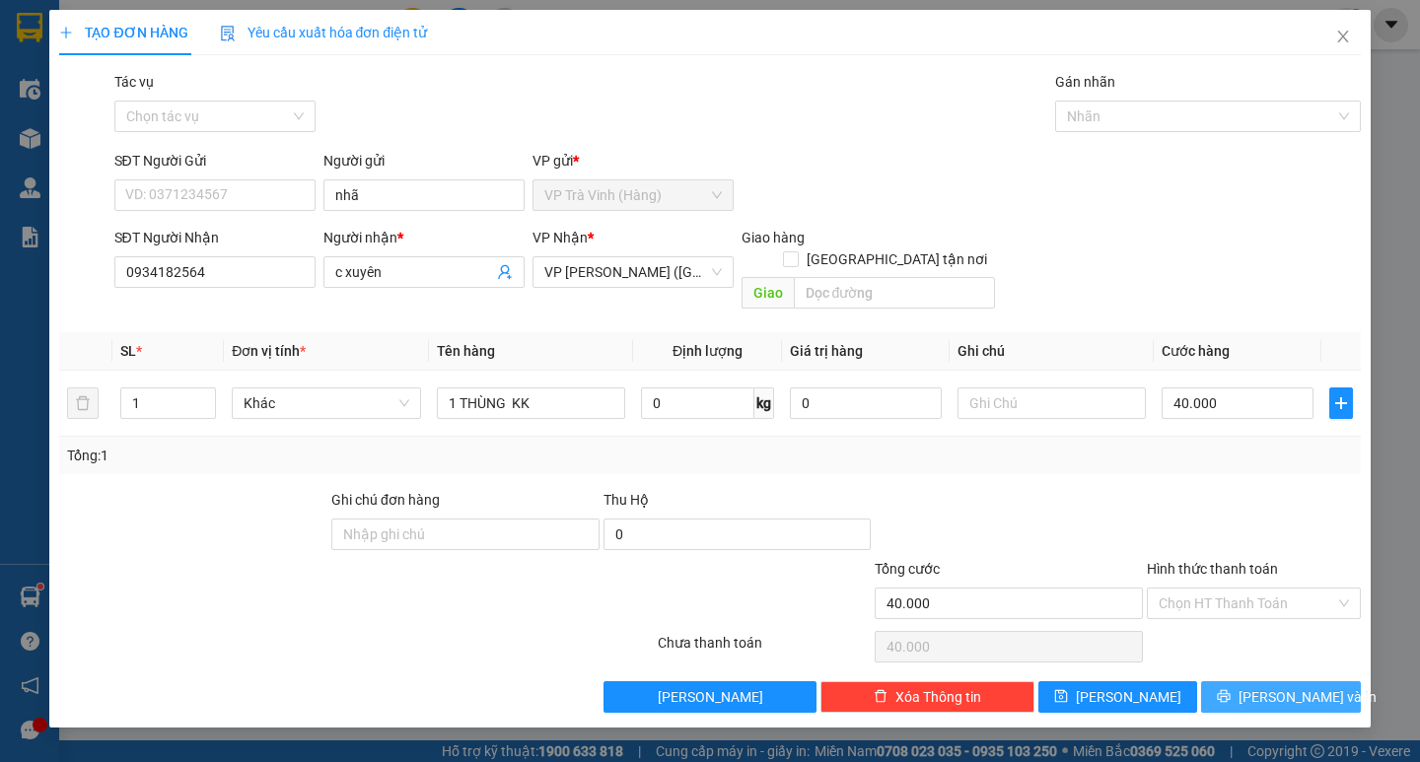
click at [1231, 690] on icon "printer" at bounding box center [1224, 696] width 13 height 13
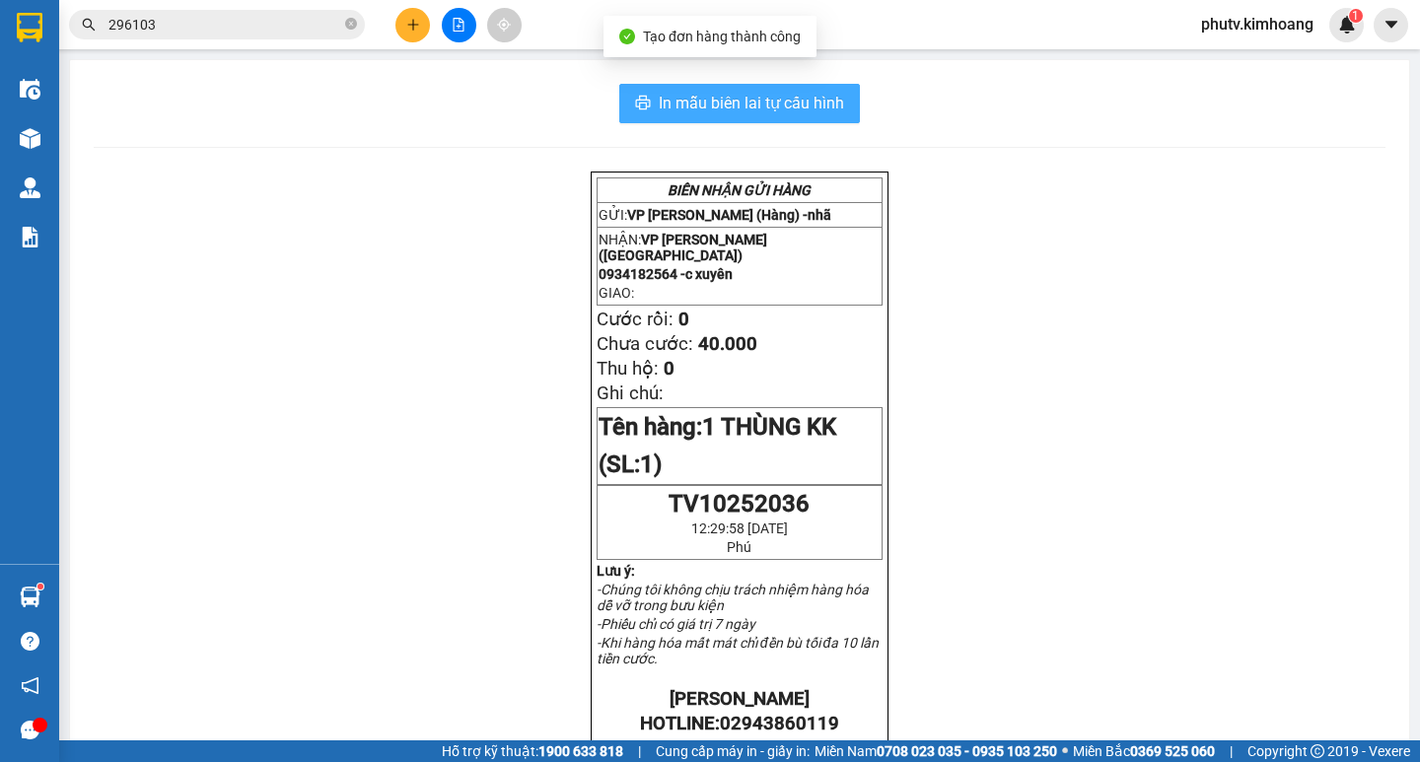
click at [705, 110] on span "In mẫu biên lai tự cấu hình" at bounding box center [751, 103] width 185 height 25
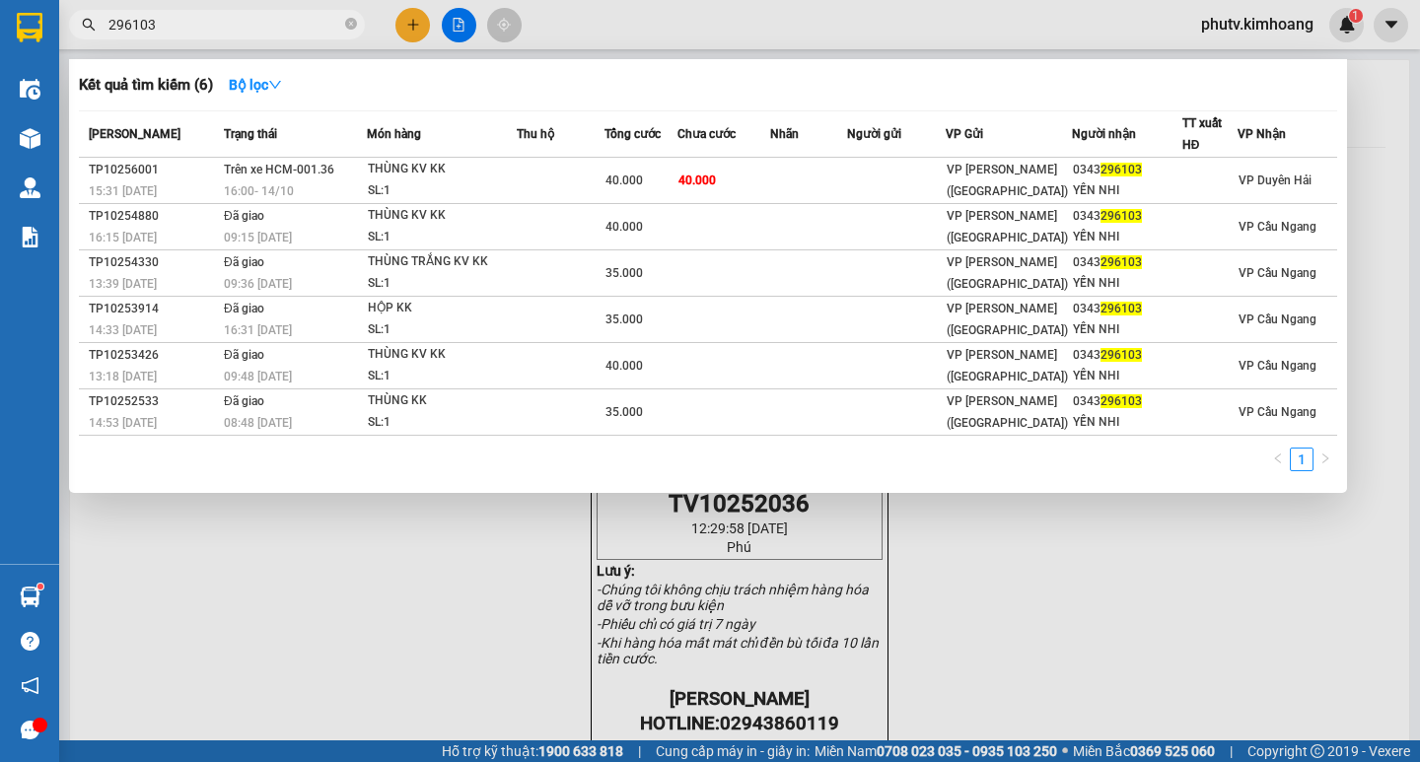
click at [281, 27] on input "296103" at bounding box center [224, 25] width 233 height 22
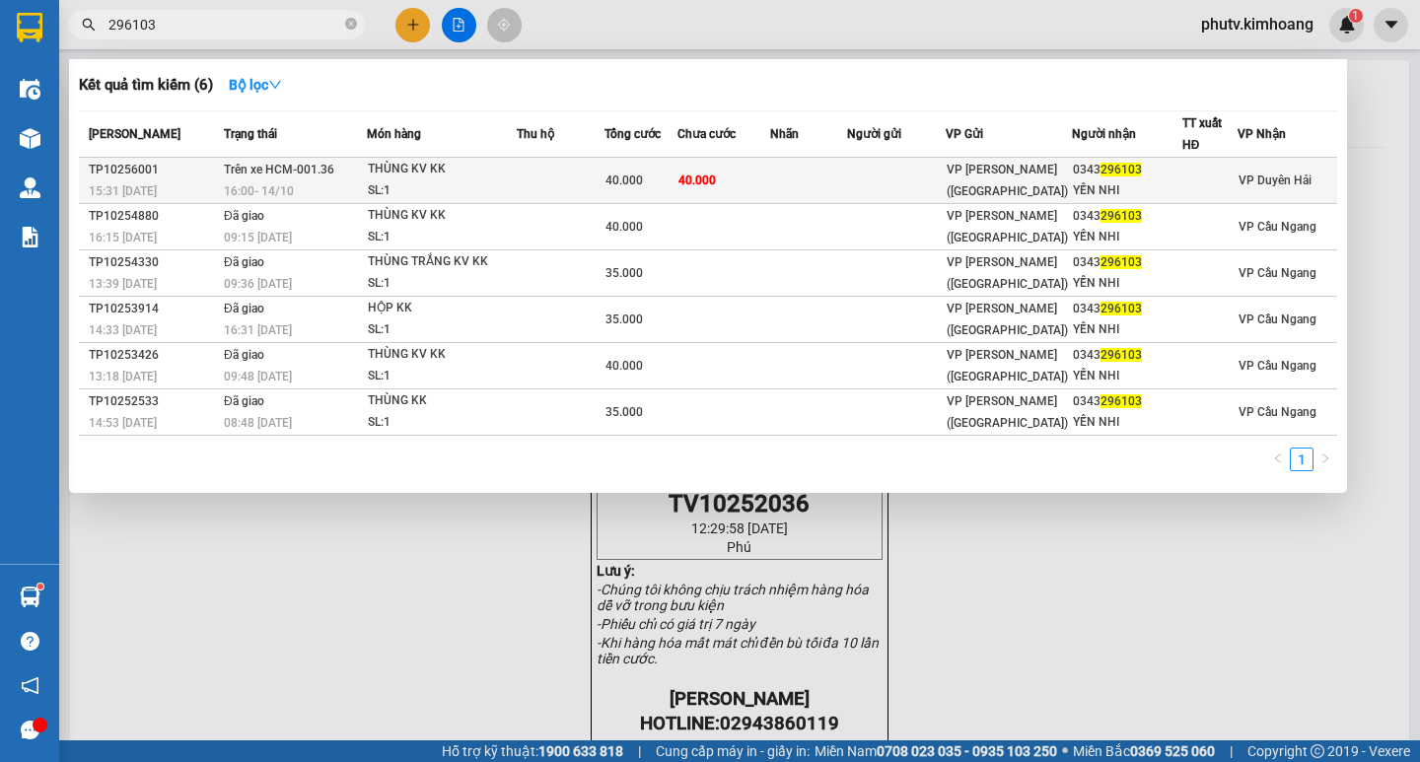
click at [307, 180] on td "Trên xe HCM-001.36 16:00 [DATE]" at bounding box center [293, 181] width 148 height 46
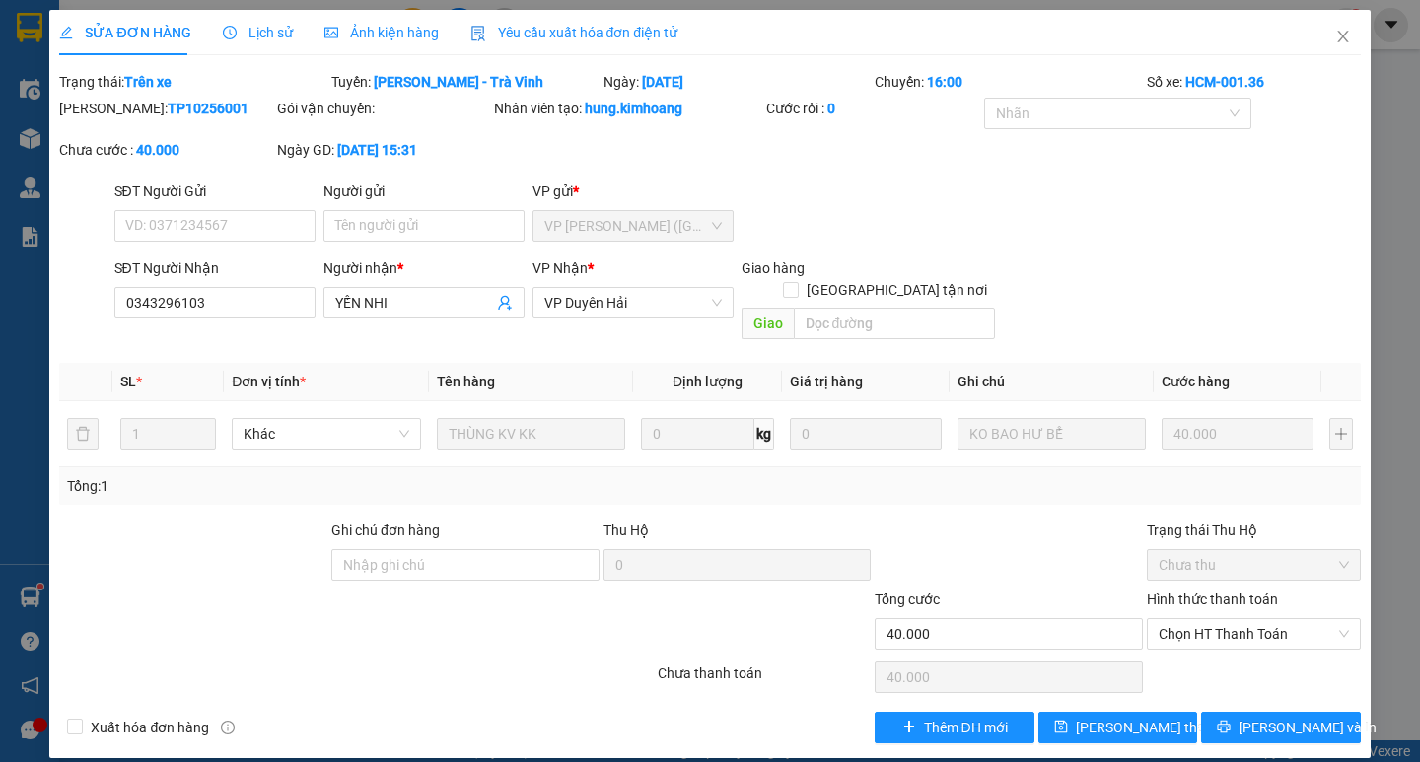
click at [255, 29] on span "Lịch sử" at bounding box center [258, 33] width 70 height 16
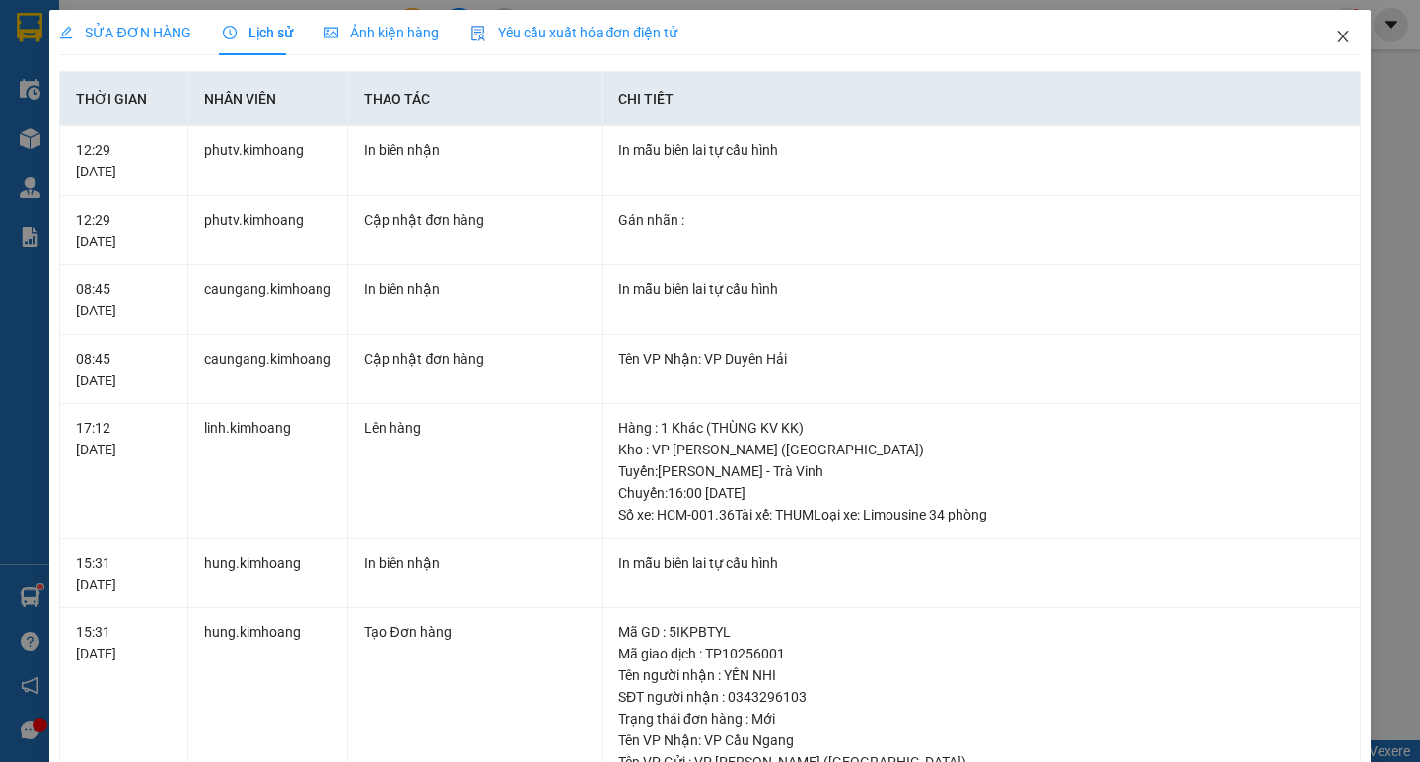
click at [1335, 32] on icon "close" at bounding box center [1343, 37] width 16 height 16
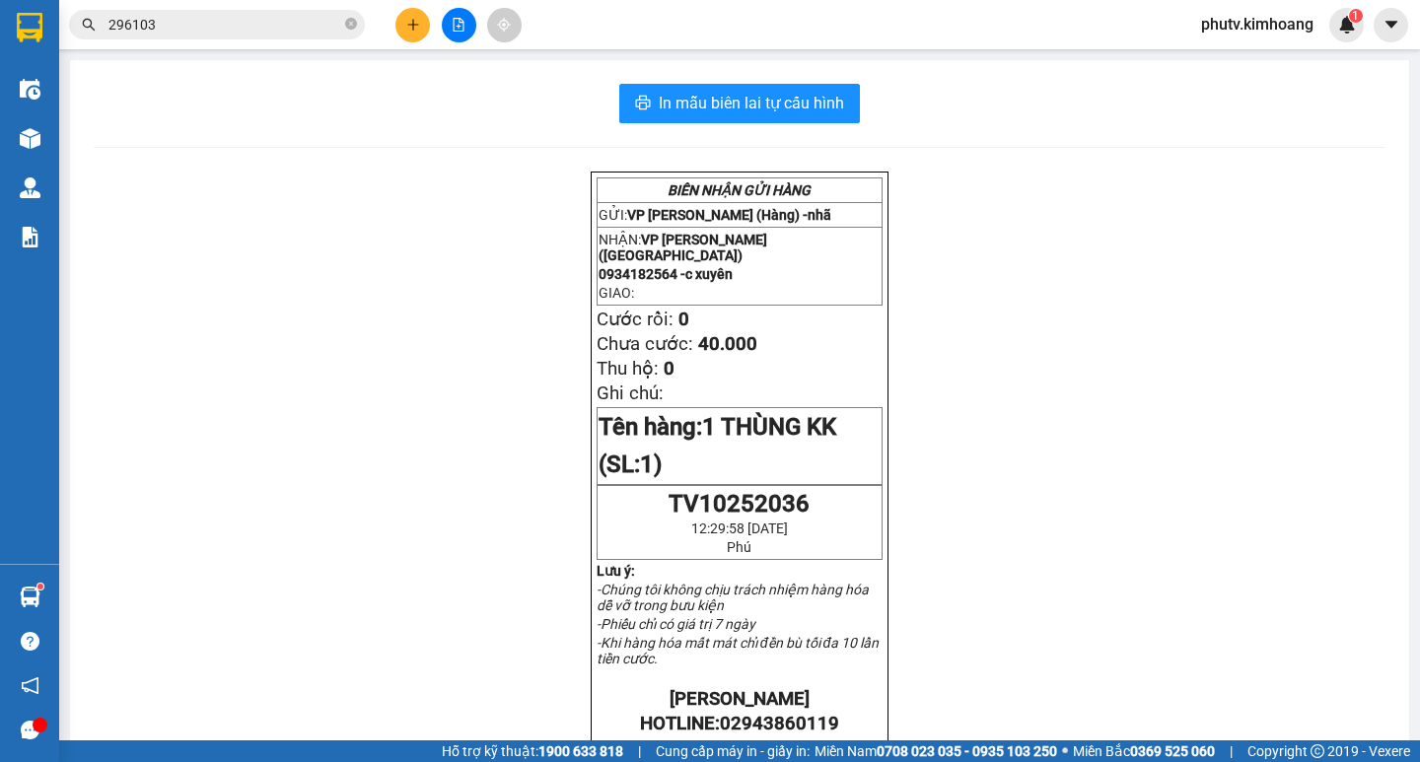
click at [264, 29] on input "296103" at bounding box center [224, 25] width 233 height 22
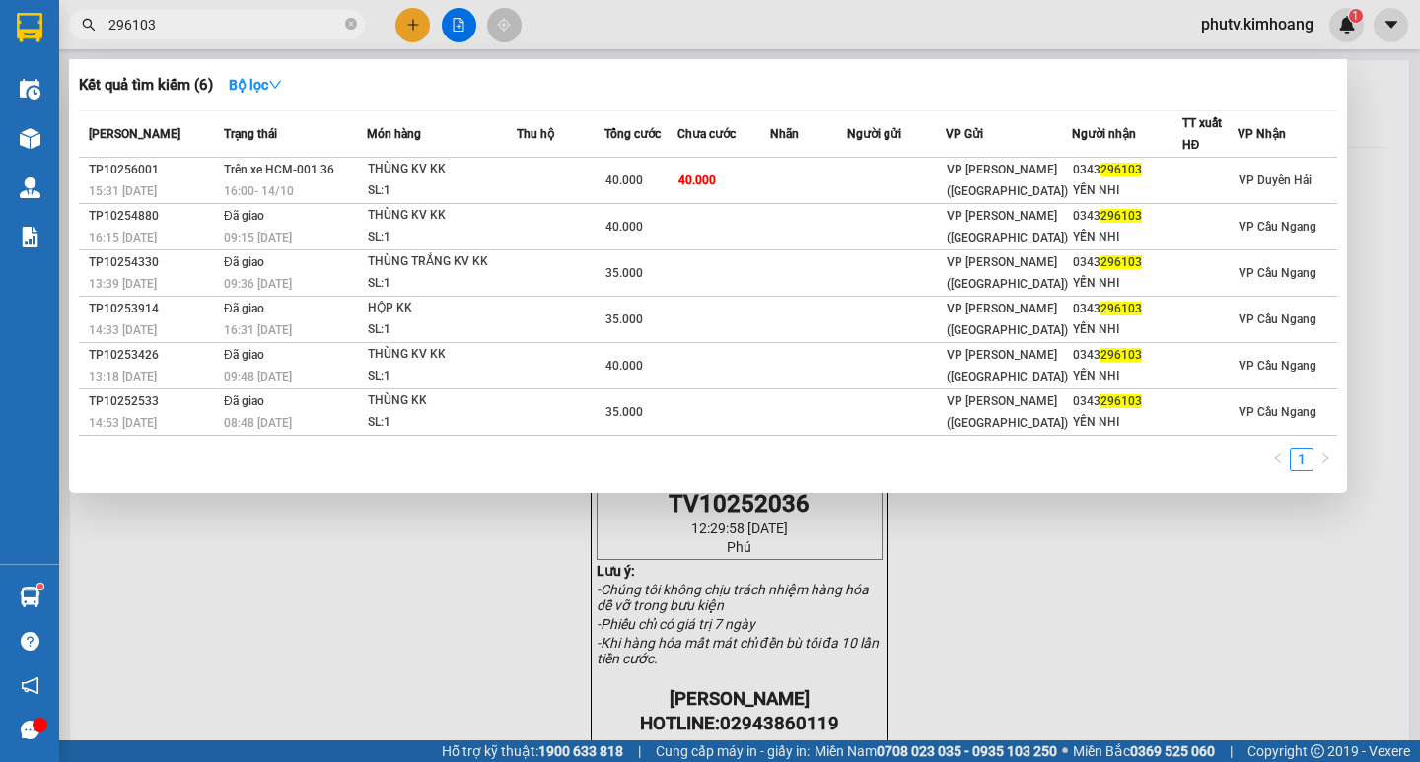
click at [262, 29] on input "296103" at bounding box center [224, 25] width 233 height 22
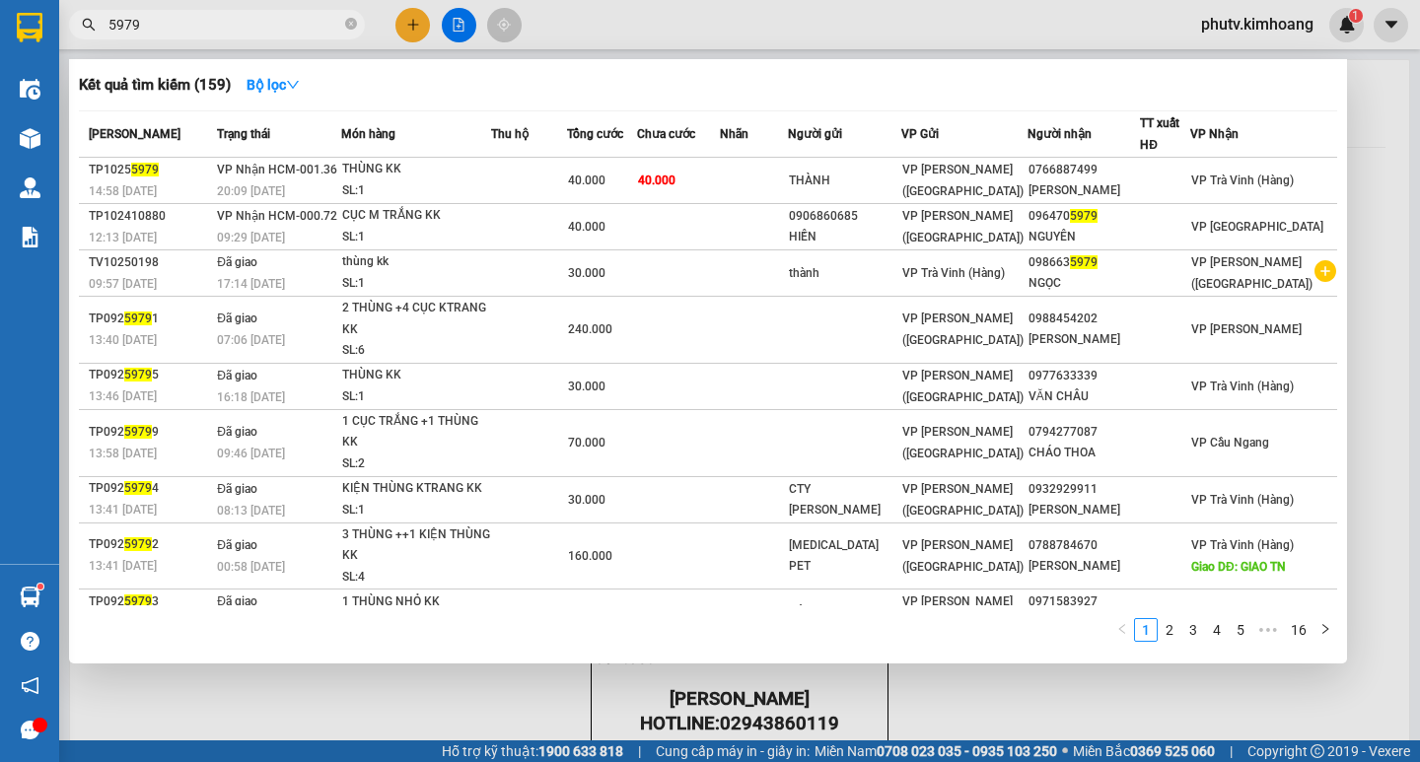
click at [109, 20] on input "5979" at bounding box center [224, 25] width 233 height 22
type input "55979"
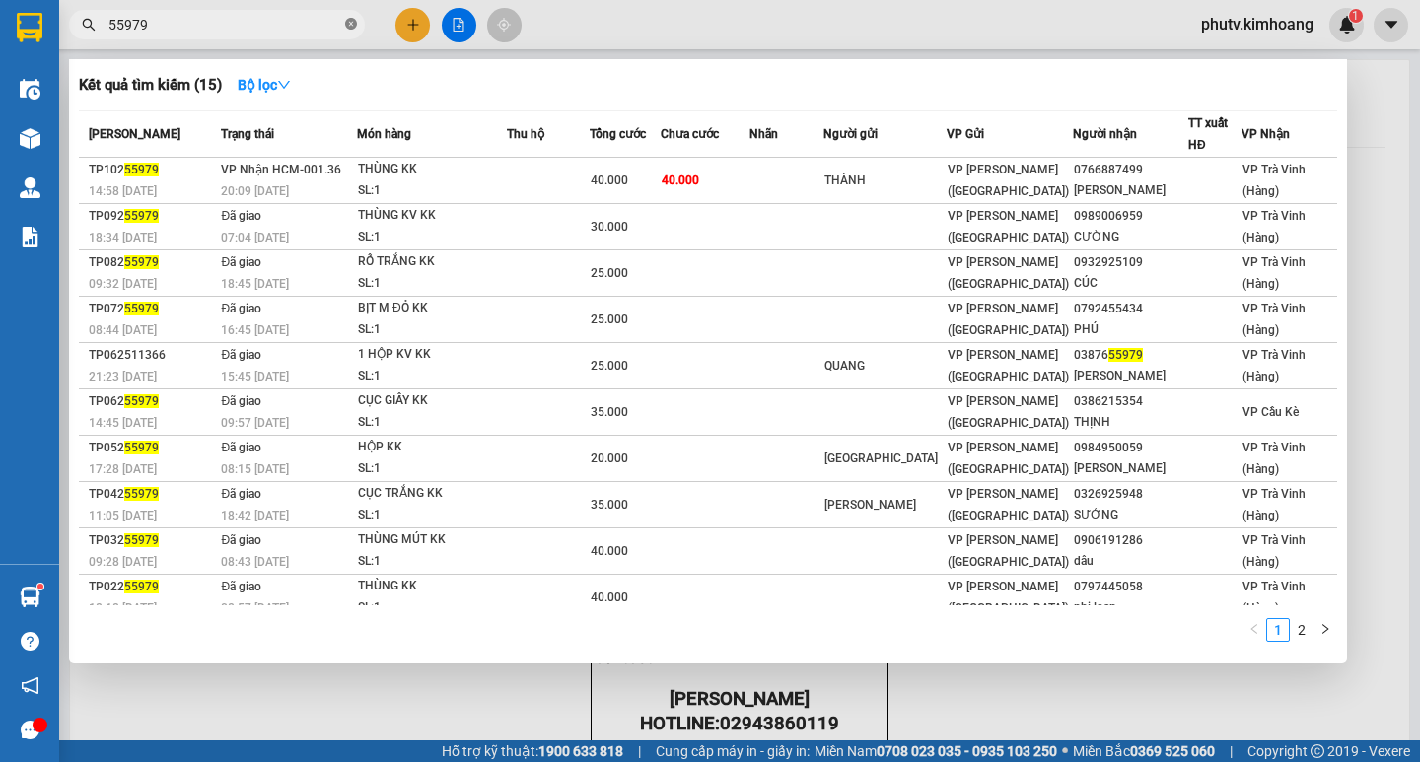
click at [348, 26] on icon "close-circle" at bounding box center [351, 24] width 12 height 12
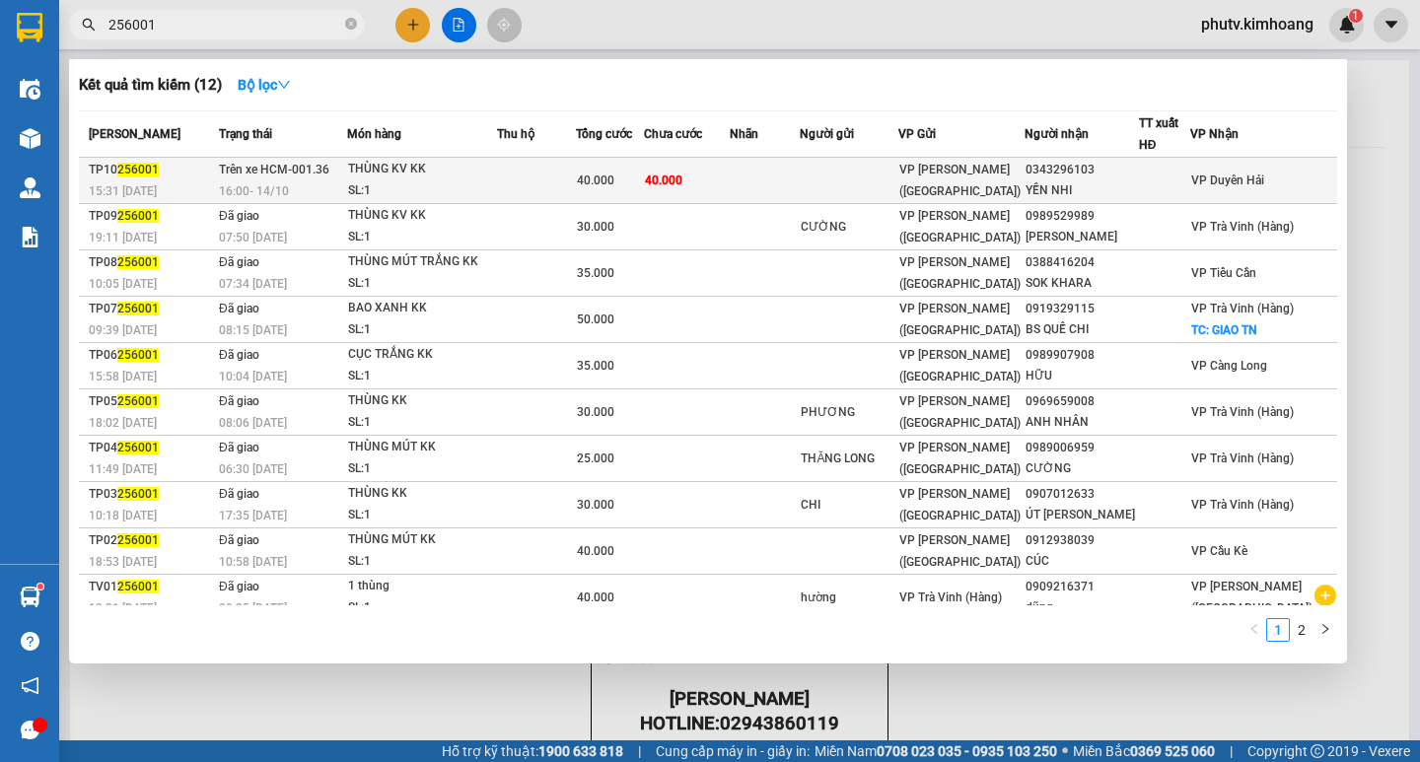
type input "256001"
click at [321, 184] on div "16:00 [DATE]" at bounding box center [283, 191] width 128 height 22
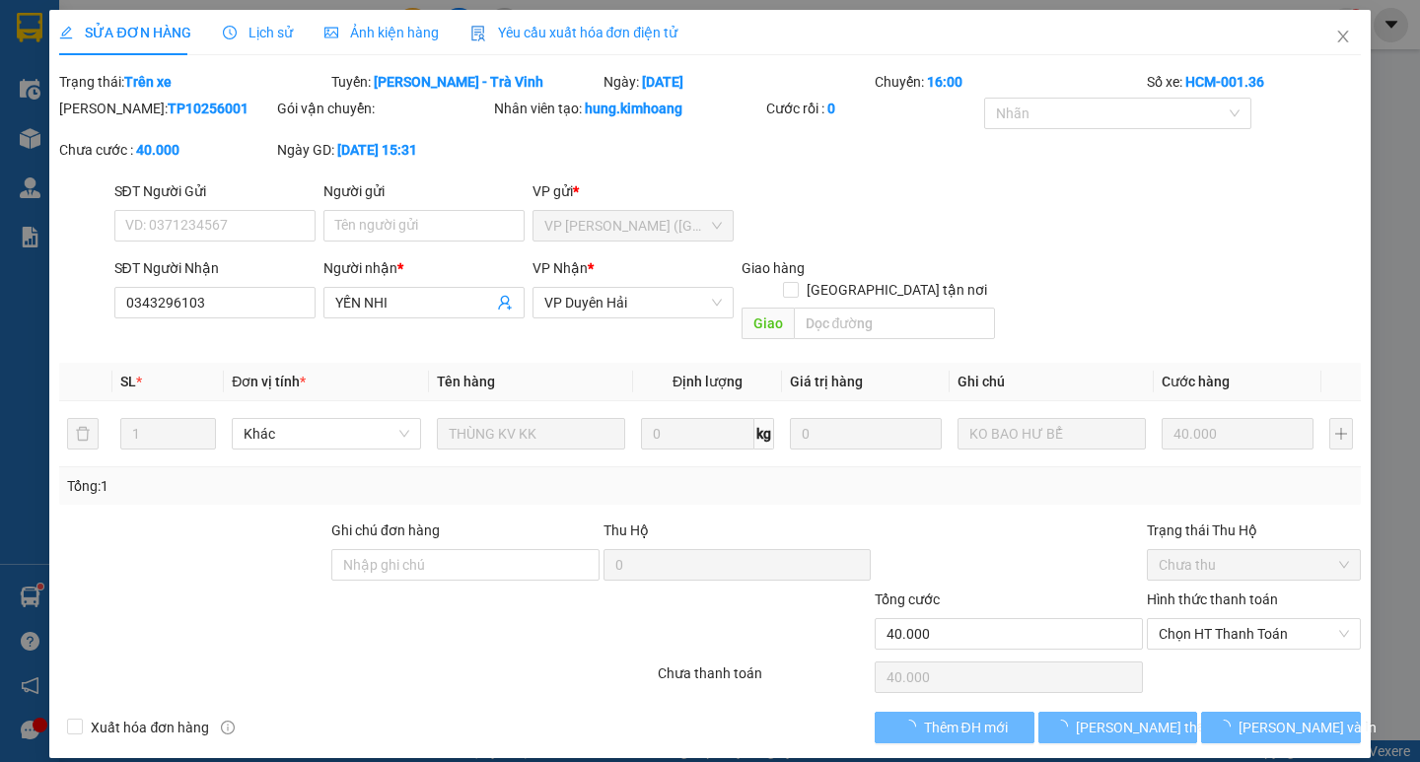
click at [261, 34] on span "Lịch sử" at bounding box center [258, 33] width 70 height 16
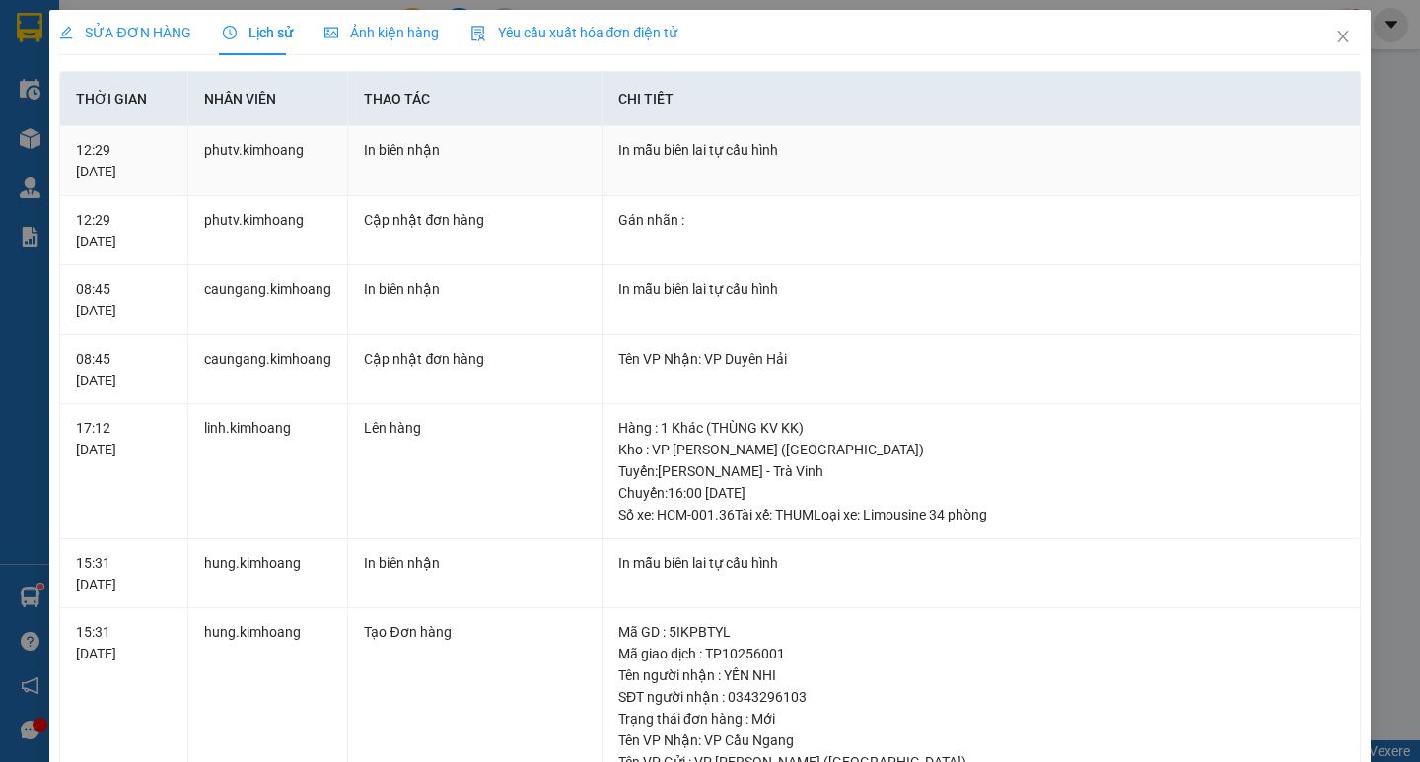
click at [705, 85] on th "Chi tiết" at bounding box center [982, 99] width 758 height 54
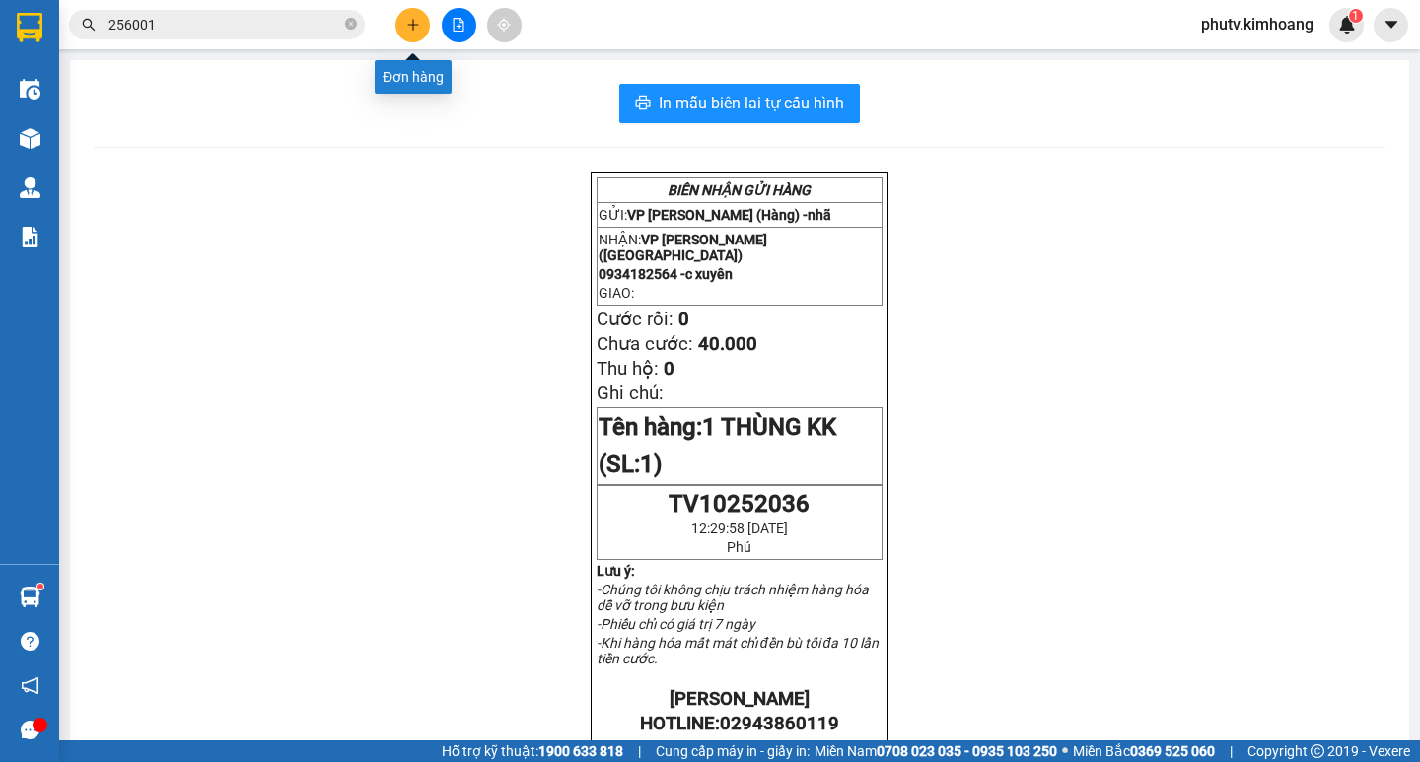
click at [410, 17] on button at bounding box center [413, 25] width 35 height 35
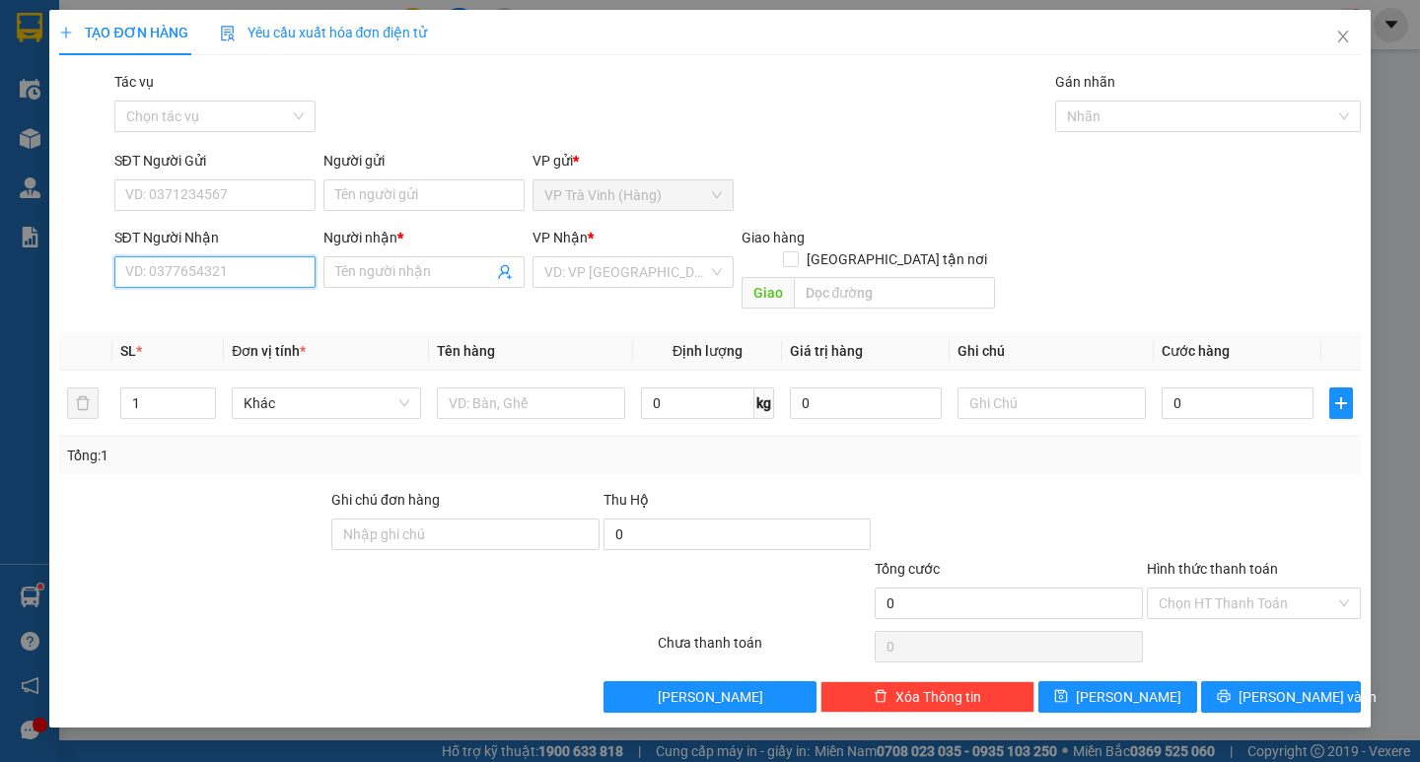
click at [240, 261] on input "SĐT Người Nhận" at bounding box center [214, 272] width 201 height 32
type input "0932157"
click at [195, 310] on div "0932157435 - DŨNG" at bounding box center [215, 312] width 178 height 22
click at [1281, 589] on input "Hình thức thanh toán" at bounding box center [1247, 604] width 177 height 30
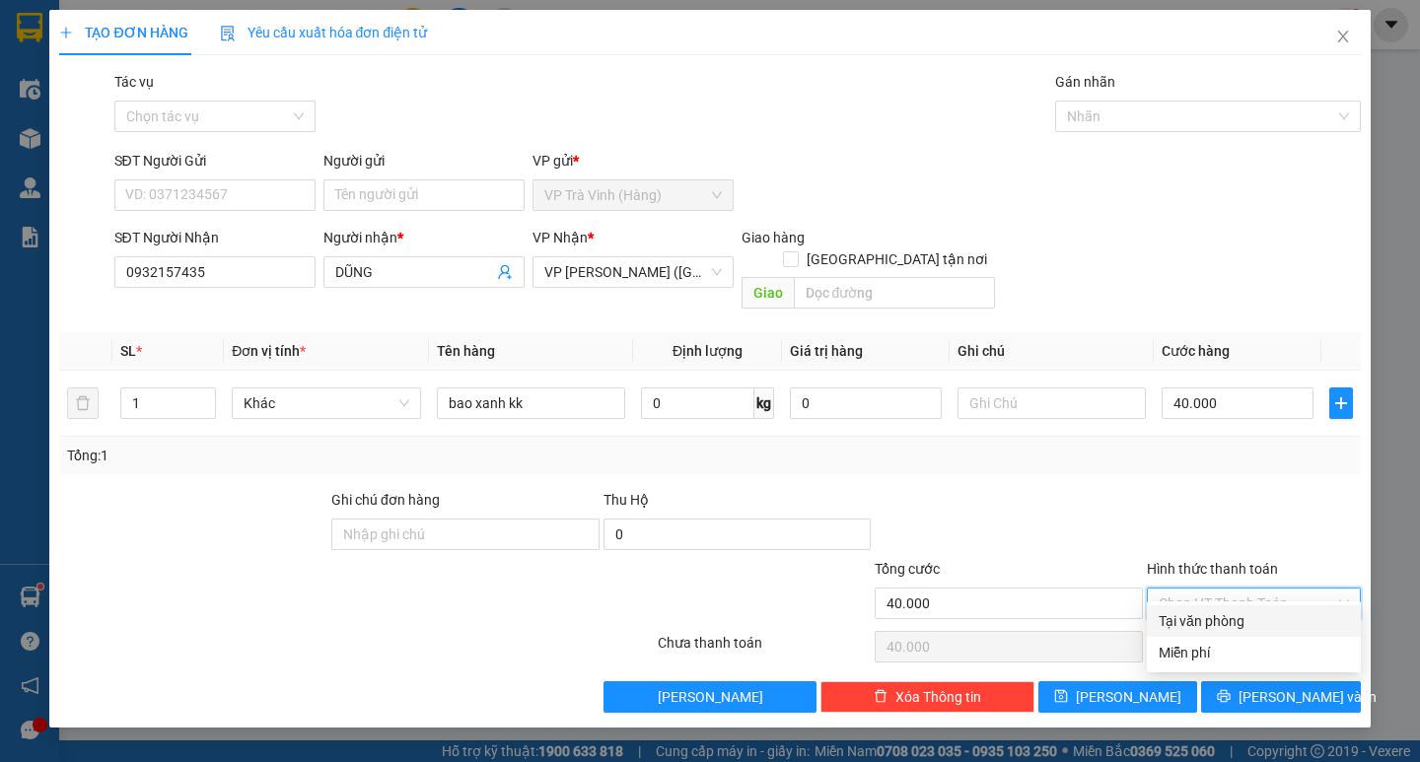
click at [1251, 618] on div "Tại văn phòng" at bounding box center [1254, 622] width 190 height 22
click at [1231, 689] on icon "printer" at bounding box center [1224, 696] width 14 height 14
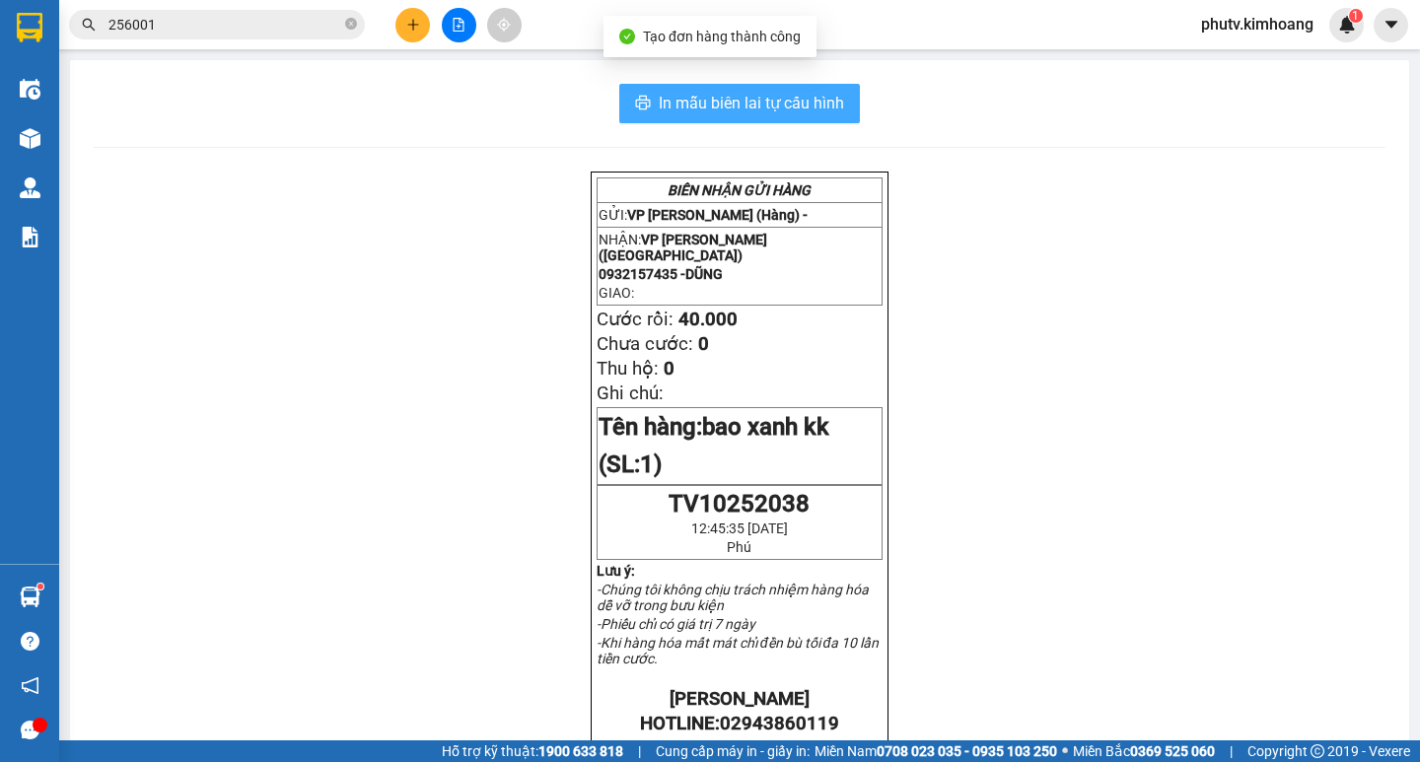
click at [789, 108] on span "In mẫu biên lai tự cấu hình" at bounding box center [751, 103] width 185 height 25
